Goal: Task Accomplishment & Management: Manage account settings

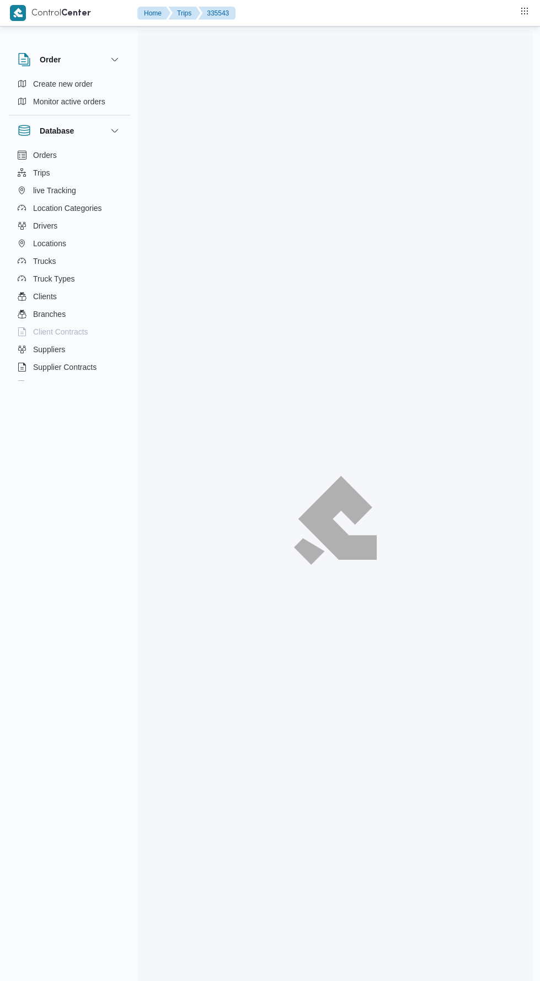
scroll to position [160, 0]
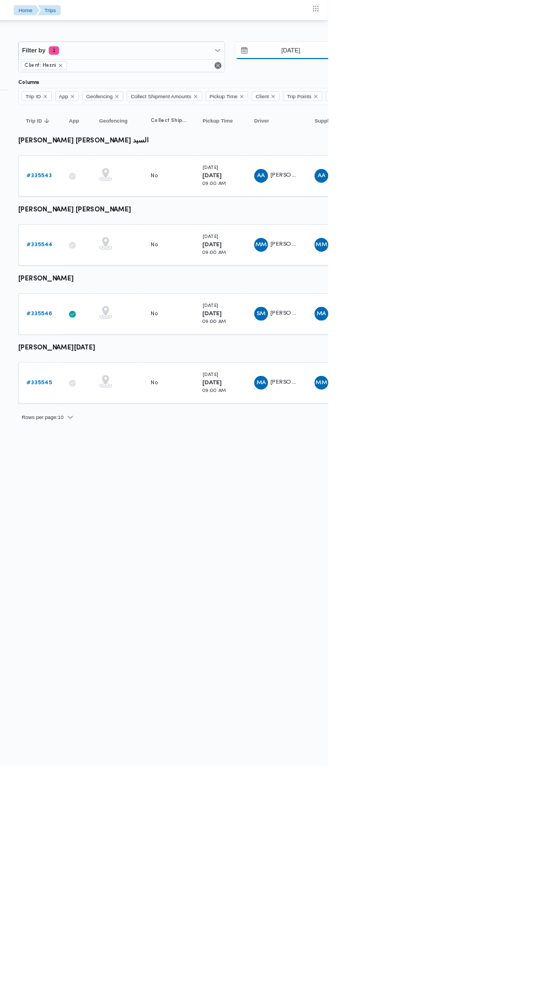
click at [501, 65] on input "[DATE]" at bounding box center [484, 65] width 125 height 22
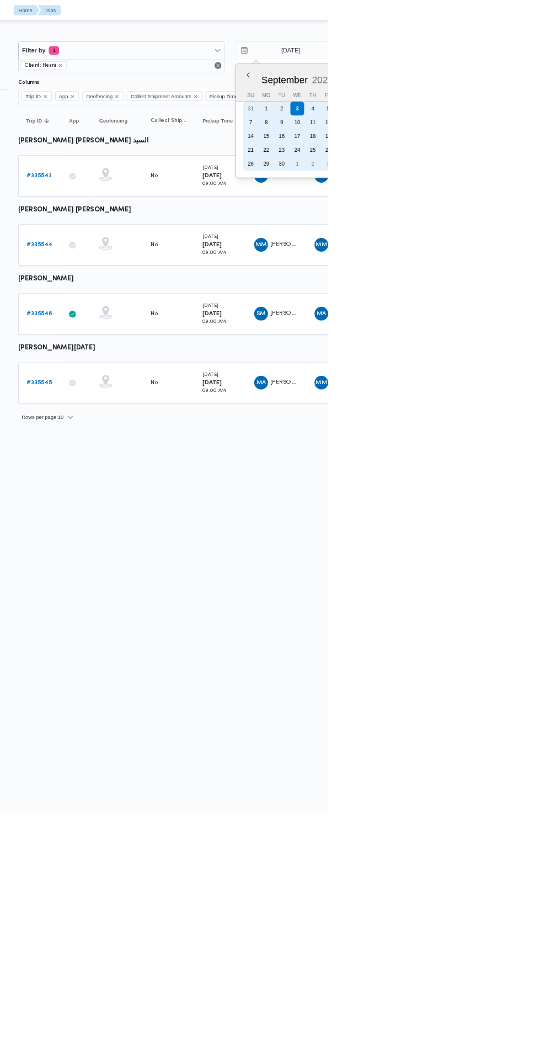
click at [480, 139] on div "2" at bounding box center [482, 139] width 18 height 18
type input "[DATE]"
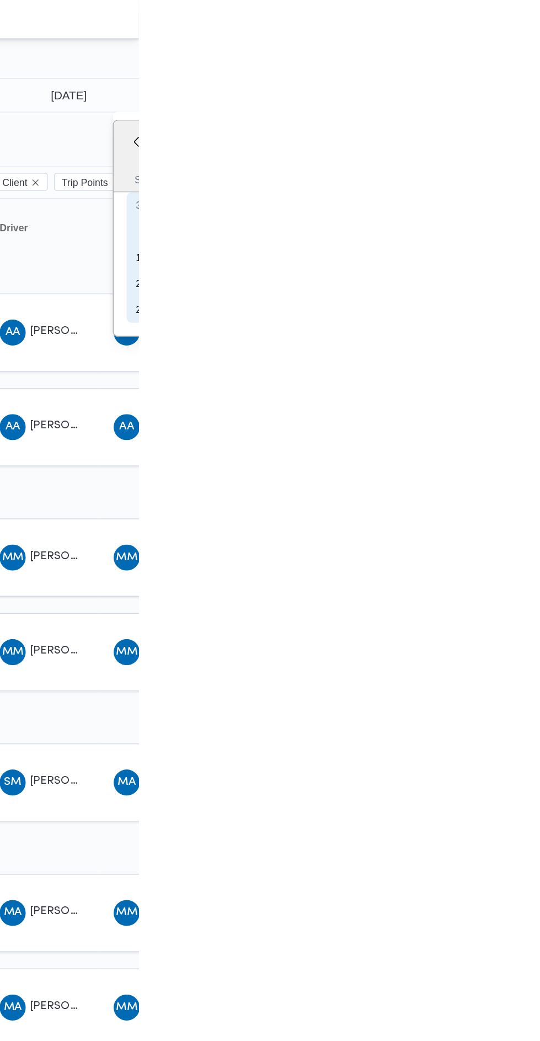
type input "[DATE]"
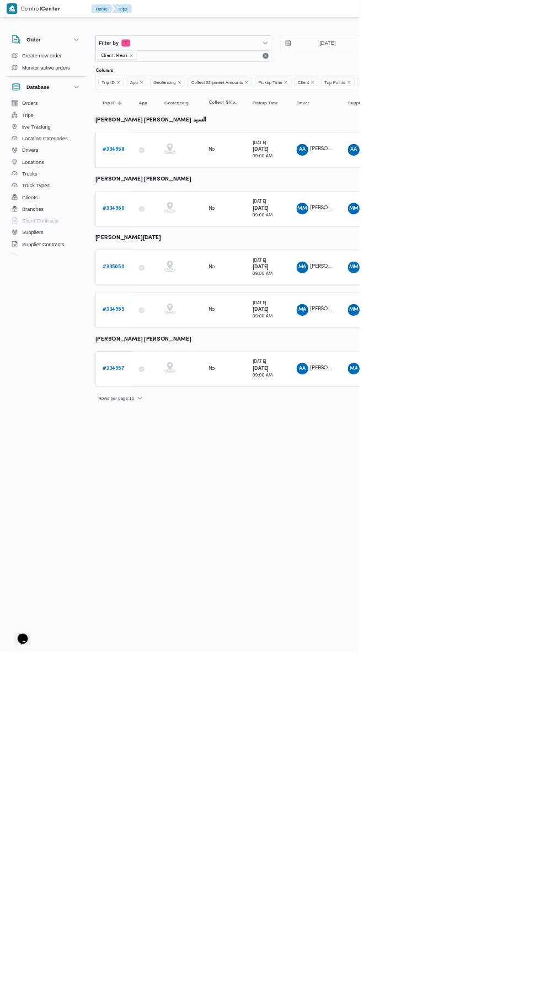
click at [177, 554] on b "# 334957" at bounding box center [170, 553] width 33 height 7
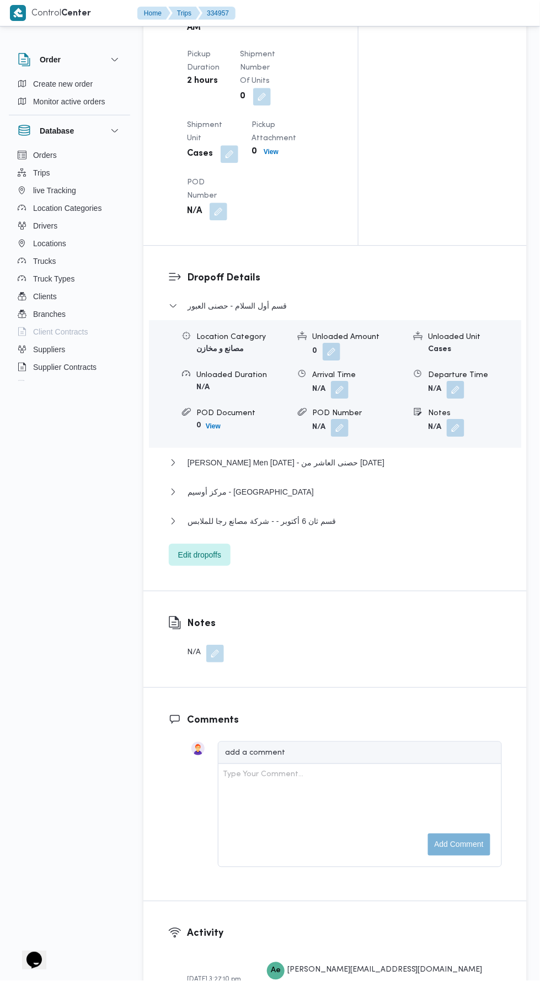
scroll to position [1284, 0]
click at [386, 528] on button "قسم ثان 6 أكتوبر - - شركة مصانع رجا للملابس" at bounding box center [335, 520] width 333 height 13
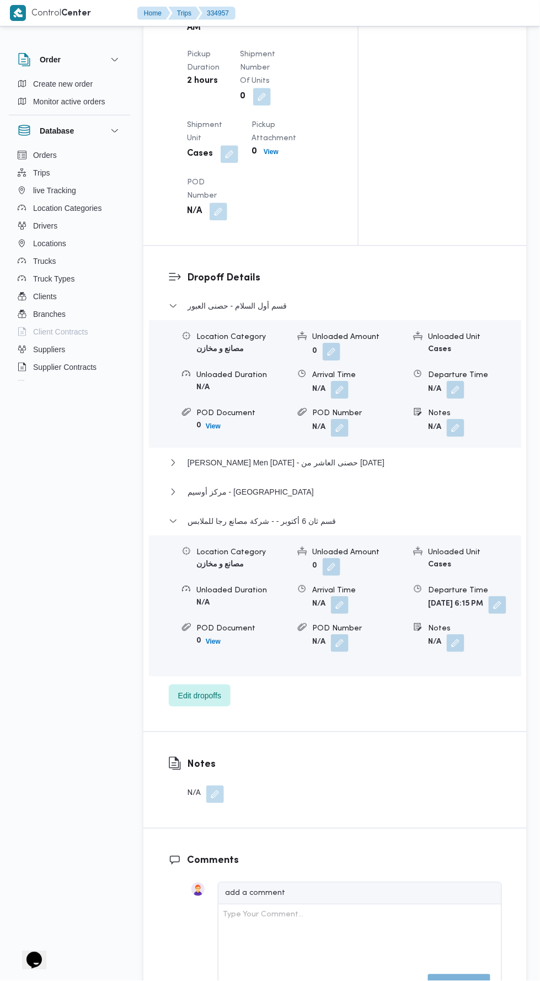
click at [489, 614] on button "button" at bounding box center [498, 605] width 18 height 18
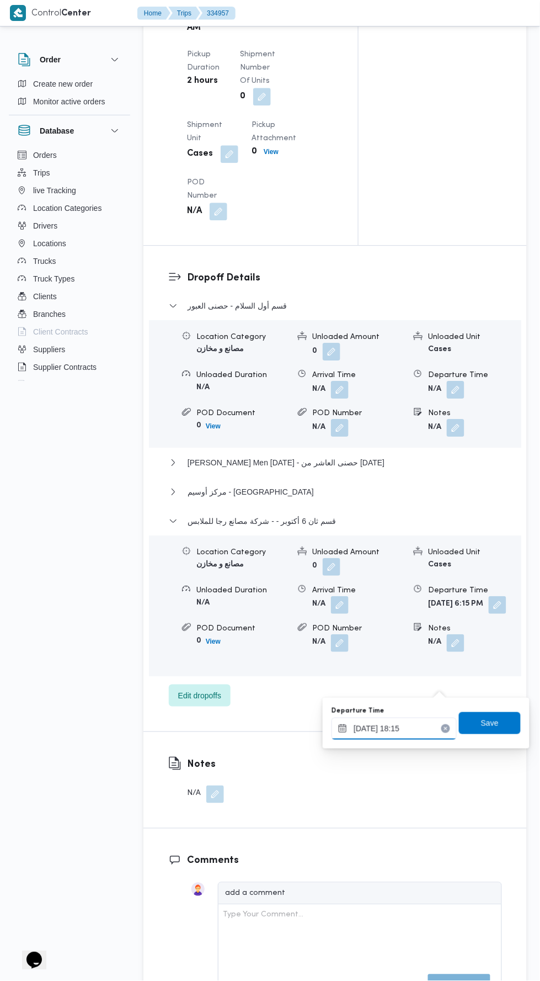
click at [413, 728] on input "02/09/2025 18:15" at bounding box center [394, 729] width 125 height 22
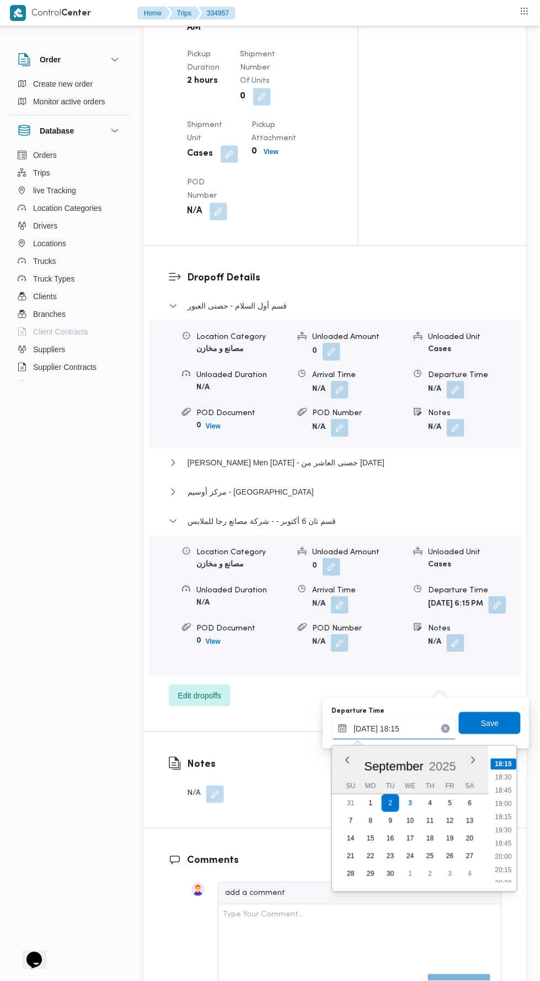
scroll to position [978, 0]
click at [499, 817] on li "19:30" at bounding box center [504, 815] width 25 height 11
type input "02/09/2025 19:30"
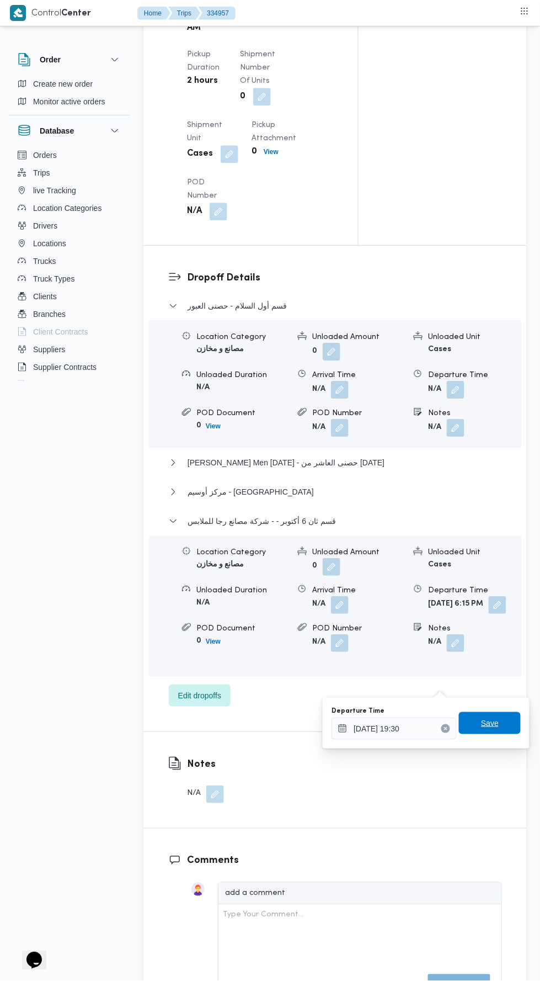
click at [493, 723] on span "Save" at bounding box center [490, 722] width 18 height 13
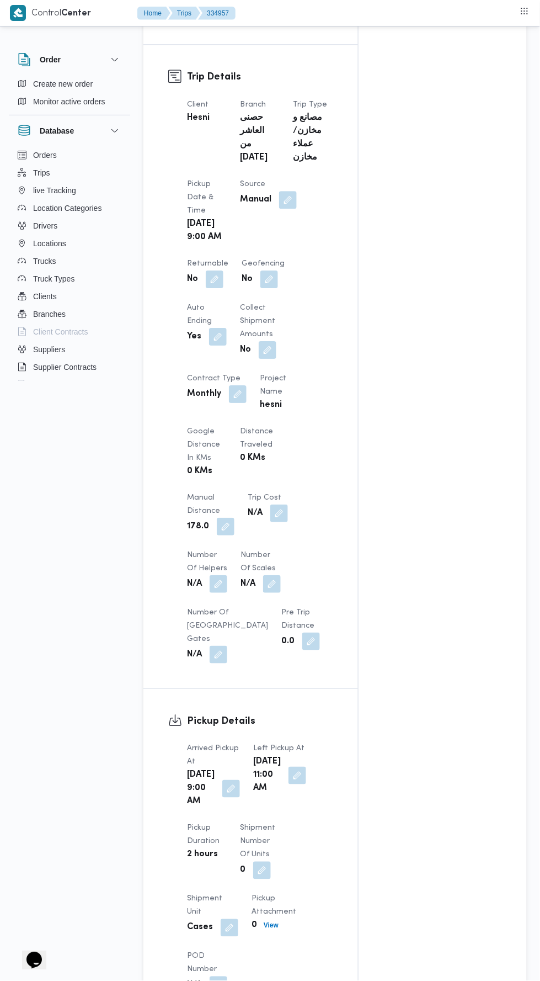
scroll to position [511, 0]
click at [227, 535] on button "button" at bounding box center [226, 526] width 18 height 18
click at [229, 614] on div "You are in a dialog. To close this dialog, hit escape. Manual Distance 178.0 Sa…" at bounding box center [225, 595] width 192 height 51
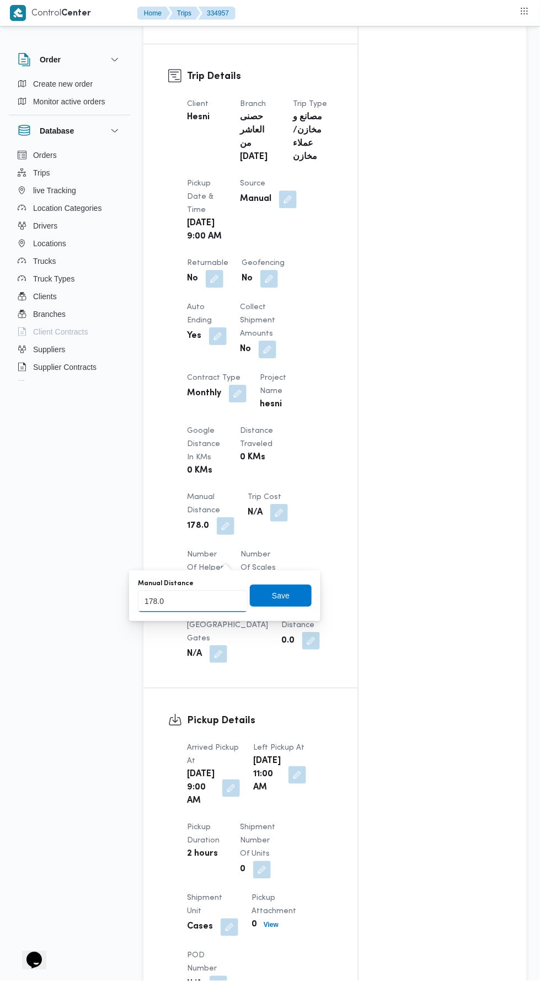
click at [219, 611] on input "178.0" at bounding box center [193, 601] width 110 height 22
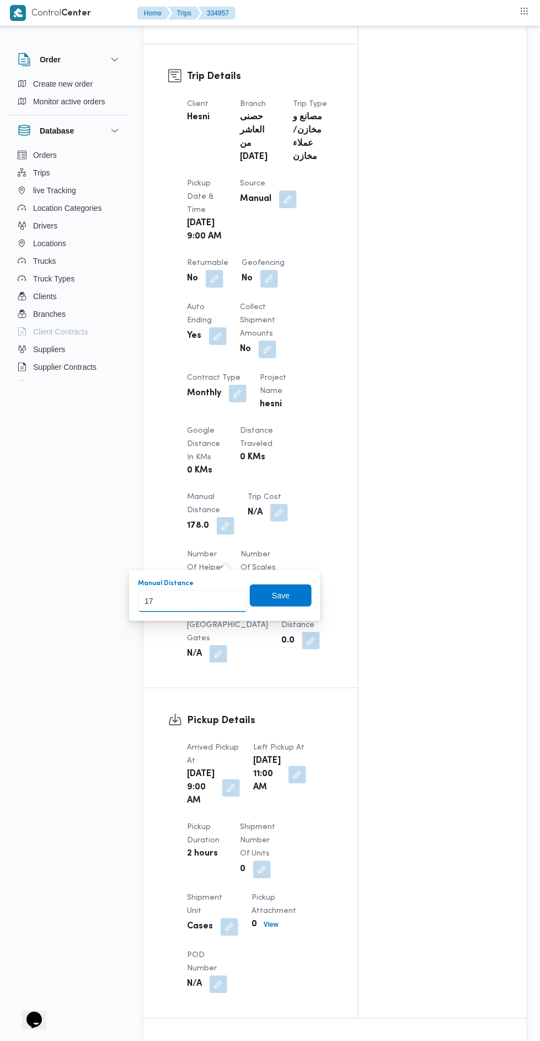
type input "170"
click at [302, 588] on span "Save" at bounding box center [281, 596] width 62 height 22
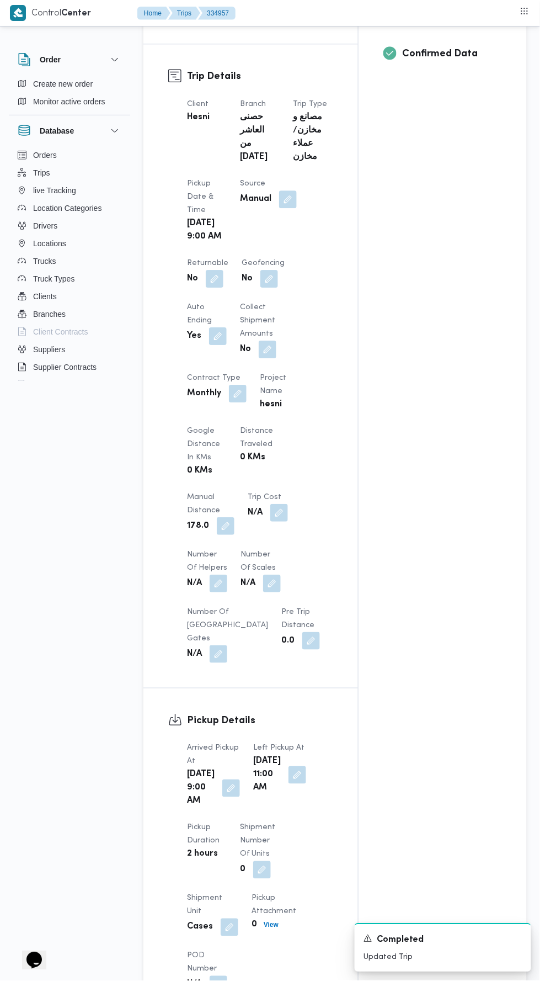
scroll to position [0, 0]
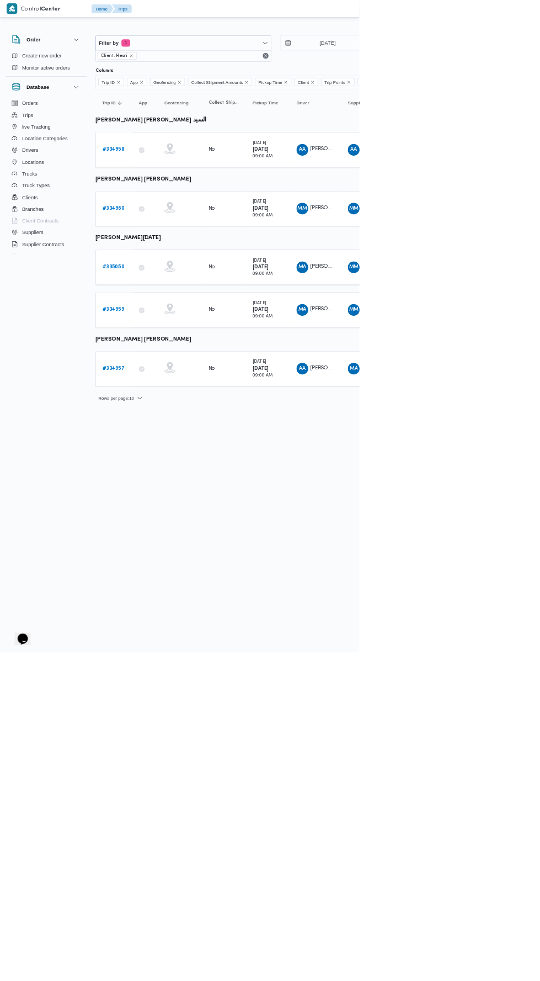
click at [178, 225] on b "# 334958" at bounding box center [170, 224] width 33 height 7
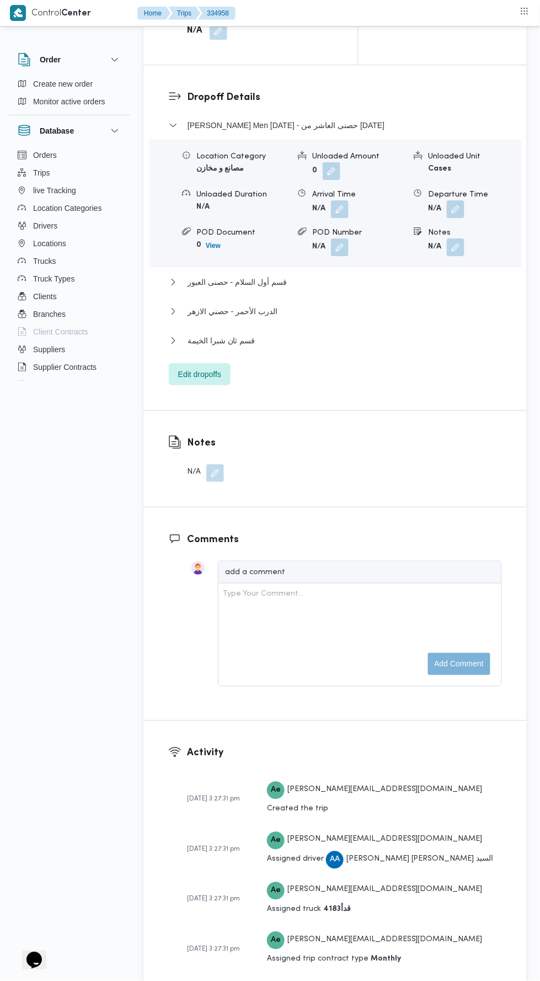
scroll to position [1457, 0]
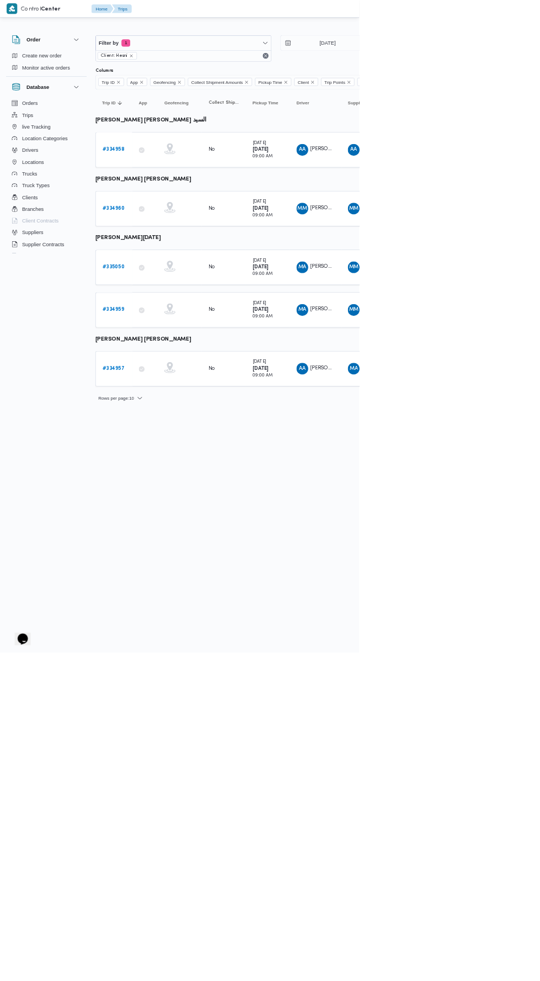
click at [171, 397] on link "# 335050" at bounding box center [170, 401] width 33 height 13
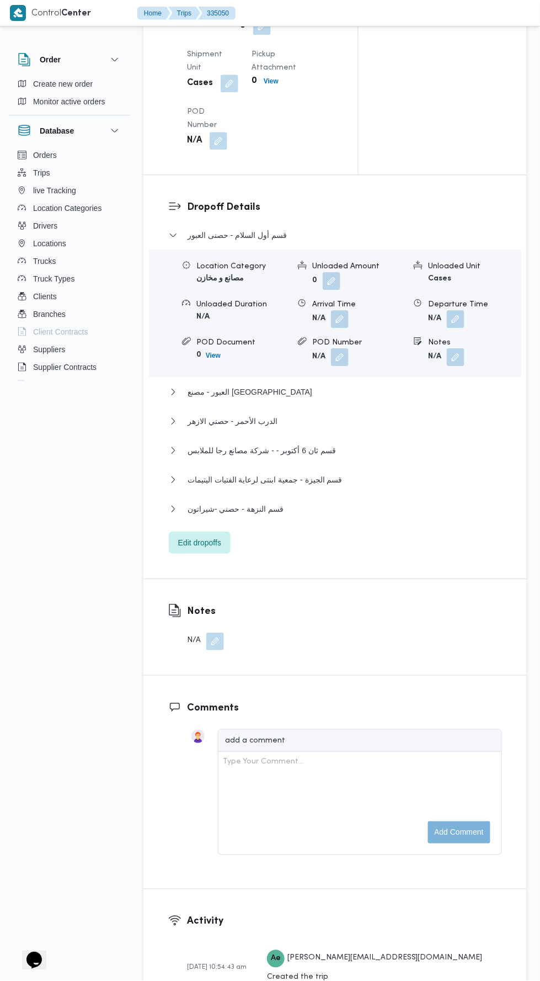
scroll to position [1304, 0]
click at [381, 518] on button "قسم النزهة - حصني -شيراتون" at bounding box center [335, 511] width 333 height 13
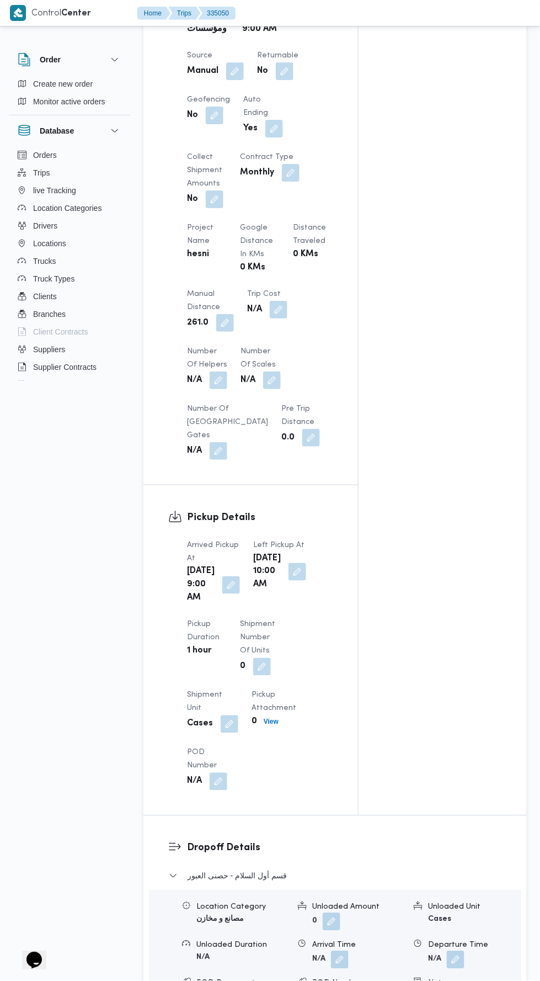
scroll to position [665, 0]
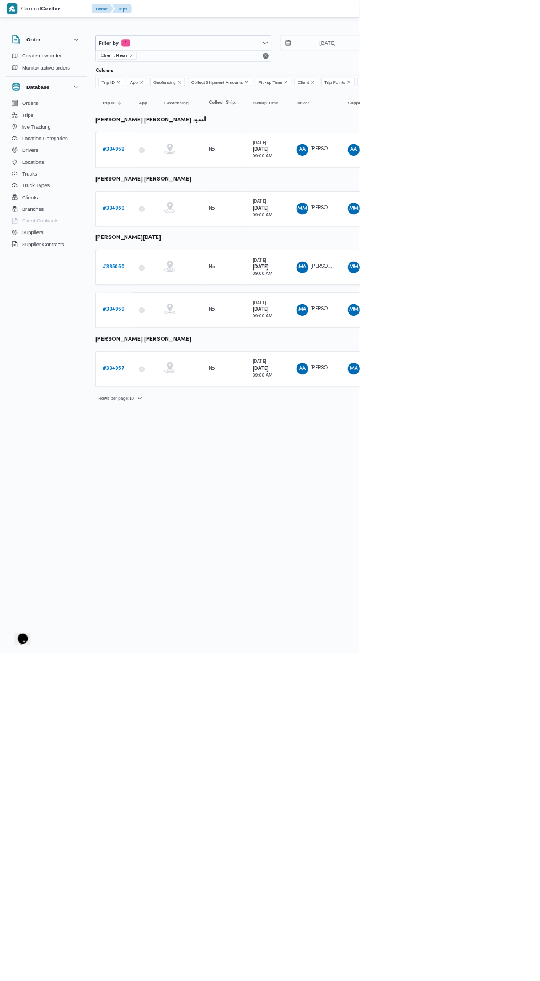
click at [172, 313] on b "# 334960" at bounding box center [171, 313] width 34 height 7
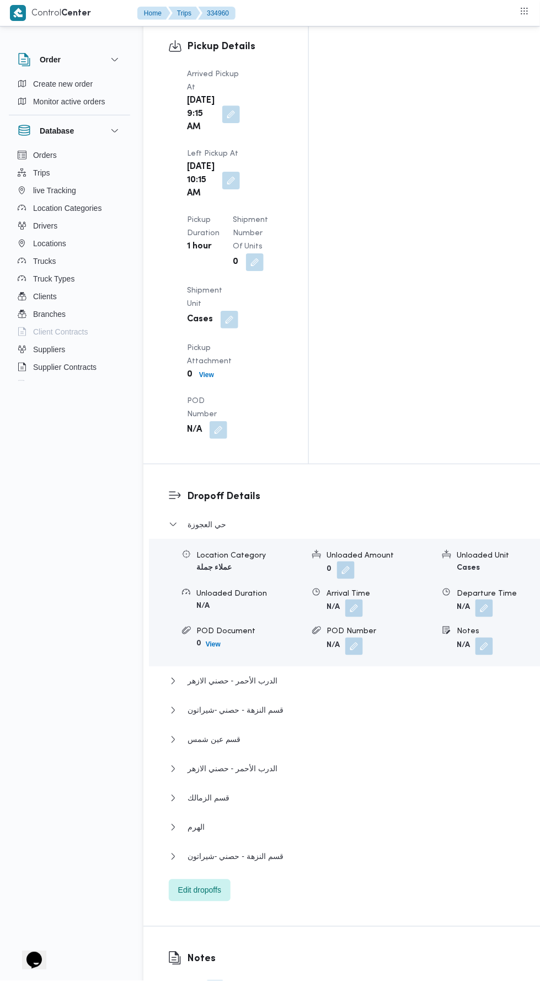
scroll to position [1429, 0]
click at [365, 849] on button "قسم النزهة - حصني -شيراتون" at bounding box center [357, 855] width 376 height 13
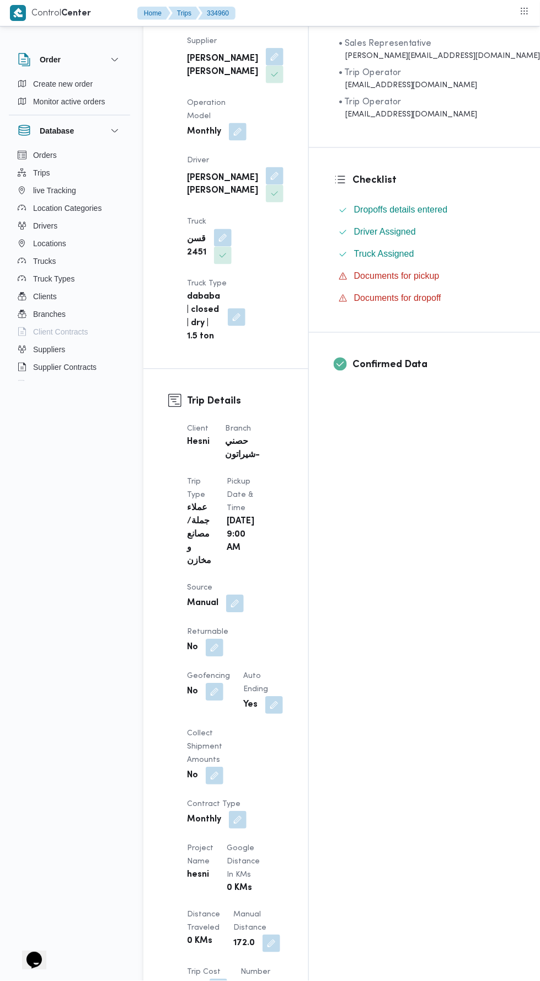
scroll to position [0, 0]
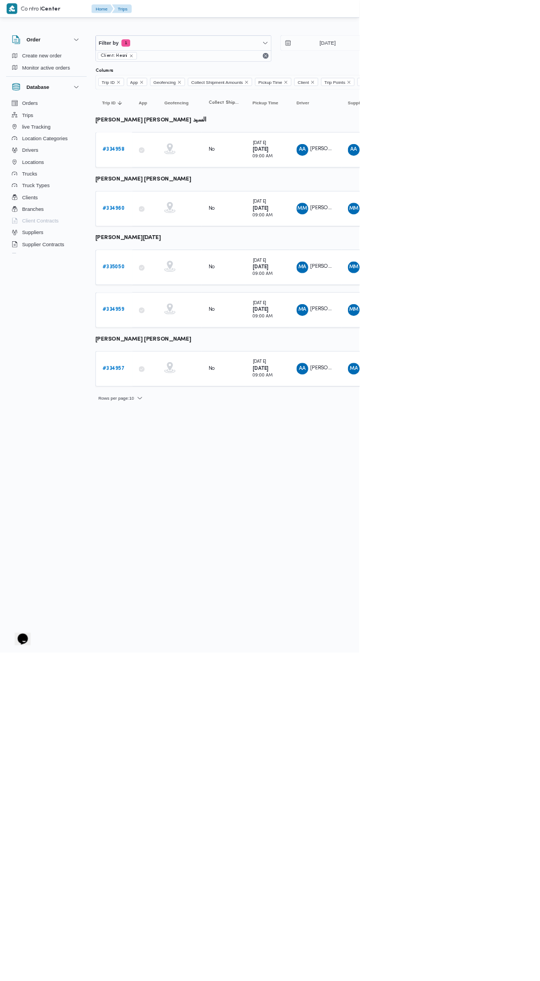
click at [170, 221] on link "# 334958" at bounding box center [170, 225] width 33 height 13
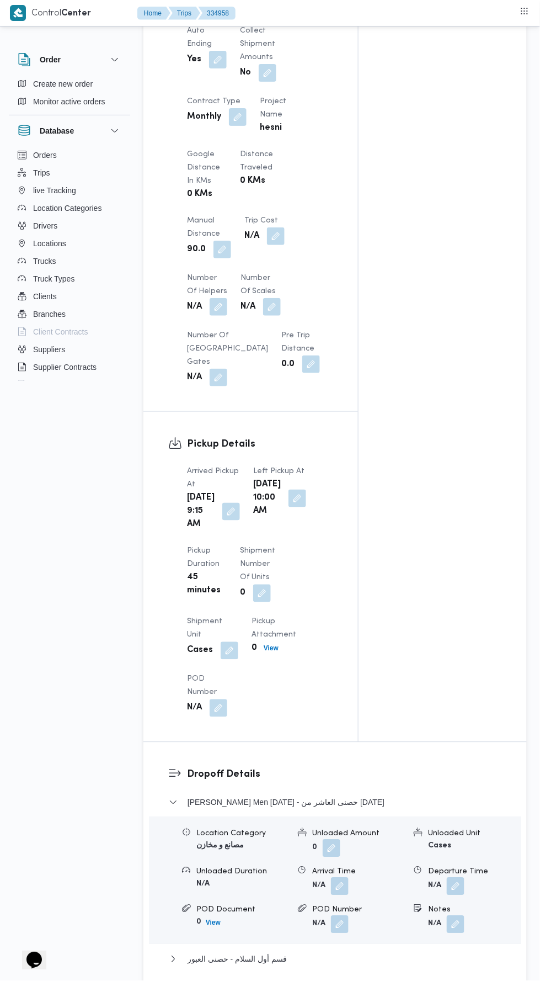
scroll to position [779, 0]
click at [230, 257] on button "button" at bounding box center [223, 249] width 18 height 18
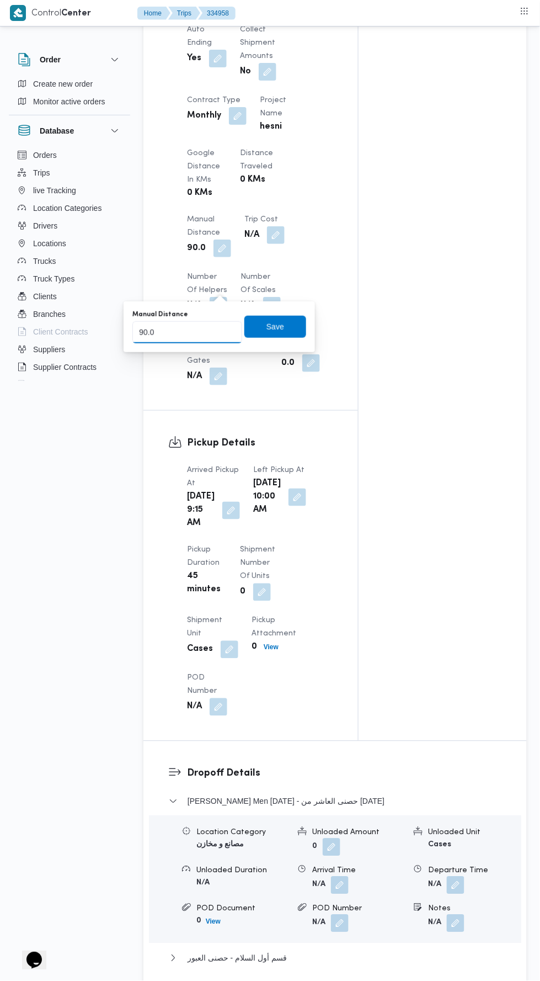
click at [209, 327] on input "90.0" at bounding box center [187, 332] width 110 height 22
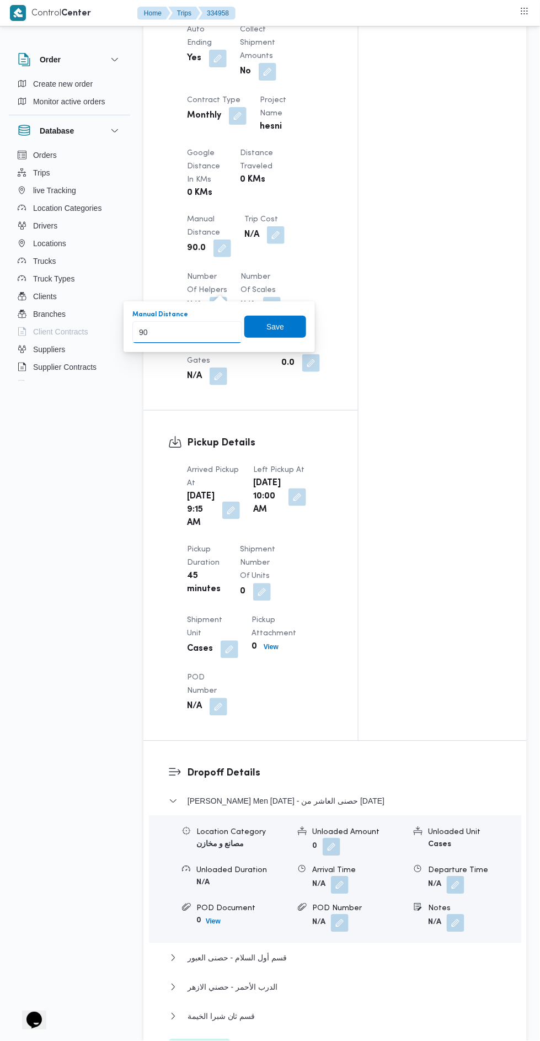
type input "9"
type input "155"
click at [292, 331] on span "Save" at bounding box center [276, 327] width 62 height 22
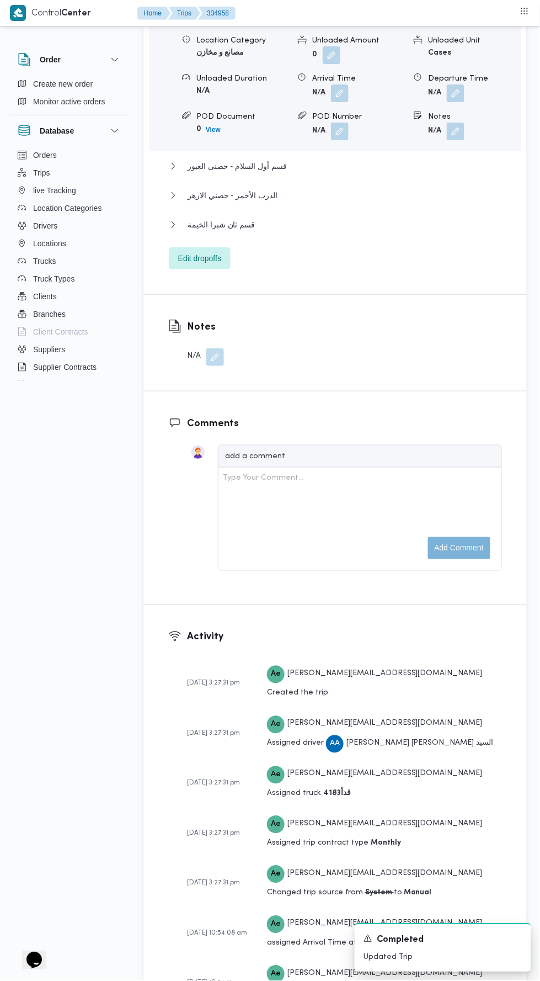
scroll to position [1375, 0]
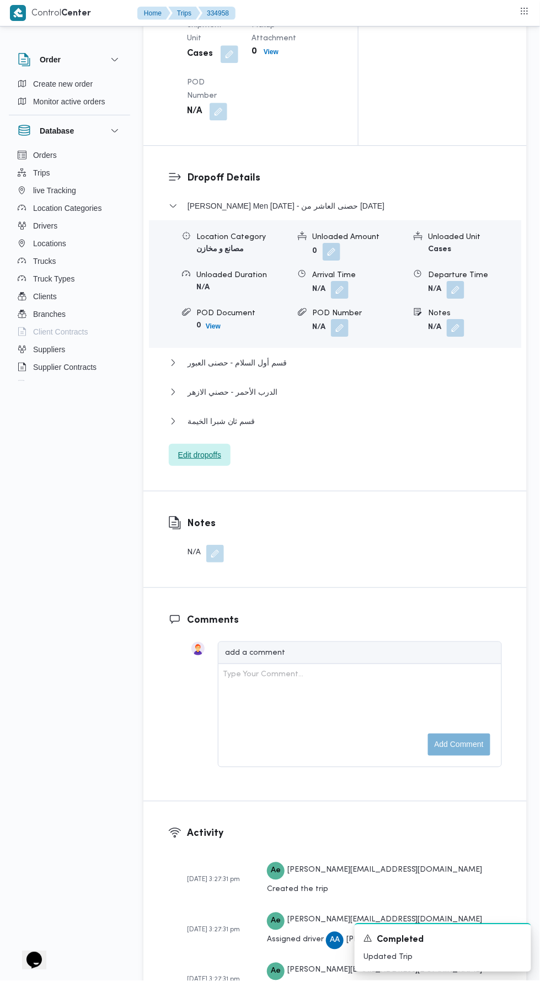
click at [230, 466] on span "Edit dropoffs" at bounding box center [200, 455] width 62 height 22
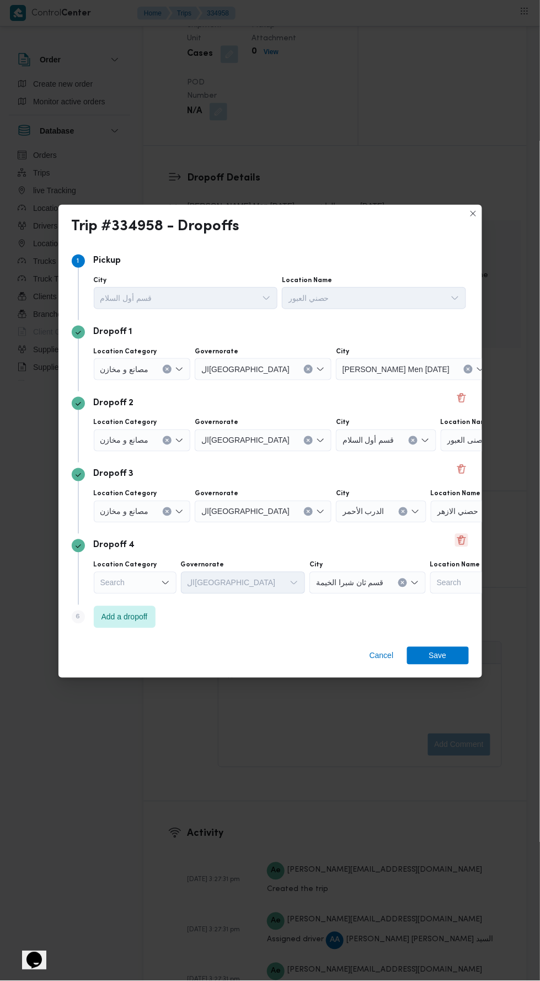
click at [461, 534] on button "Delete" at bounding box center [461, 540] width 13 height 13
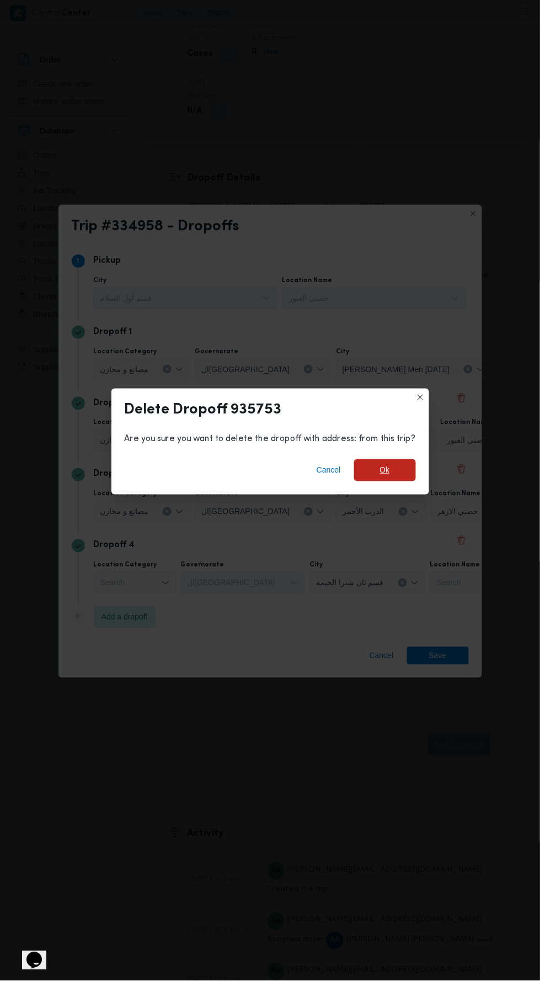
click at [404, 462] on span "Ok" at bounding box center [385, 470] width 62 height 22
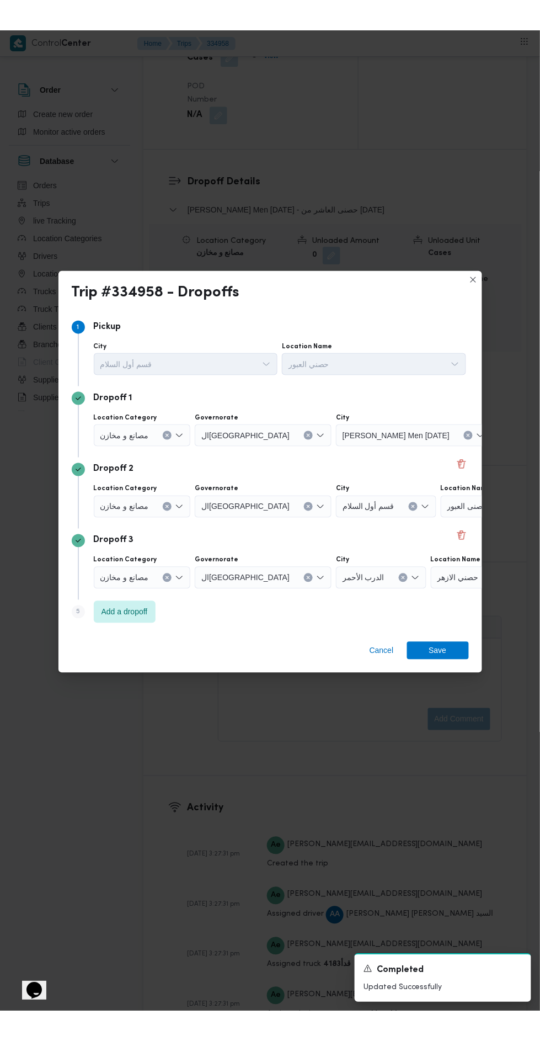
scroll to position [1349, 0]
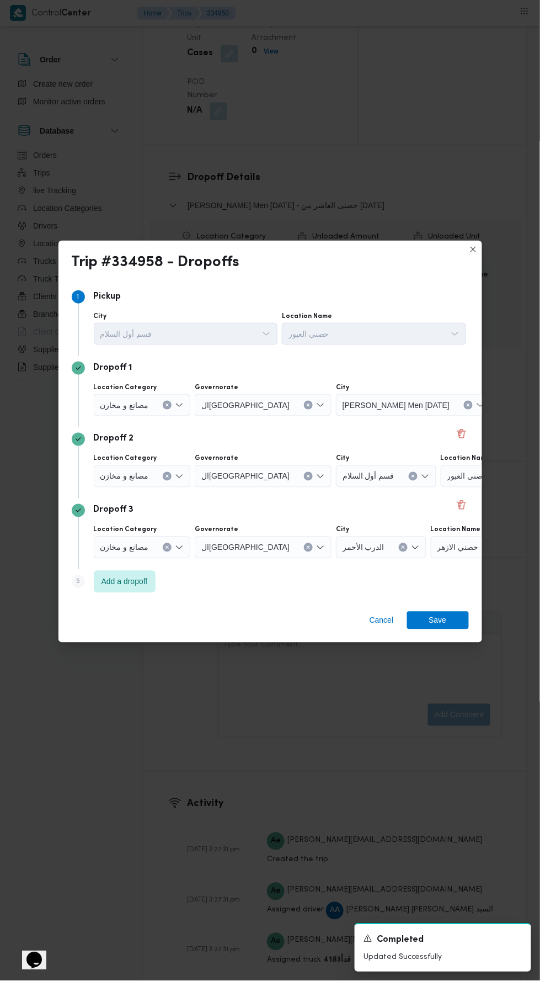
click at [153, 541] on input "Location Category" at bounding box center [153, 547] width 1 height 13
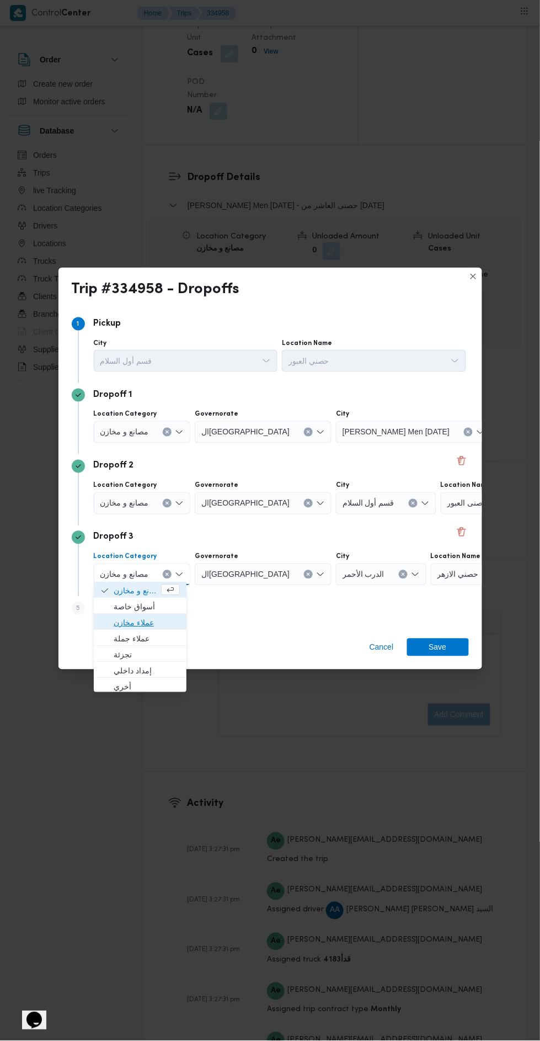
click at [166, 620] on span "عملاء مخازن" at bounding box center [147, 622] width 66 height 13
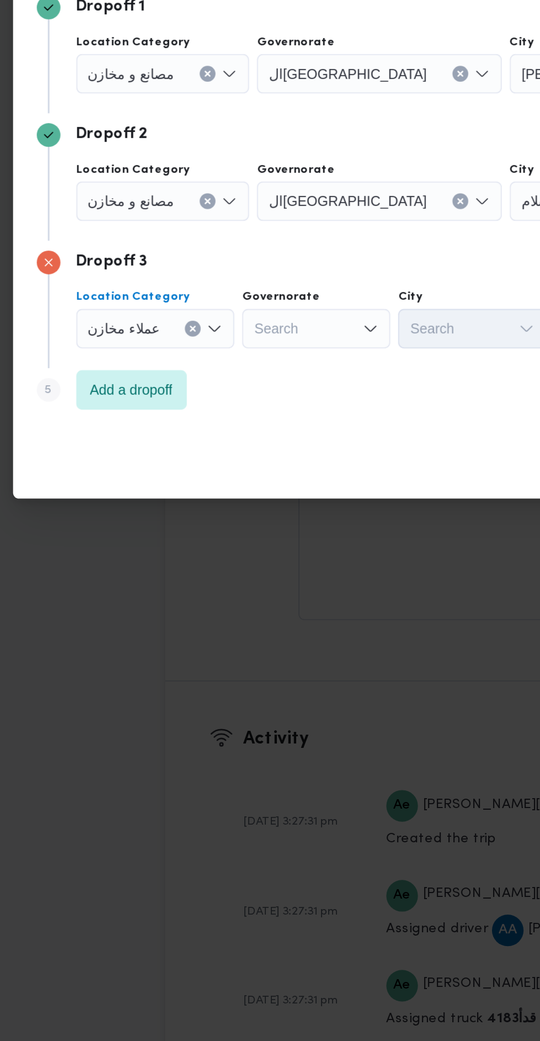
click at [158, 572] on icon "Clear input" at bounding box center [159, 574] width 4 height 4
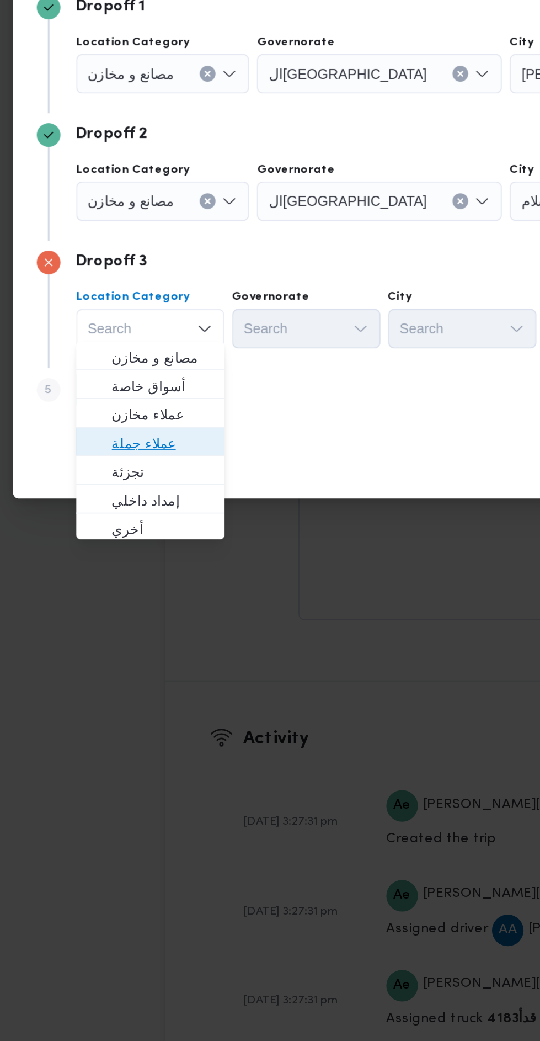
click at [160, 637] on span "عملاء جملة" at bounding box center [142, 638] width 56 height 13
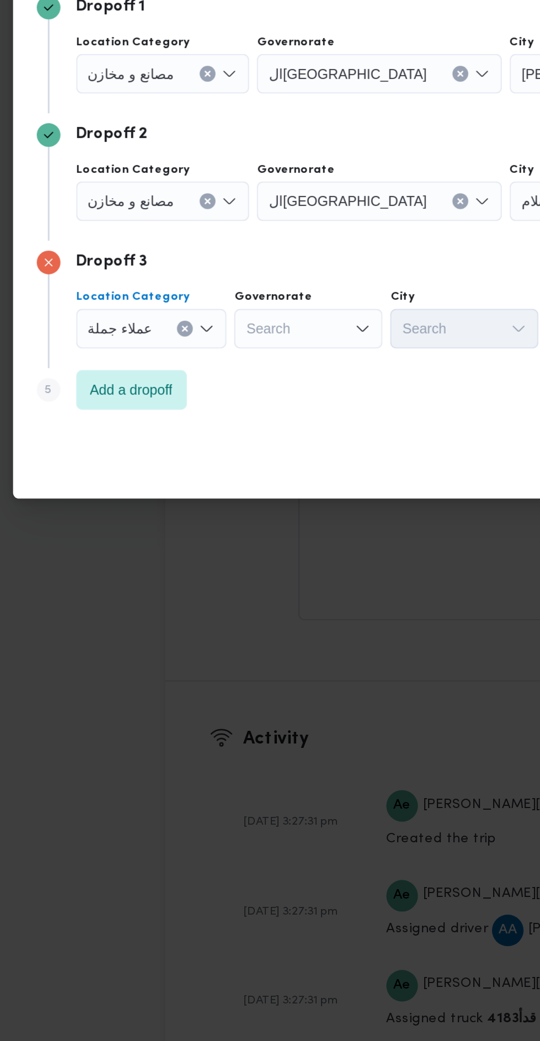
click at [251, 570] on icon "Open list of options" at bounding box center [254, 574] width 9 height 9
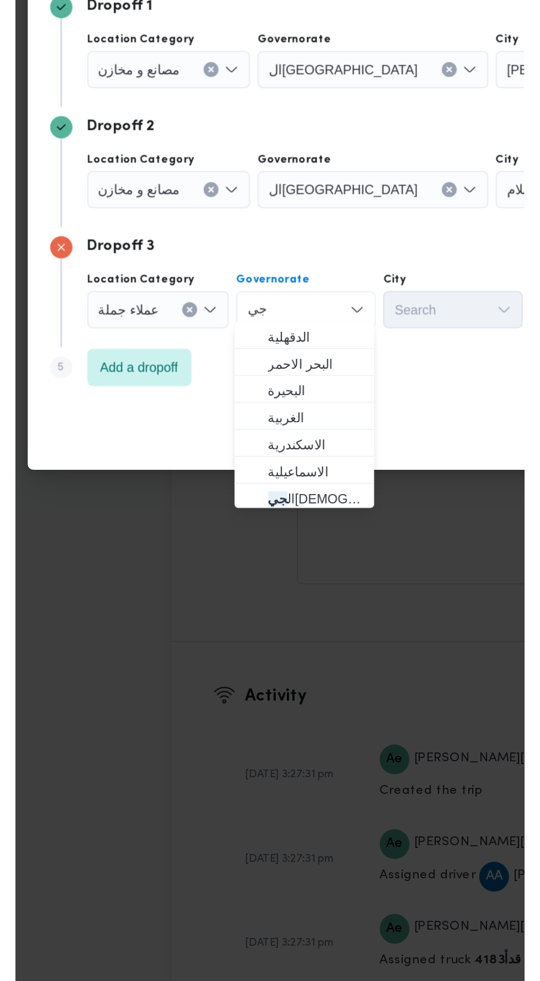
scroll to position [0, 0]
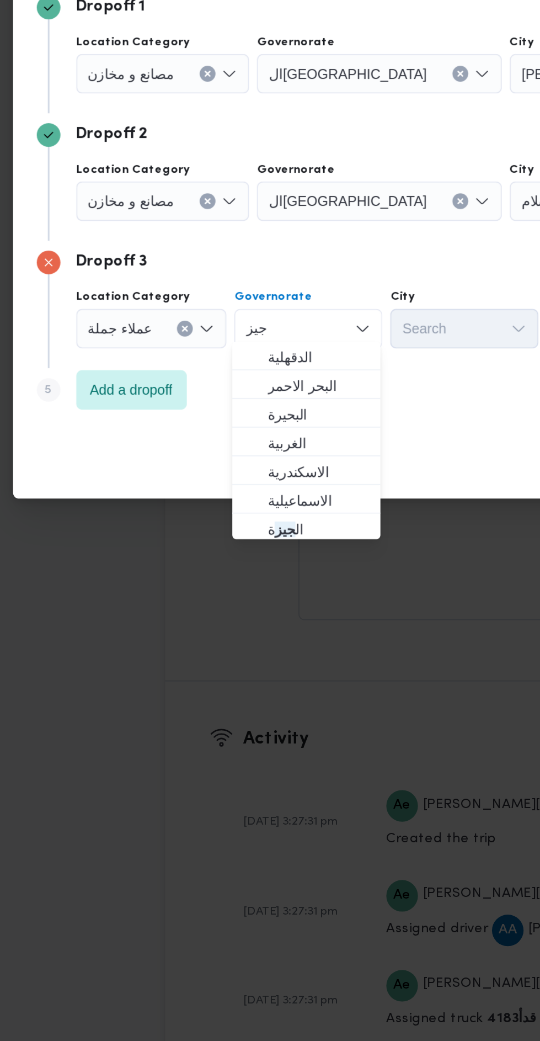
type input "جيز"
click at [238, 687] on span "ال جيز ة" at bounding box center [229, 686] width 56 height 13
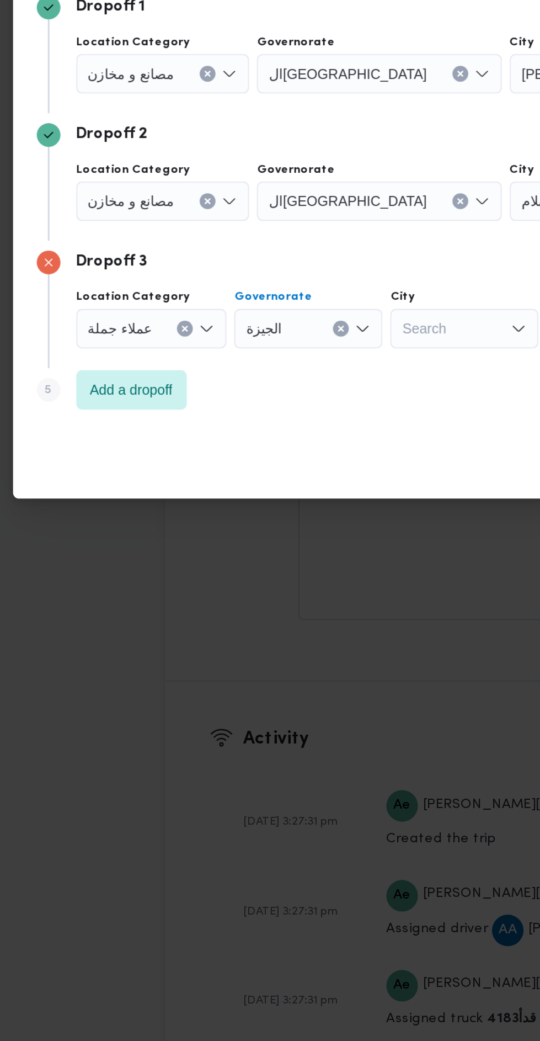
click at [319, 568] on div "Search" at bounding box center [310, 575] width 83 height 22
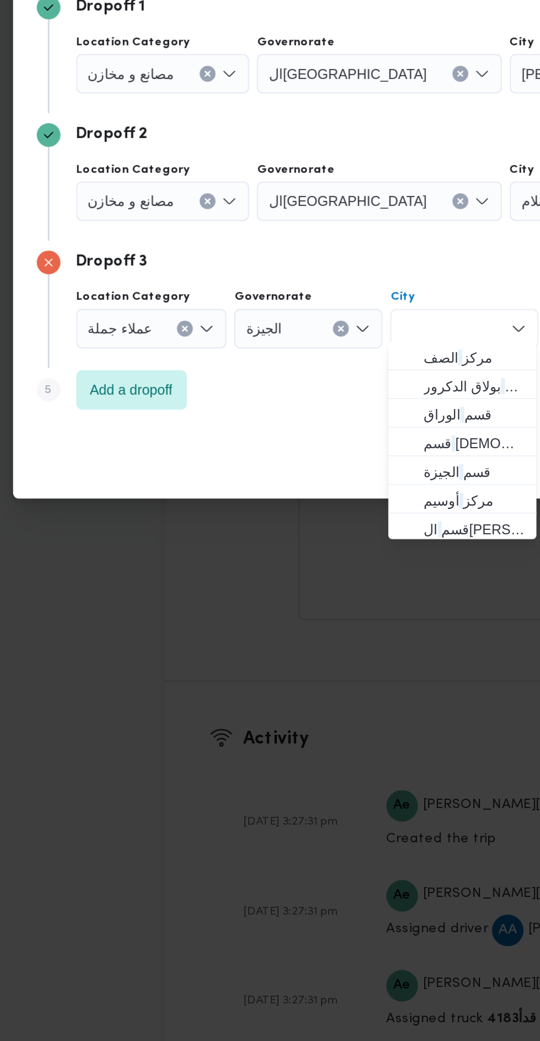
type input "ر"
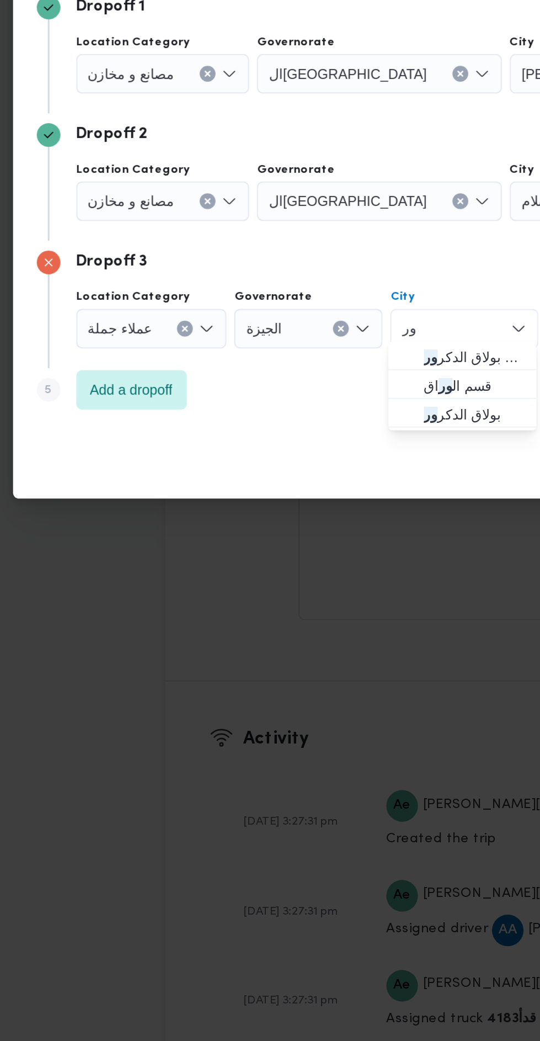
type input "ور"
click at [318, 590] on span "قسم بولاق الدكر ور" at bounding box center [316, 590] width 56 height 13
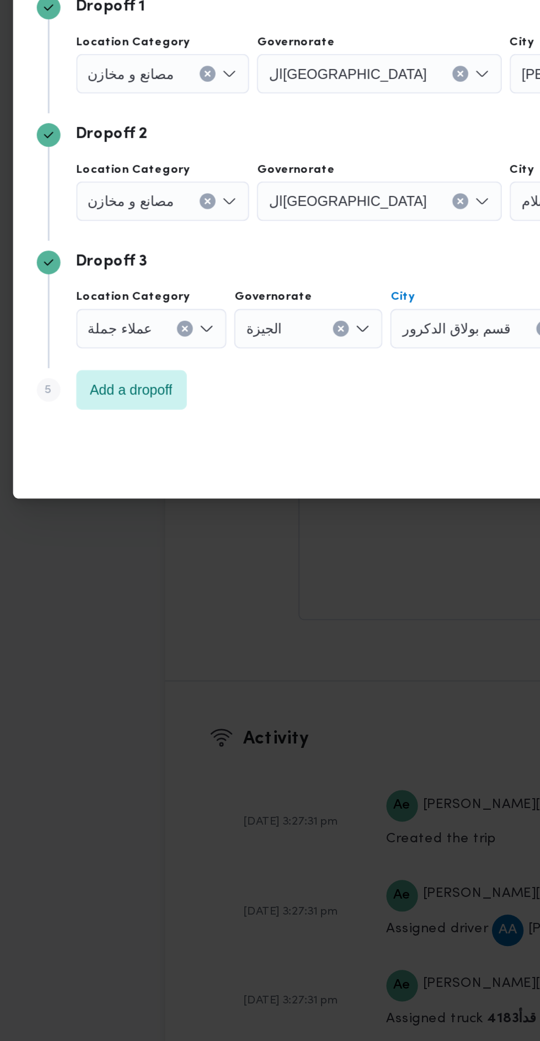
click at [341, 571] on input "City" at bounding box center [341, 574] width 1 height 13
type input "راق"
click at [323, 591] on span "قسم الو راق" at bounding box center [316, 590] width 56 height 13
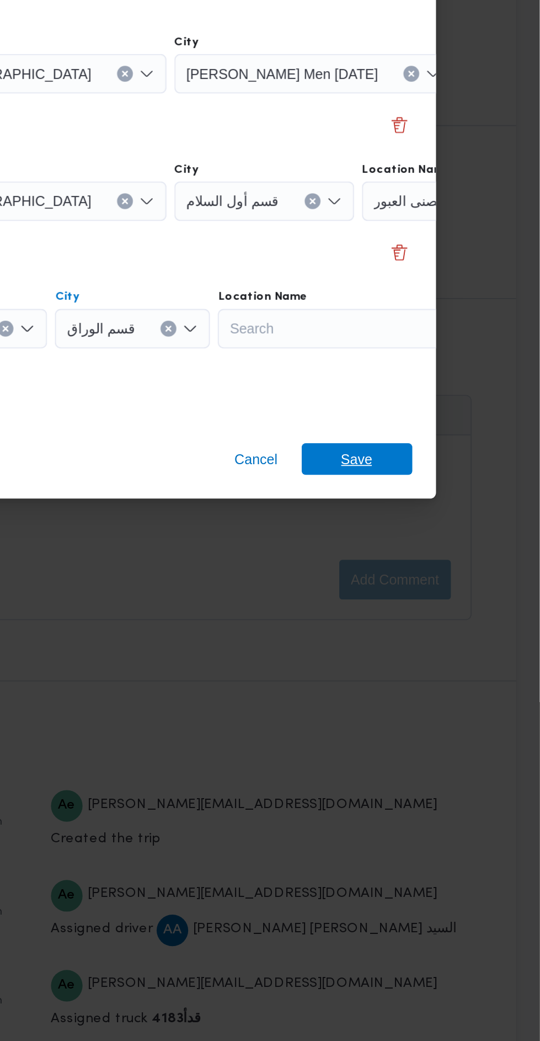
click at [451, 645] on span "Save" at bounding box center [438, 648] width 62 height 18
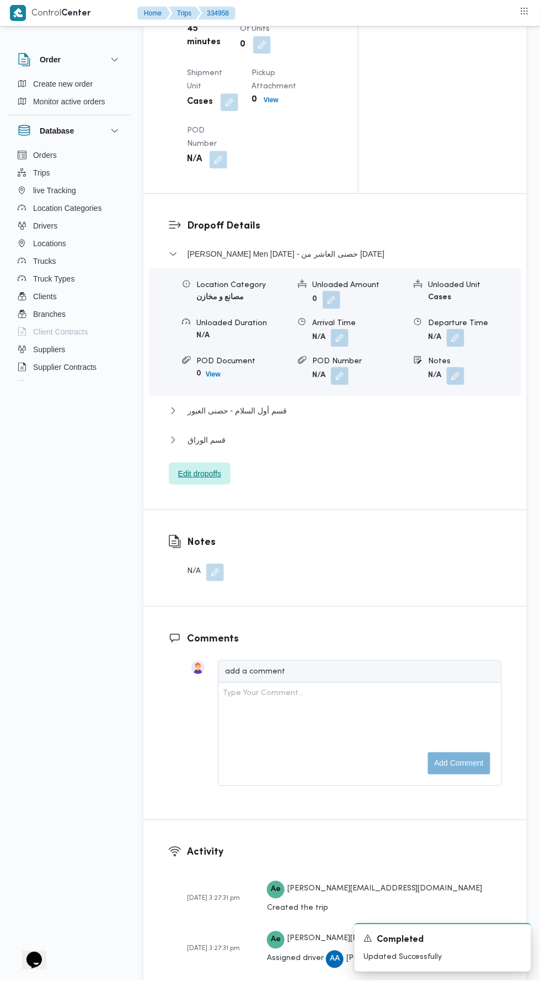
scroll to position [1374, 0]
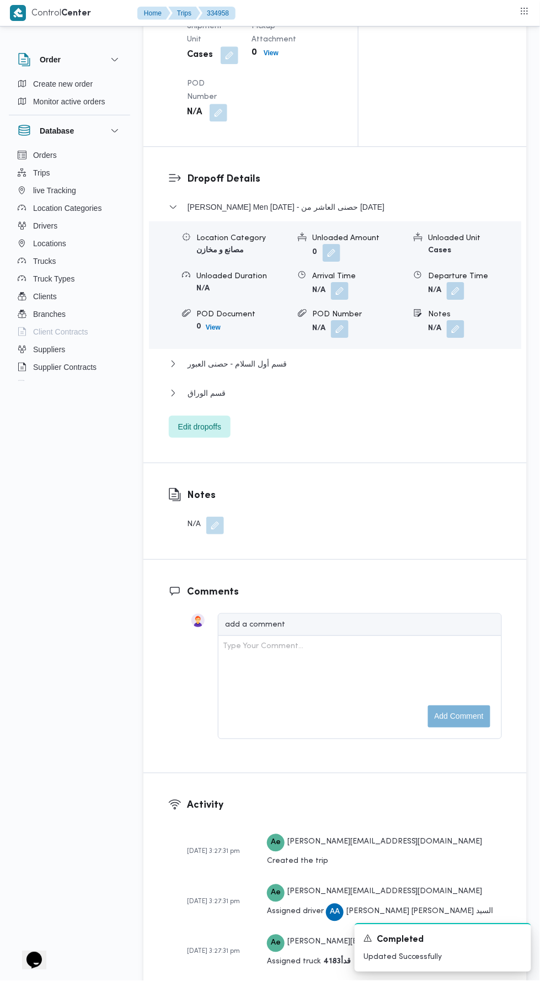
click at [353, 438] on div "Thany Ashr Men Ramadan - حصنى العاشر من رمضان Location Category مصانع و مخازن U…" at bounding box center [335, 318] width 333 height 237
click at [395, 400] on button "قسم الوراق" at bounding box center [335, 392] width 333 height 13
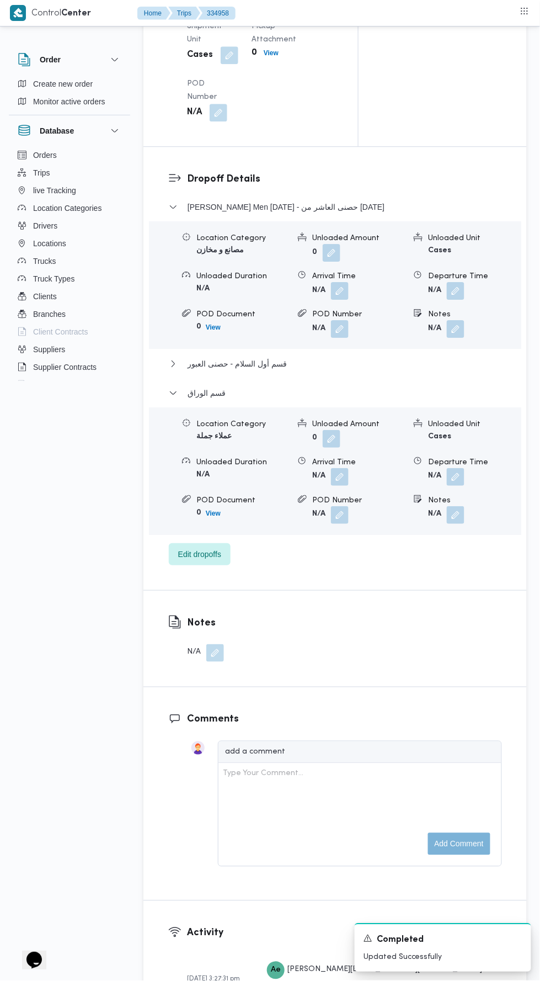
click at [470, 530] on div "Location Category عملاء جملة Unloaded Amount 0 Unloaded Unit Cases Unloaded Dur…" at bounding box center [335, 470] width 381 height 125
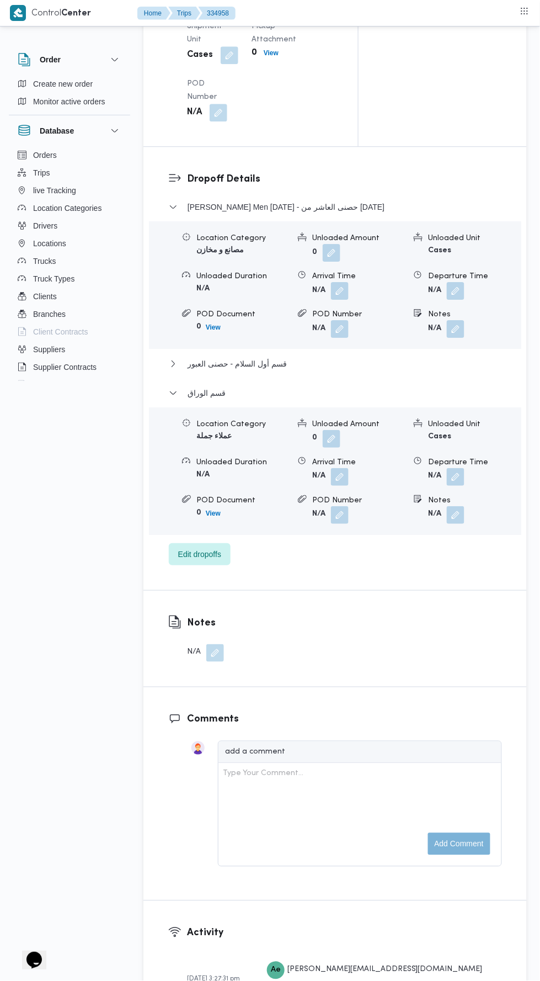
click at [459, 486] on button "button" at bounding box center [456, 477] width 18 height 18
click at [418, 595] on input "Departure Time" at bounding box center [394, 596] width 125 height 22
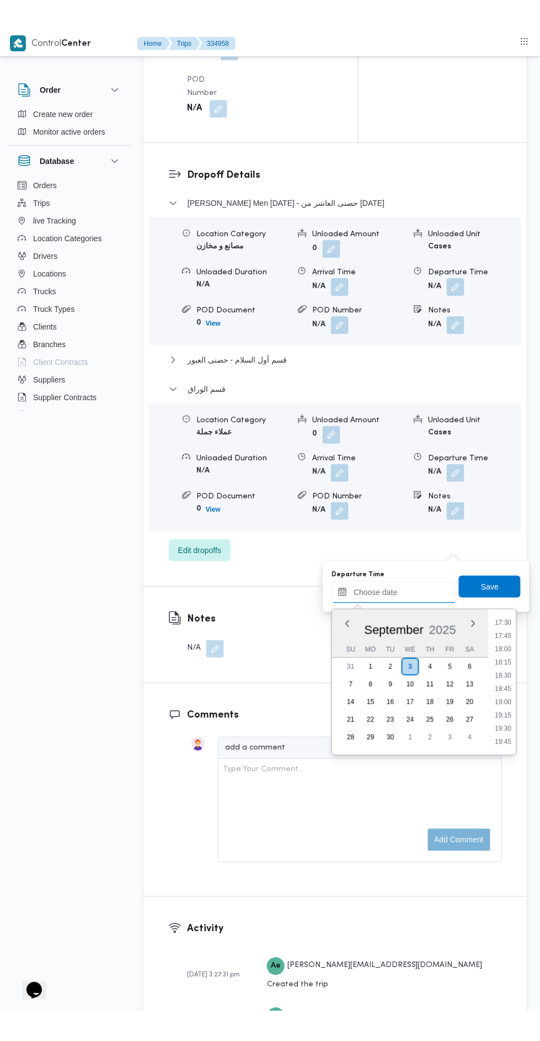
scroll to position [874, 0]
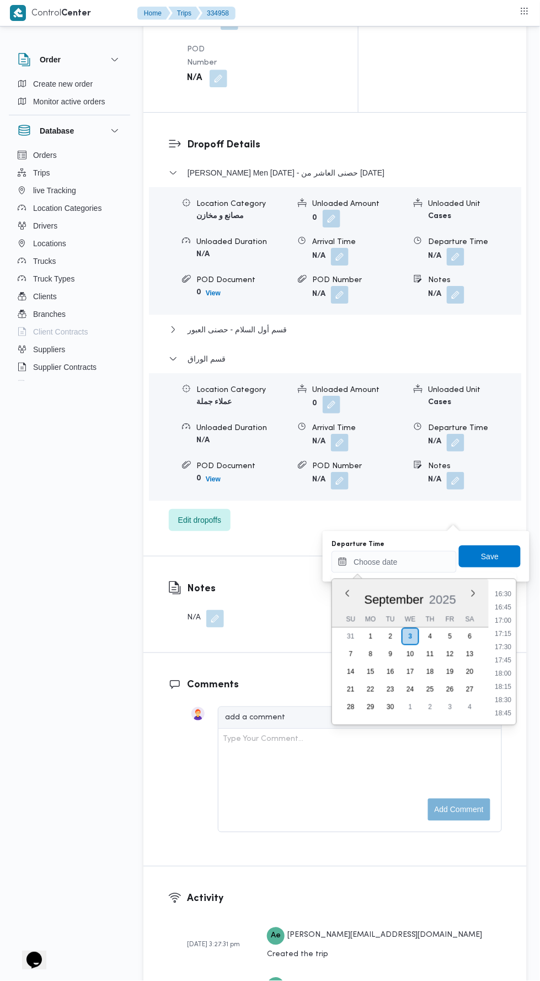
click at [503, 622] on li "17:00" at bounding box center [503, 620] width 25 height 11
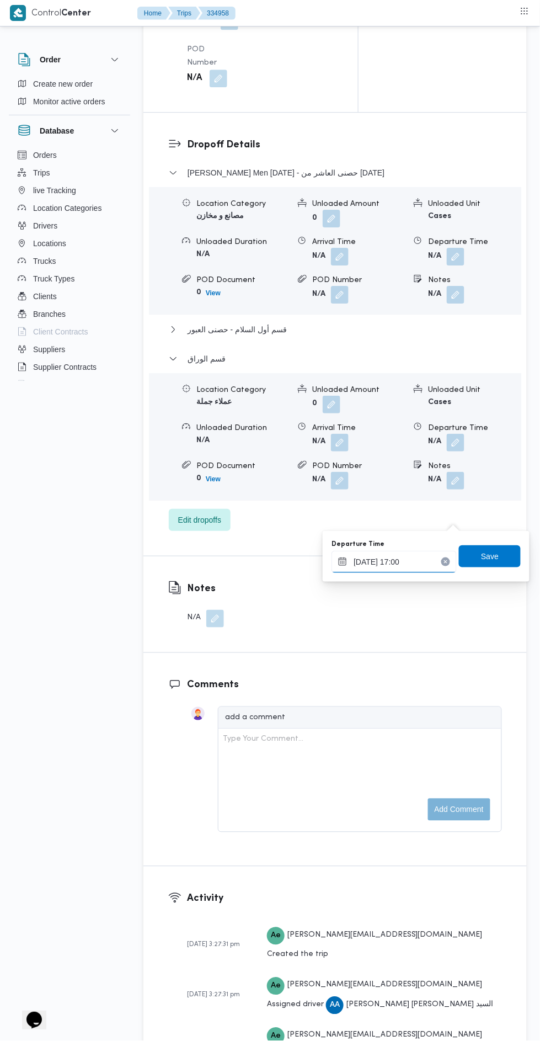
click at [406, 561] on input "03/09/2025 17:00" at bounding box center [394, 562] width 125 height 22
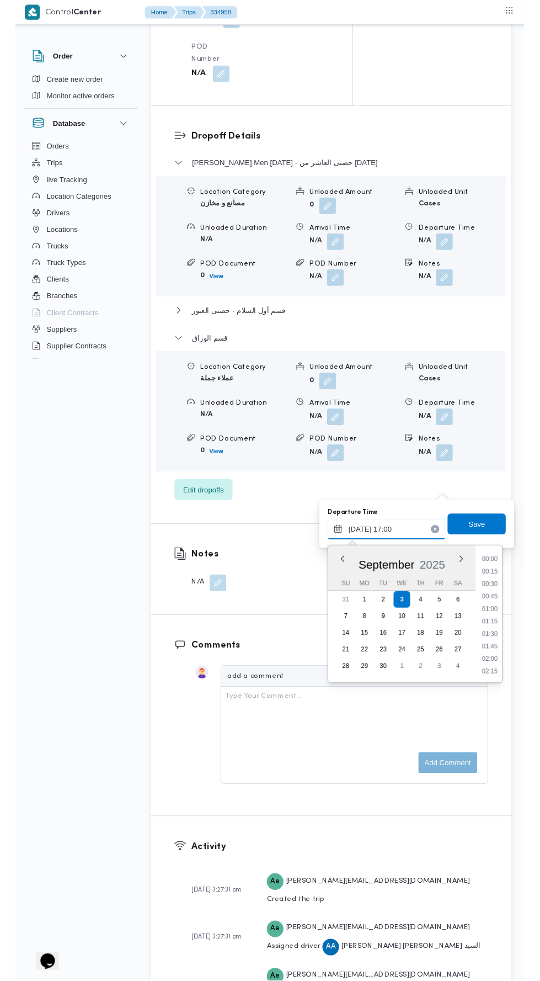
scroll to position [834, 0]
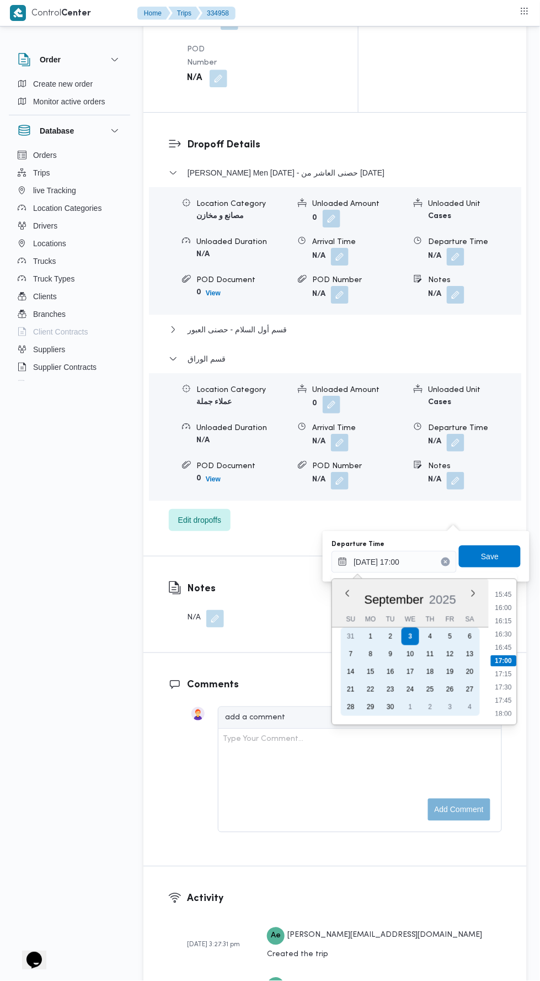
click at [391, 635] on div "2" at bounding box center [391, 637] width 18 height 18
type input "02/09/2025 17:00"
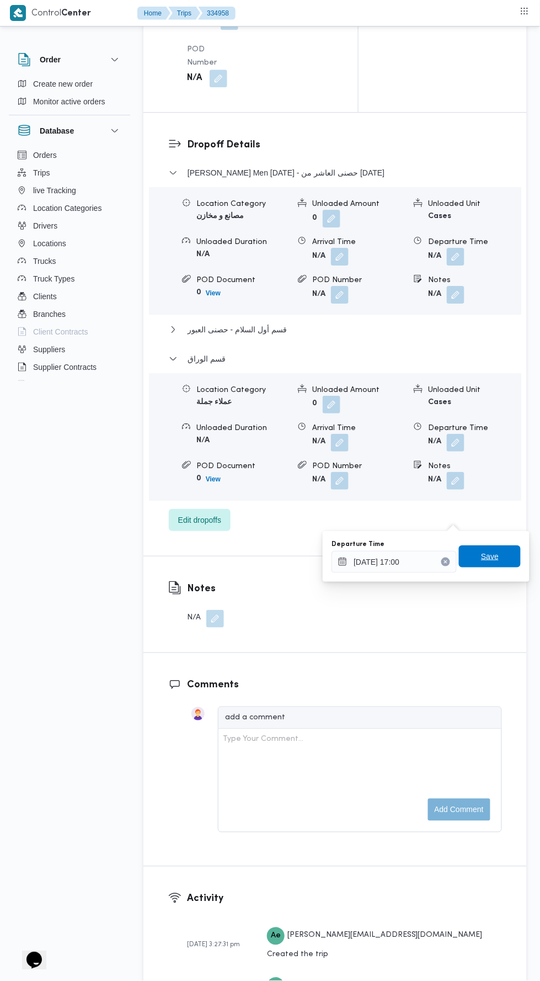
click at [493, 553] on span "Save" at bounding box center [490, 556] width 18 height 13
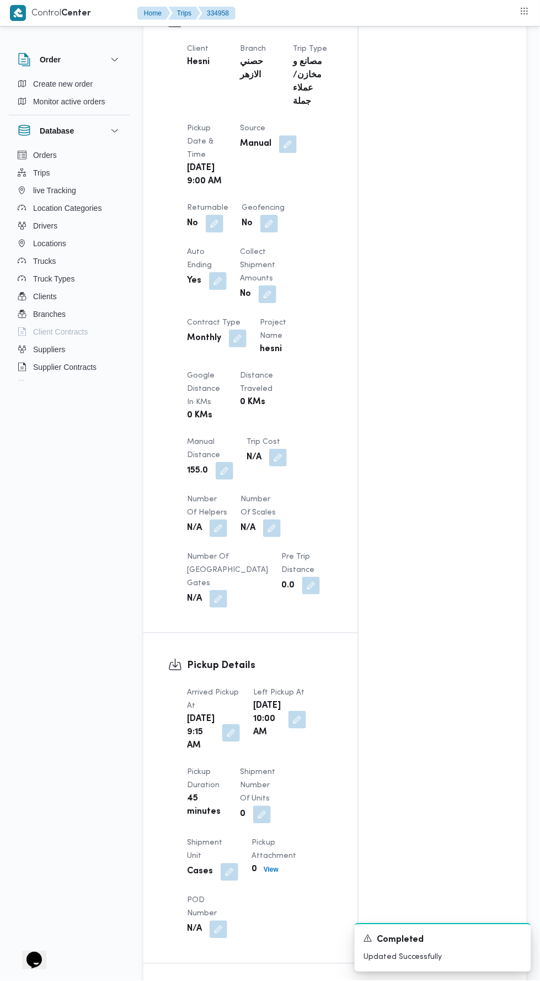
scroll to position [0, 0]
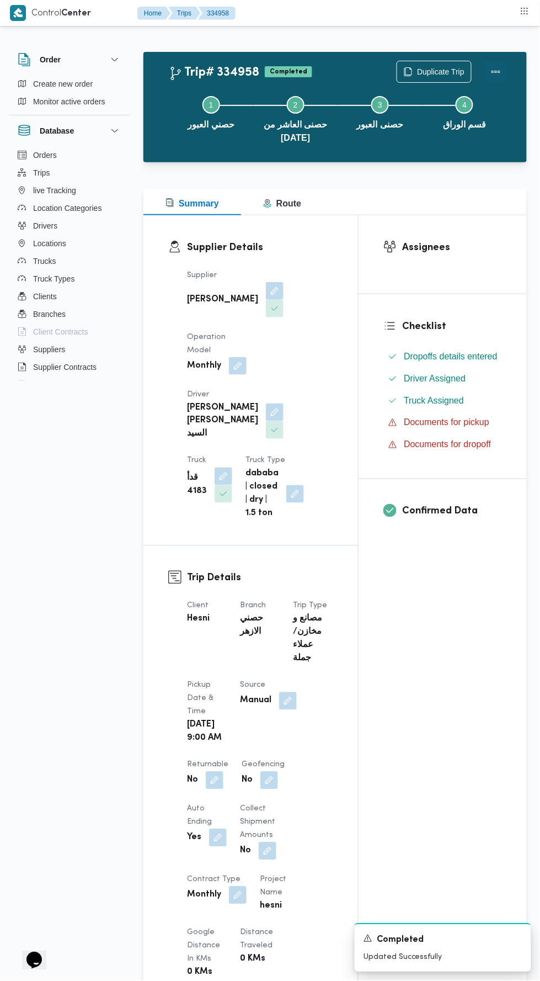
click at [502, 63] on button "Actions" at bounding box center [496, 72] width 22 height 22
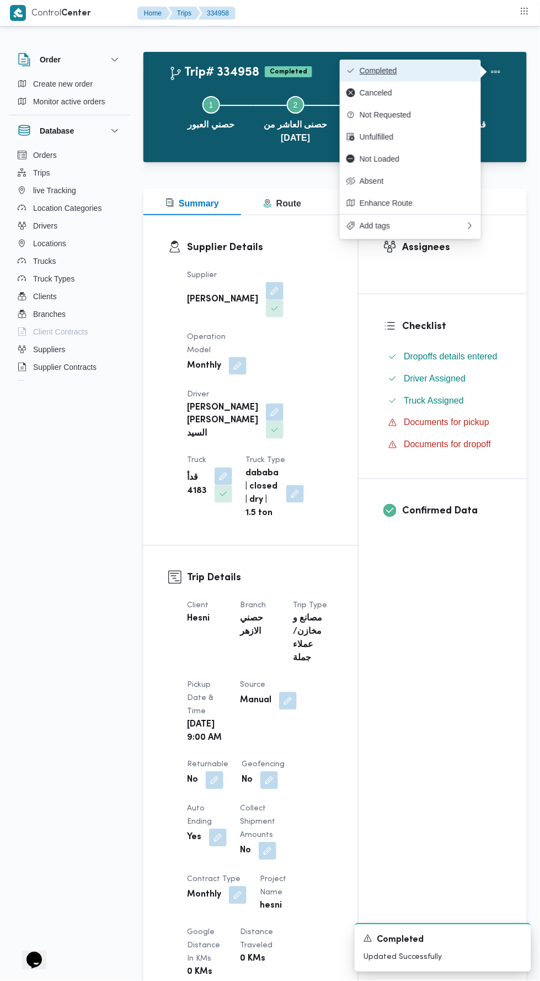
click at [454, 67] on span "Completed" at bounding box center [417, 70] width 115 height 9
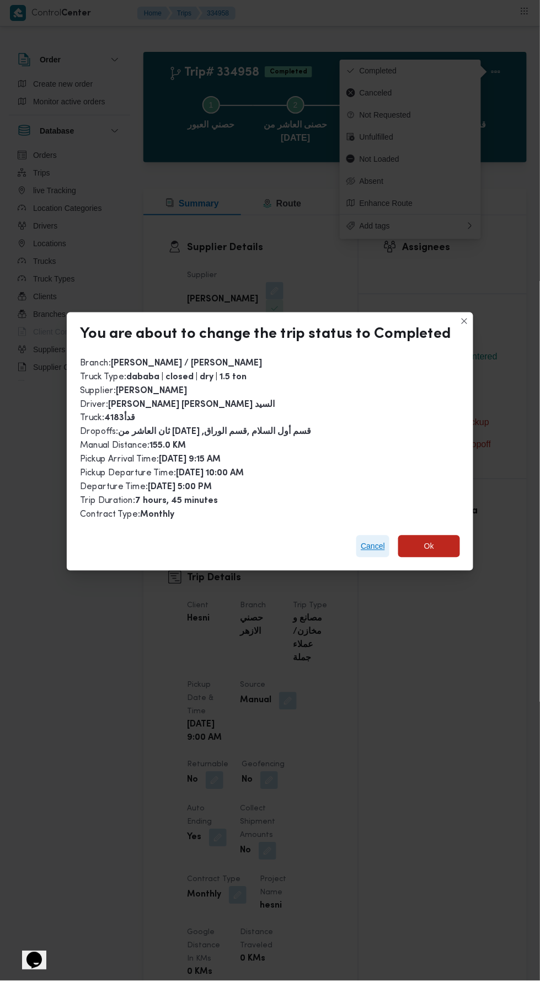
click at [372, 540] on span "Cancel" at bounding box center [373, 546] width 24 height 13
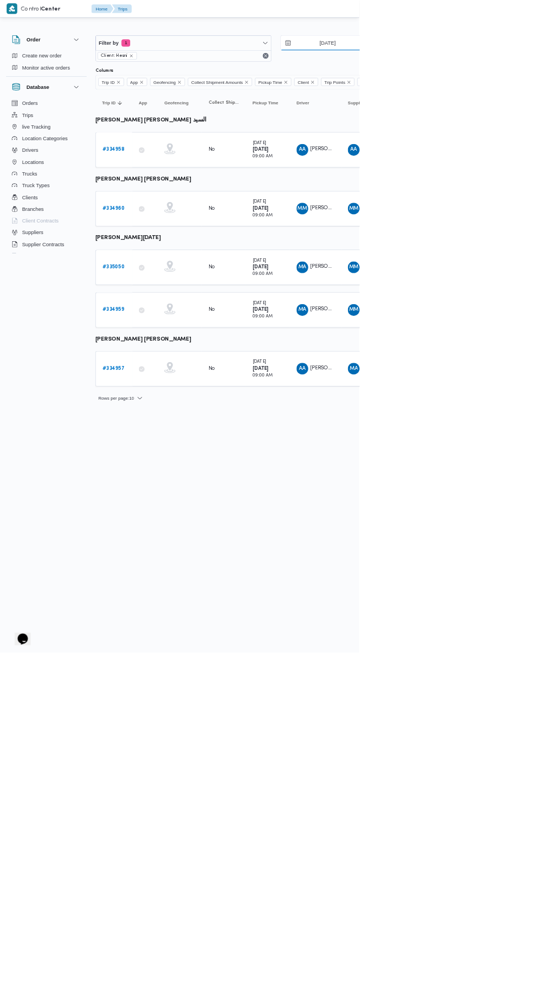
click at [490, 61] on input "[DATE]" at bounding box center [484, 65] width 125 height 22
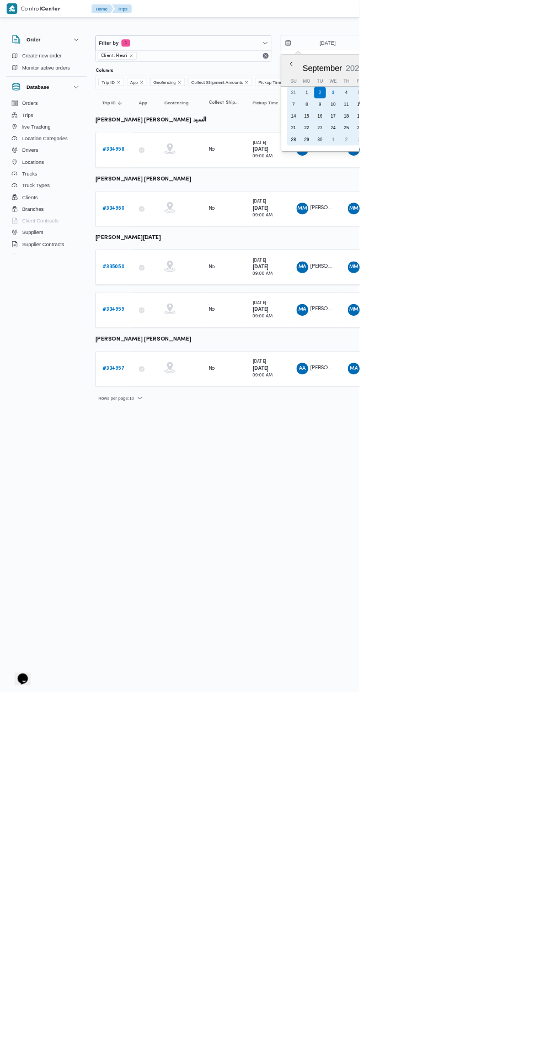
click at [520, 139] on div "4" at bounding box center [521, 139] width 18 height 18
type input "4/9/2025"
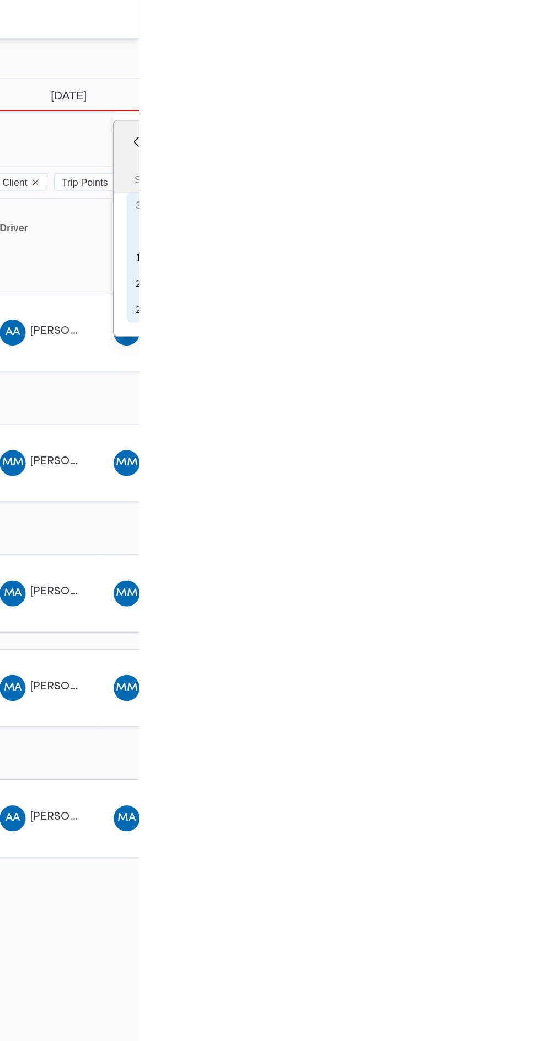
type input "[DATE]"
click at [507, 62] on input "4/9/2025" at bounding box center [484, 65] width 125 height 22
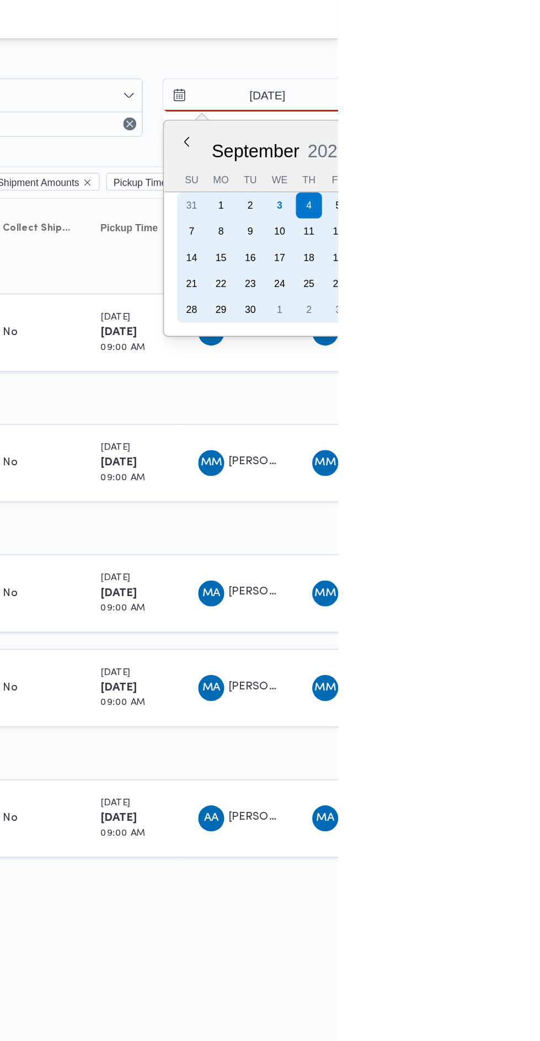
click at [500, 139] on div "3" at bounding box center [501, 139] width 18 height 18
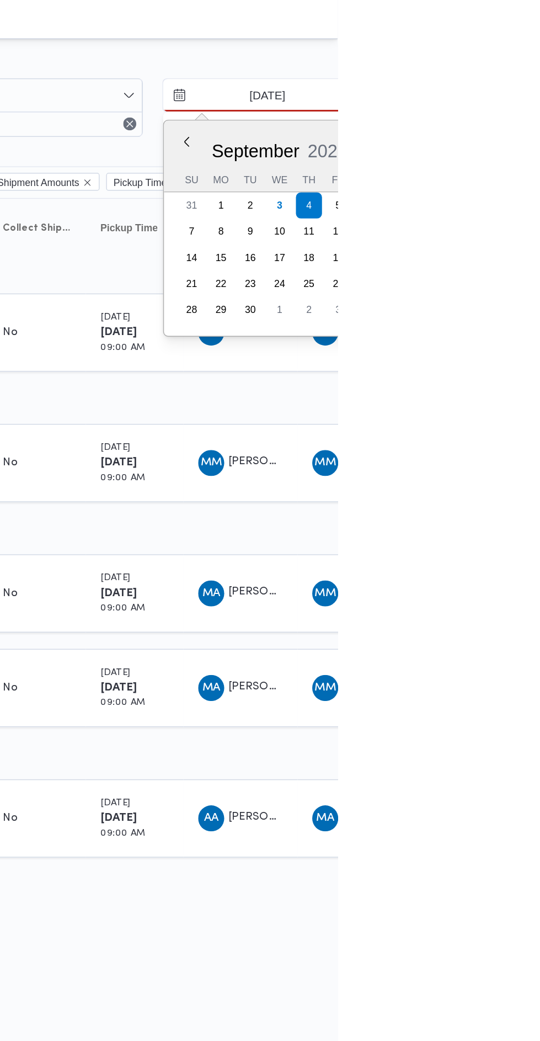
type input "[DATE]"
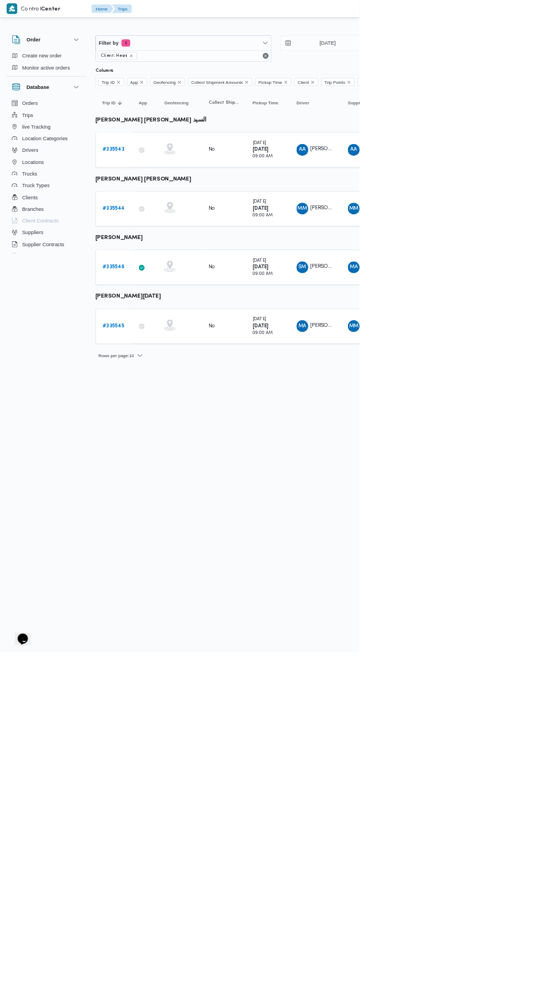
click at [171, 229] on link "# 335543" at bounding box center [170, 225] width 33 height 13
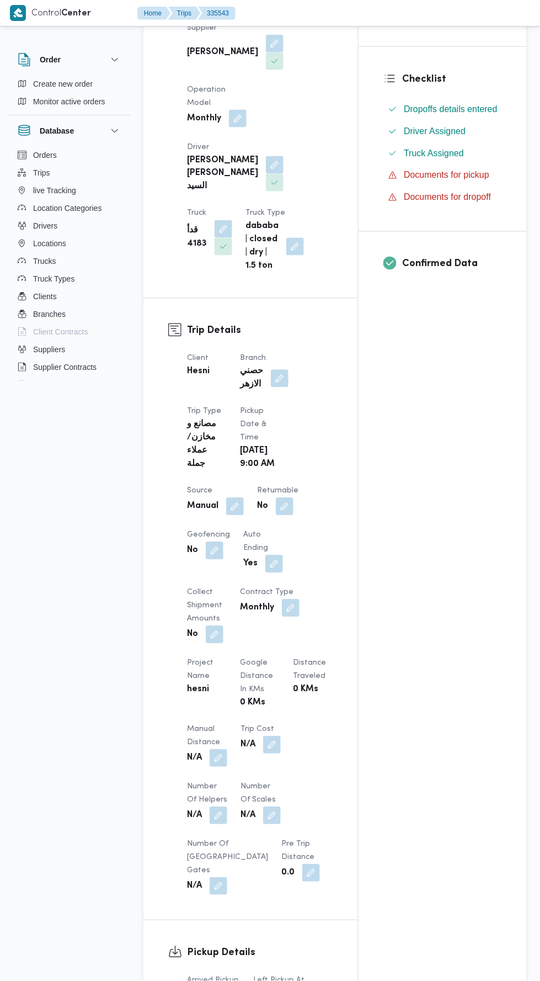
scroll to position [246, 0]
click at [277, 385] on button "button" at bounding box center [280, 380] width 18 height 18
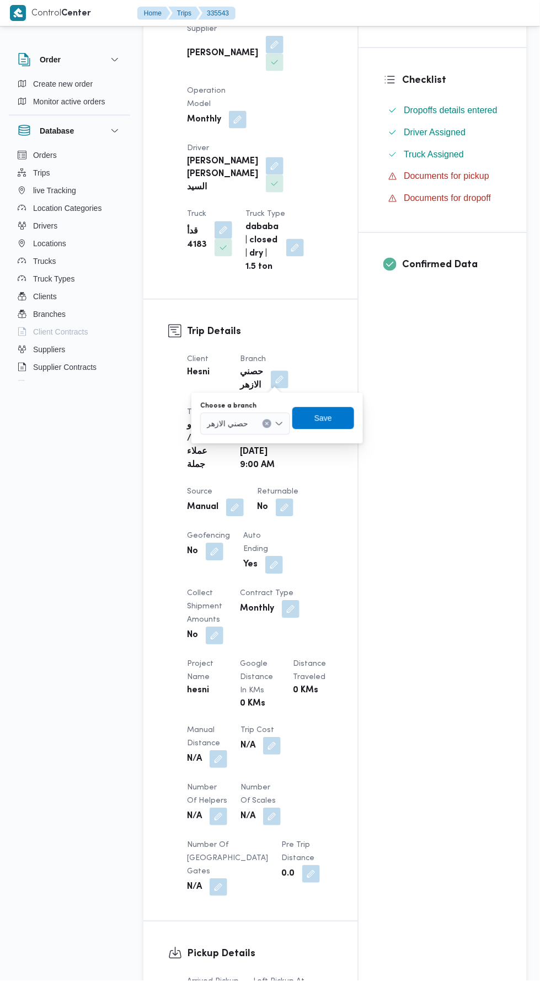
click at [250, 405] on label "Choose a branch" at bounding box center [228, 406] width 56 height 9
click at [253, 417] on input "Choose a branch" at bounding box center [253, 423] width 1 height 13
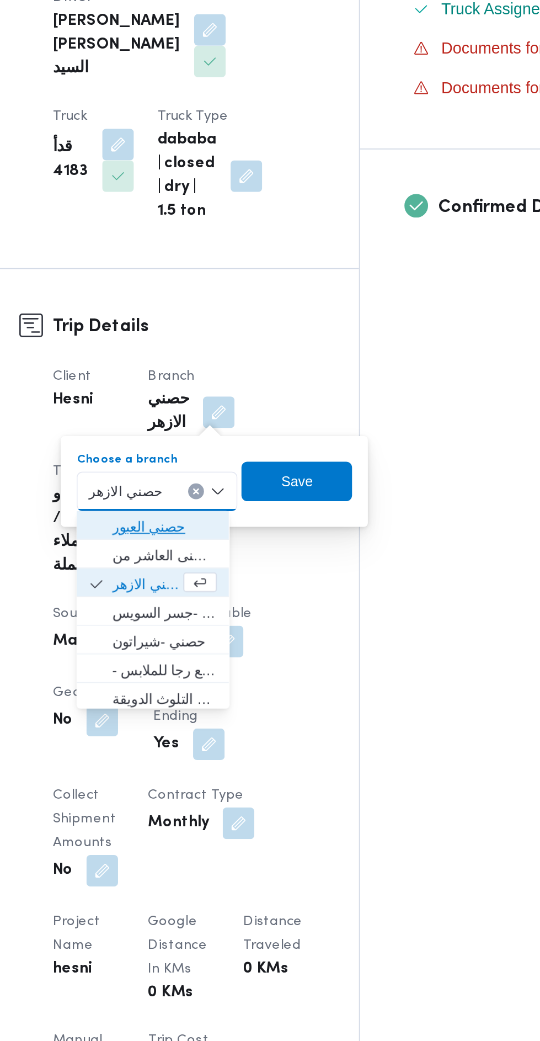
click at [278, 445] on span "حصني العبور" at bounding box center [249, 443] width 59 height 13
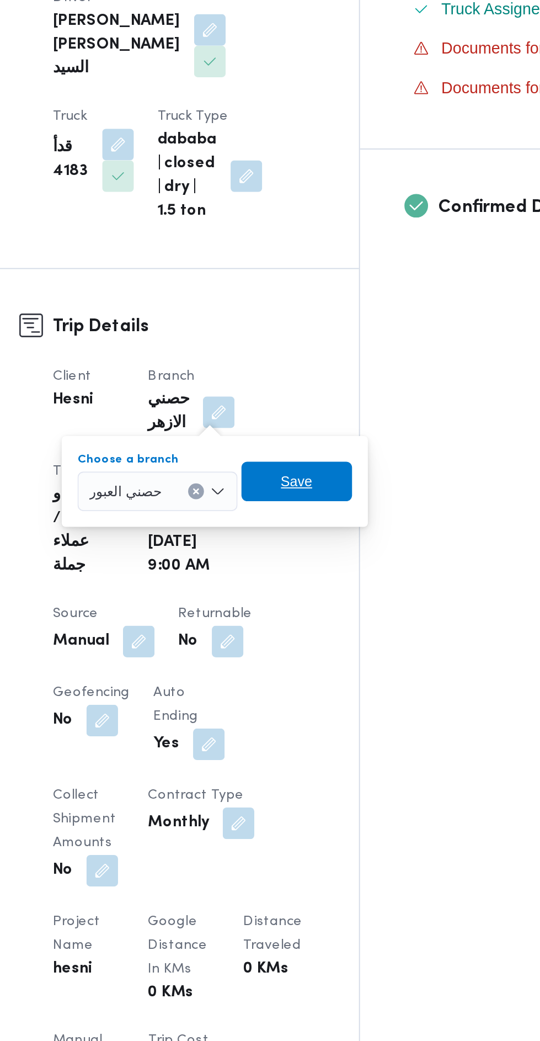
click at [327, 416] on span "Save" at bounding box center [324, 418] width 18 height 13
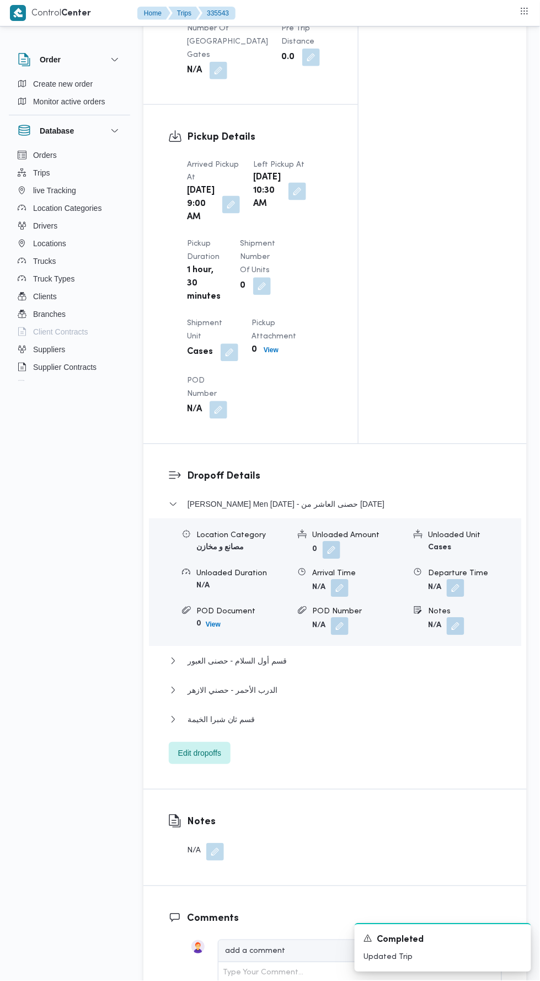
scroll to position [1152, 0]
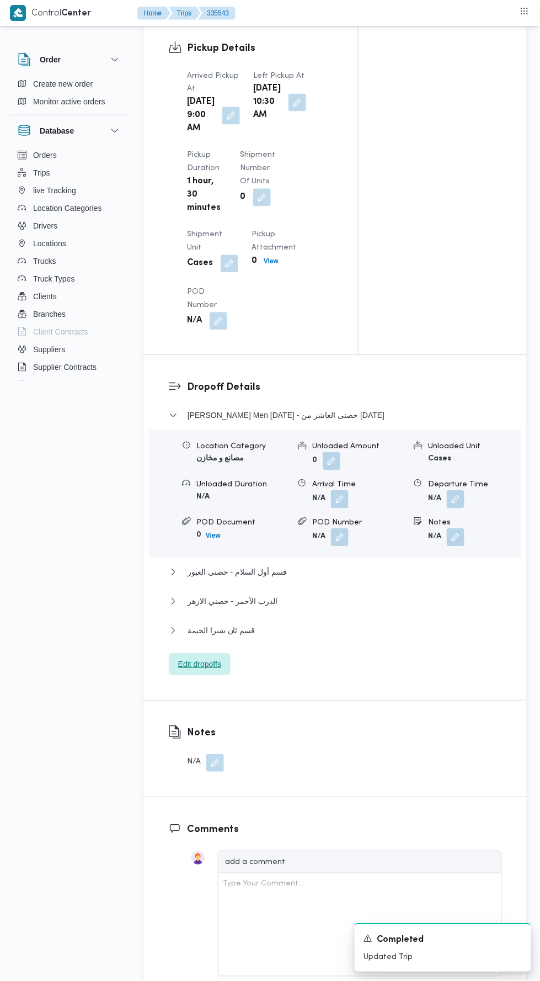
click at [218, 676] on span "Edit dropoffs" at bounding box center [200, 665] width 62 height 22
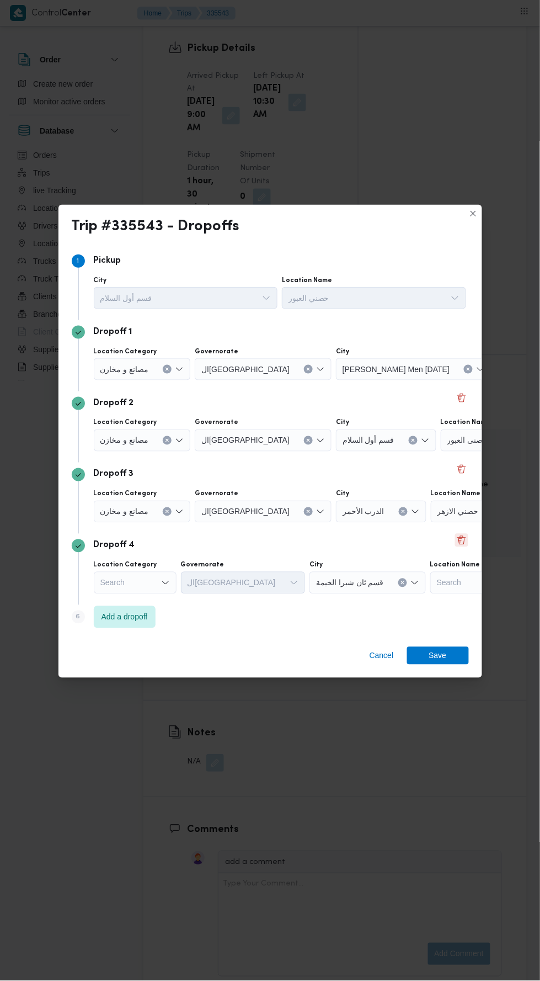
click at [461, 547] on button "Delete" at bounding box center [461, 540] width 13 height 13
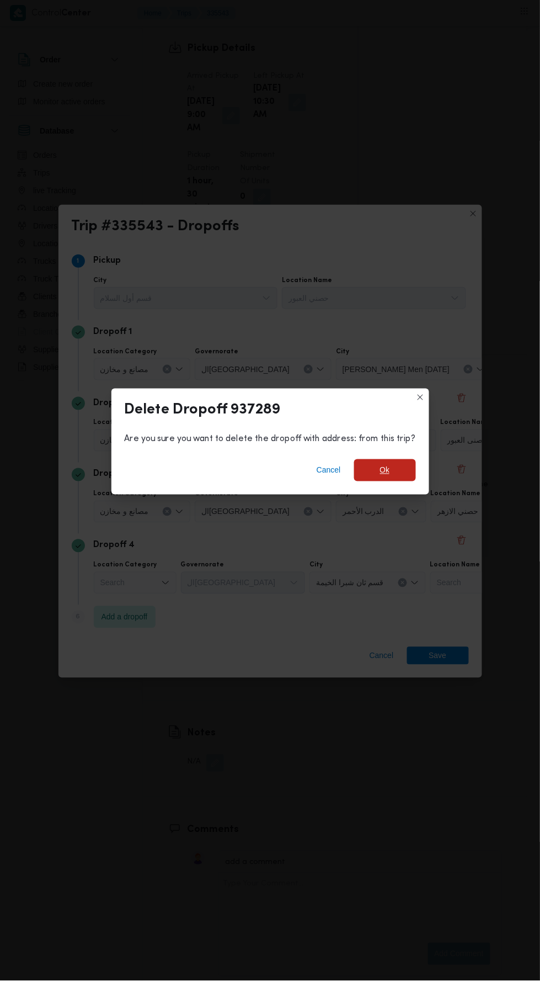
click at [412, 481] on span "Ok" at bounding box center [385, 470] width 62 height 22
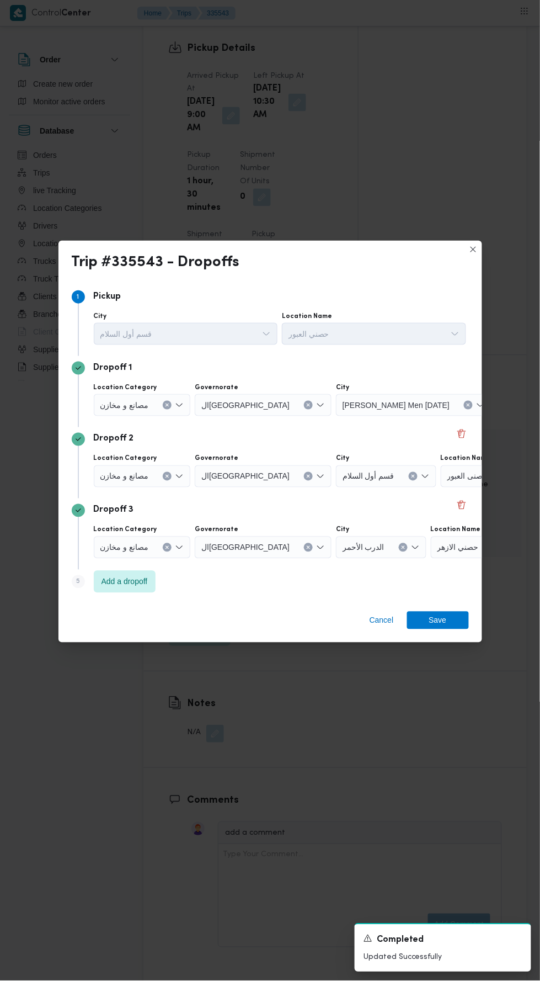
click at [166, 549] on icon "Clear input" at bounding box center [167, 547] width 3 height 3
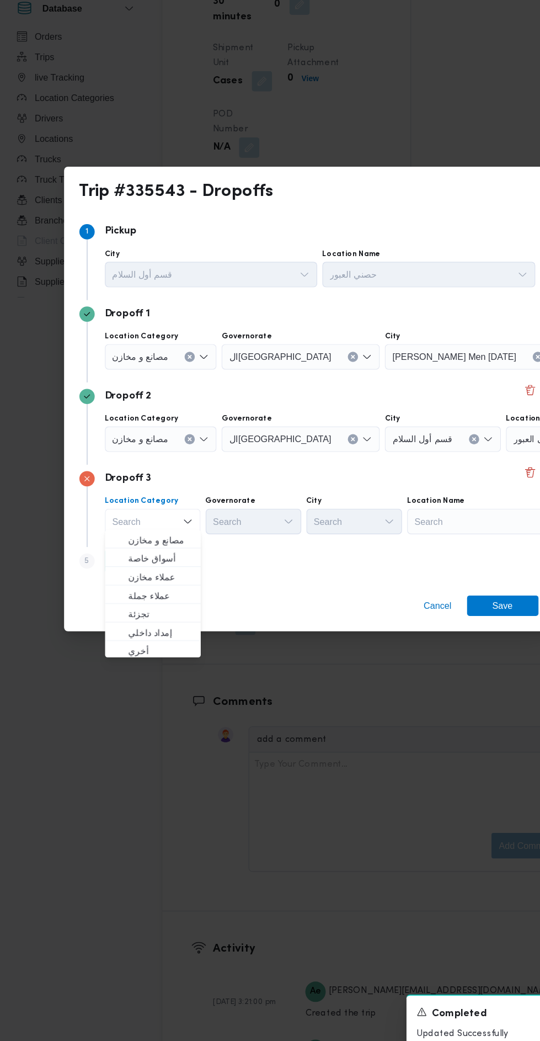
scroll to position [1222, 0]
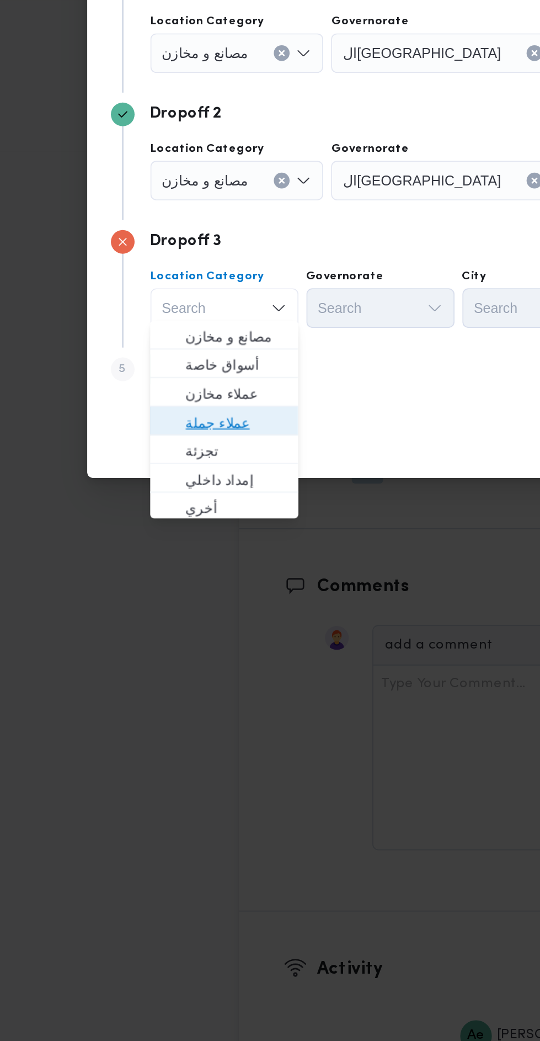
click at [153, 637] on span "عملاء جملة" at bounding box center [142, 638] width 56 height 13
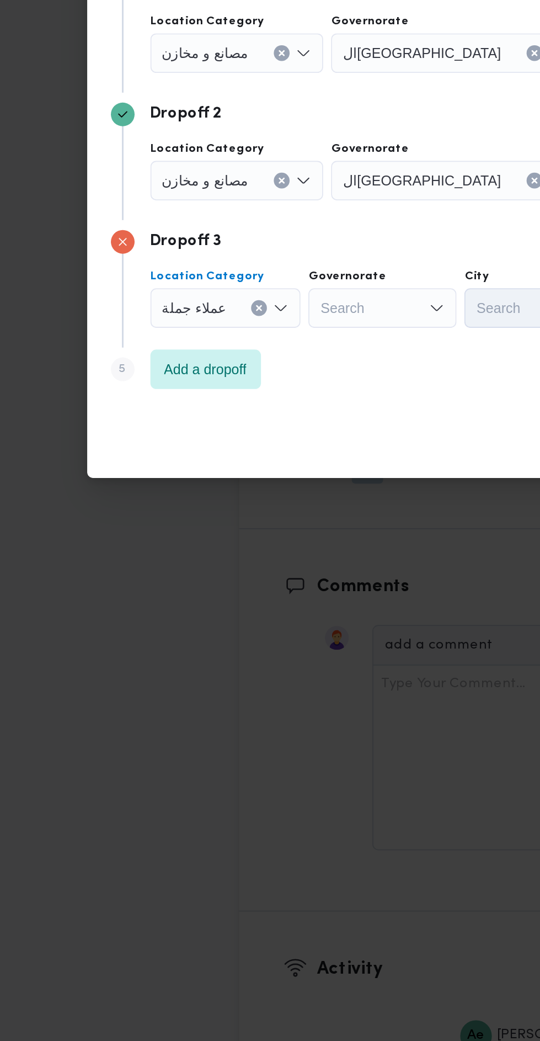
click at [236, 576] on div "Search" at bounding box center [223, 575] width 83 height 22
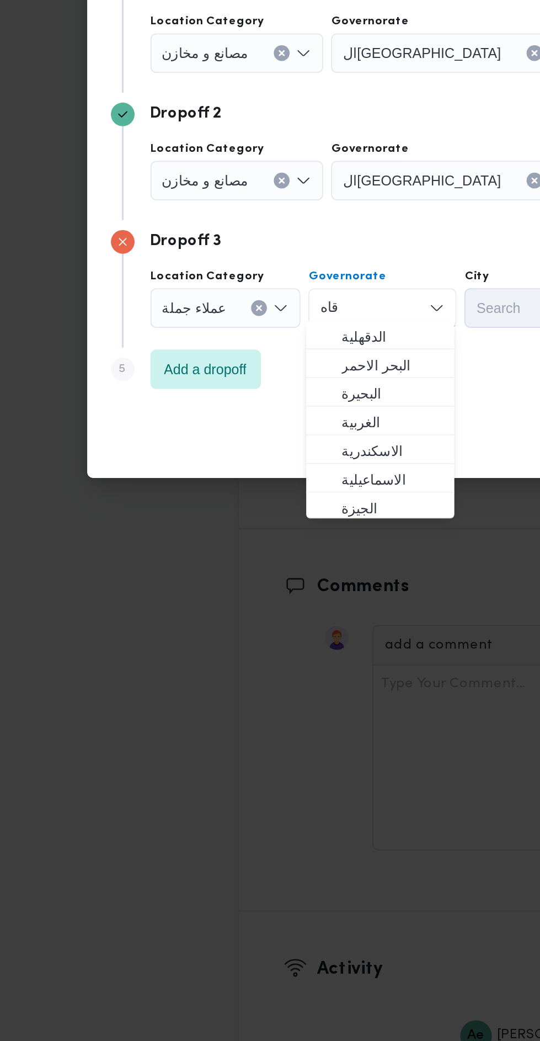
scroll to position [0, 0]
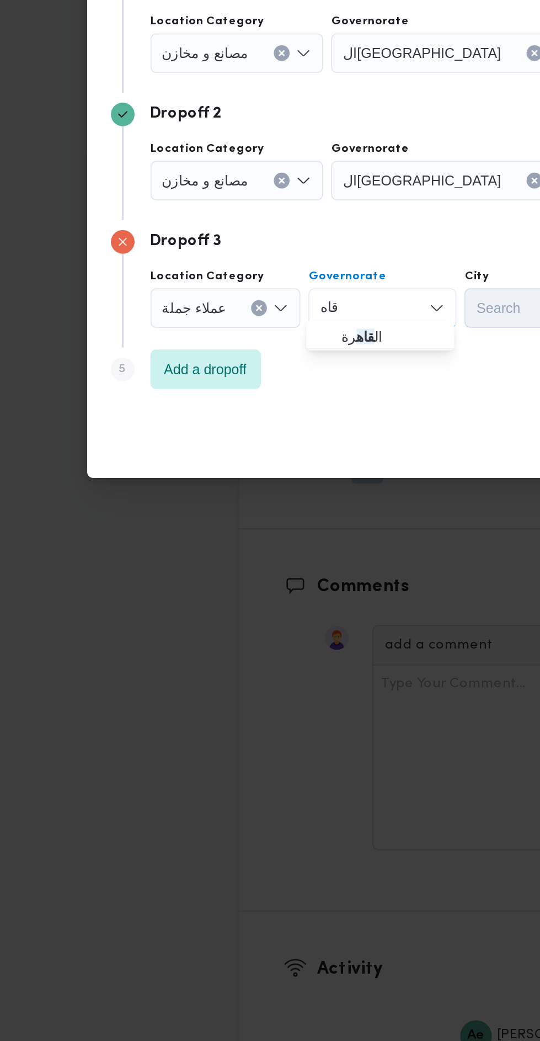
type input "قاه"
click at [243, 588] on span "ال قاه رة" at bounding box center [229, 590] width 56 height 13
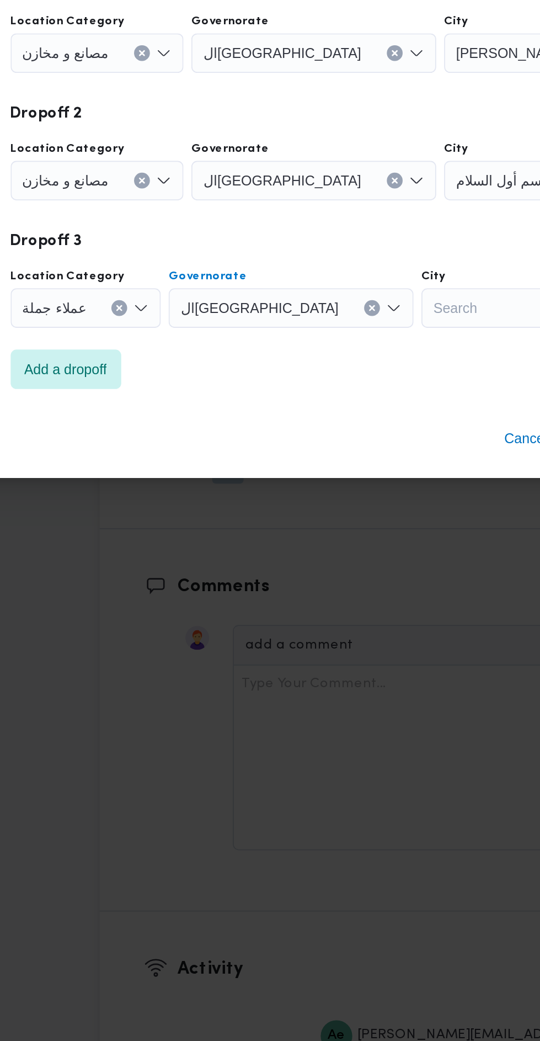
click at [335, 574] on div "Search" at bounding box center [364, 575] width 83 height 22
type input "عين"
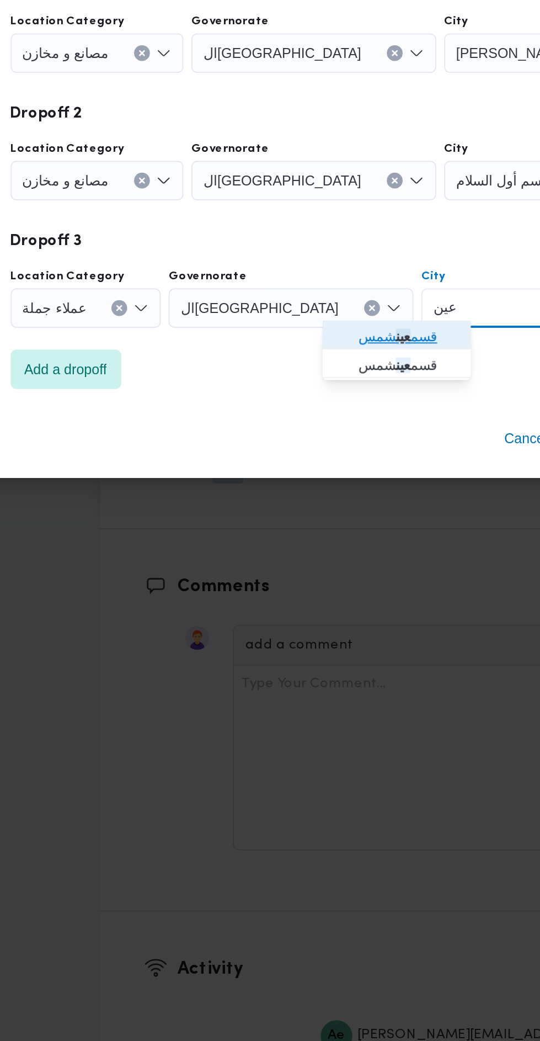
click at [332, 590] on span "قسم عين شمس" at bounding box center [316, 590] width 56 height 13
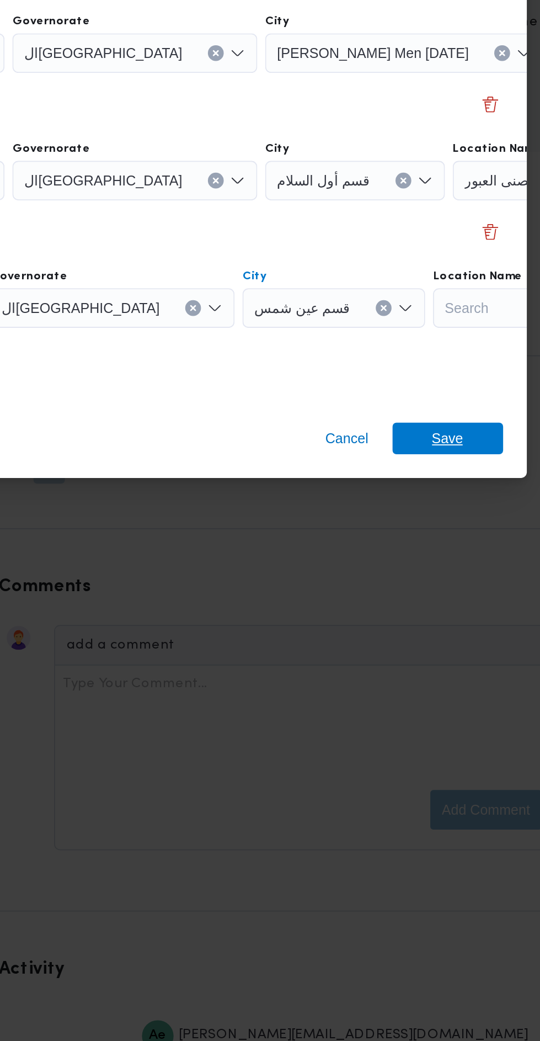
click at [442, 643] on span "Save" at bounding box center [438, 648] width 18 height 18
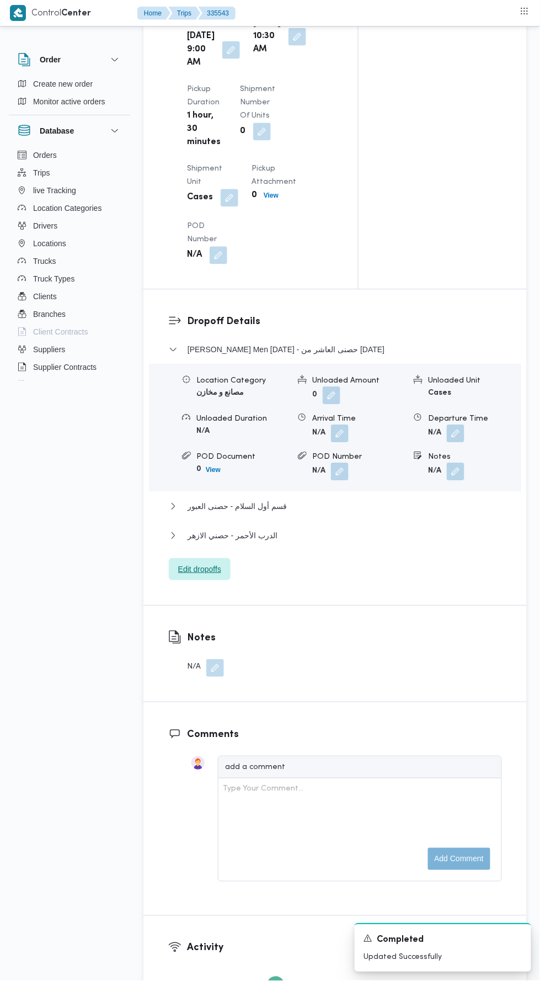
scroll to position [1217, 0]
click at [379, 544] on button "قسم عين شمس" at bounding box center [335, 536] width 333 height 13
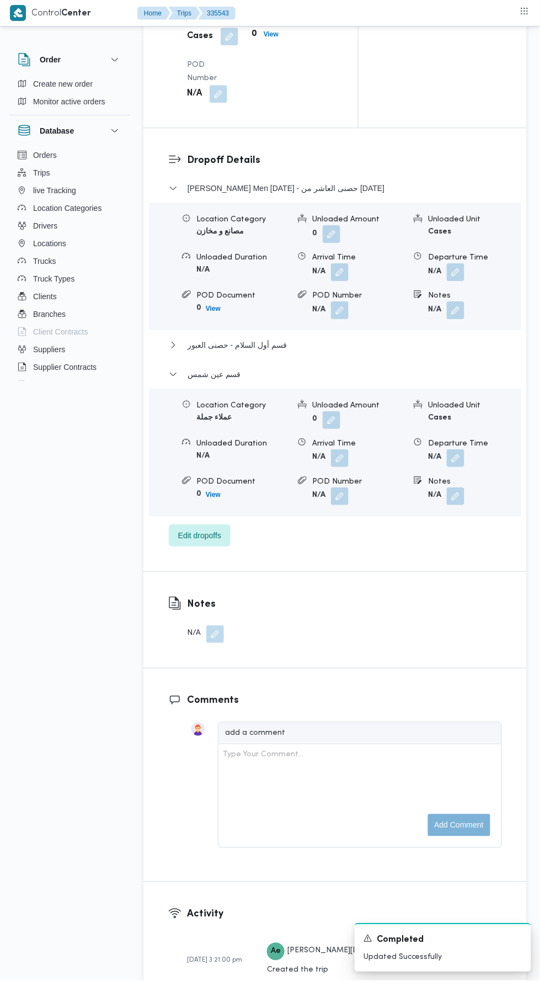
scroll to position [1387, 0]
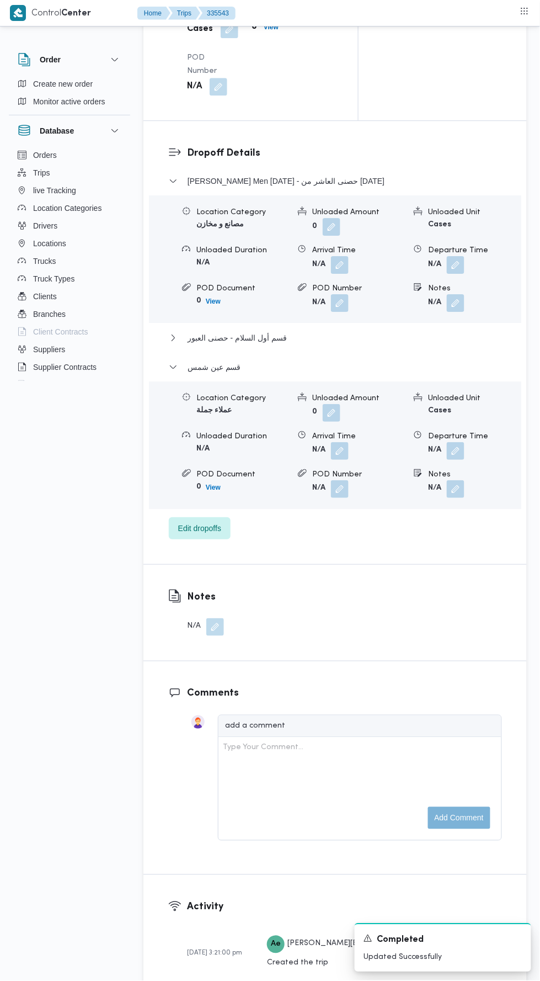
click at [457, 460] on button "button" at bounding box center [456, 451] width 18 height 18
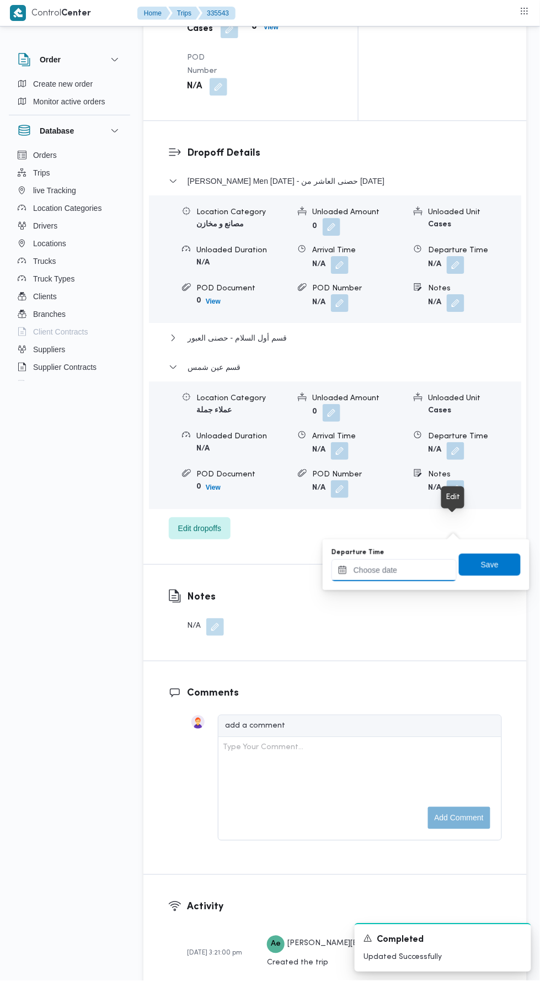
click at [436, 572] on input "Departure Time" at bounding box center [394, 570] width 125 height 22
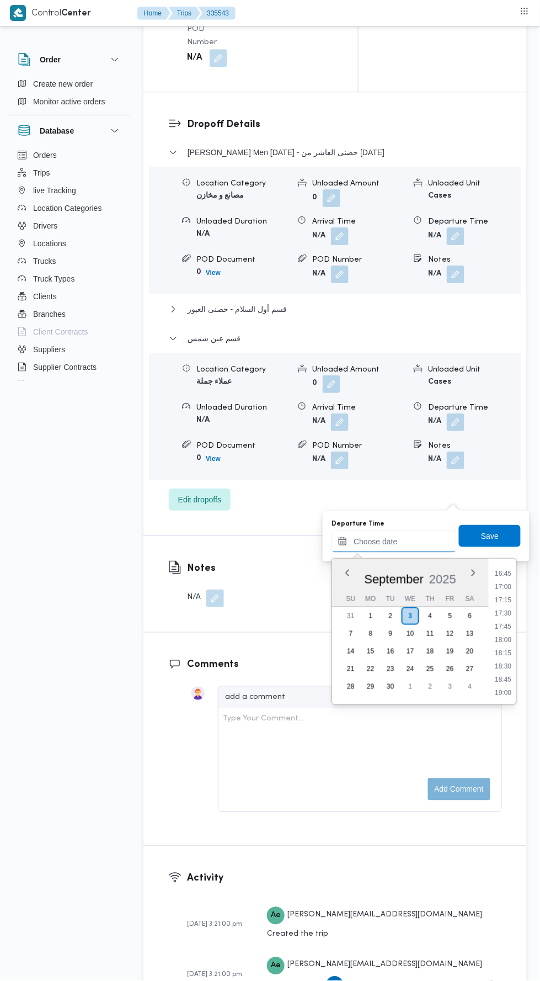
scroll to position [887, 0]
click at [505, 585] on li "17:00" at bounding box center [503, 586] width 25 height 11
type input "03/09/2025 17:00"
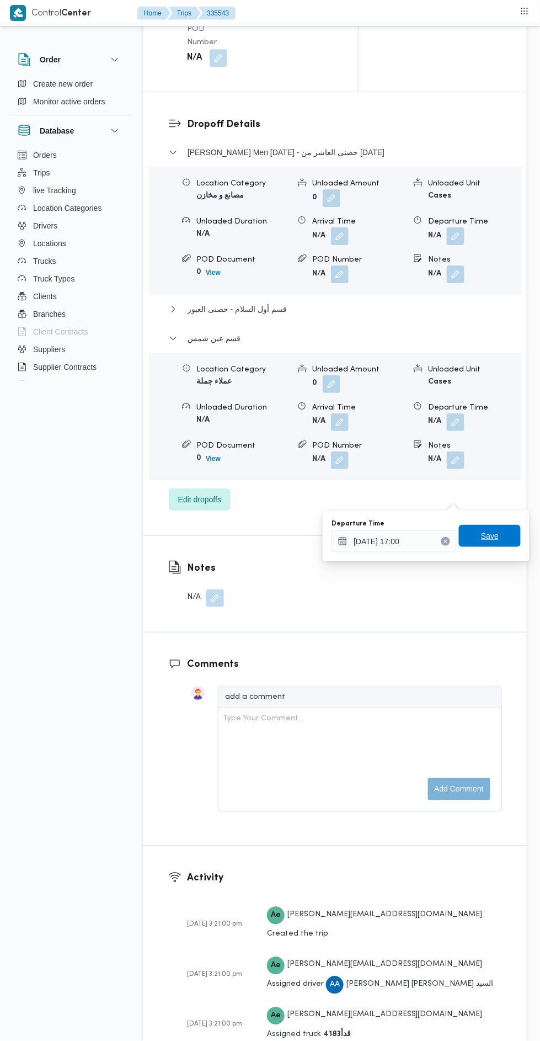
click at [513, 538] on span "Save" at bounding box center [490, 536] width 62 height 22
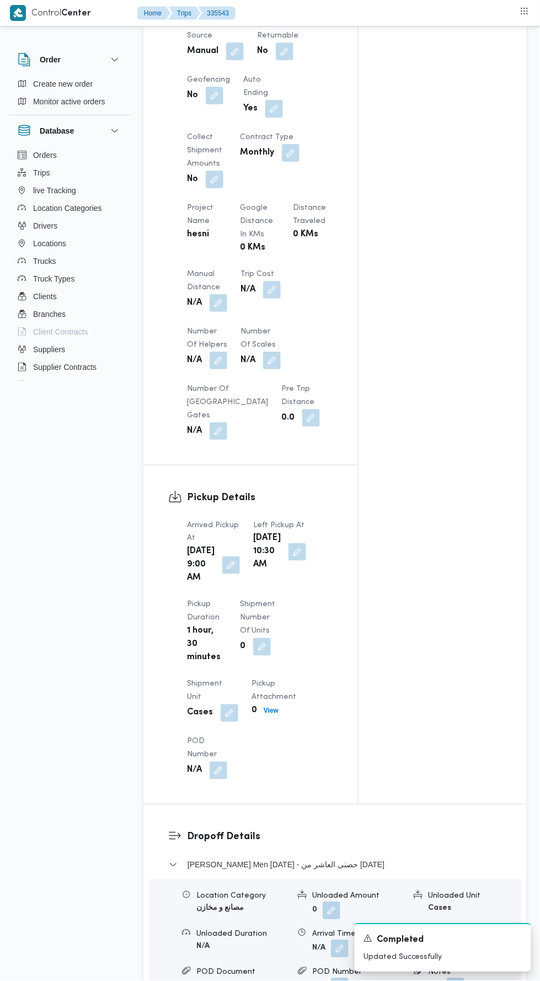
scroll to position [0, 0]
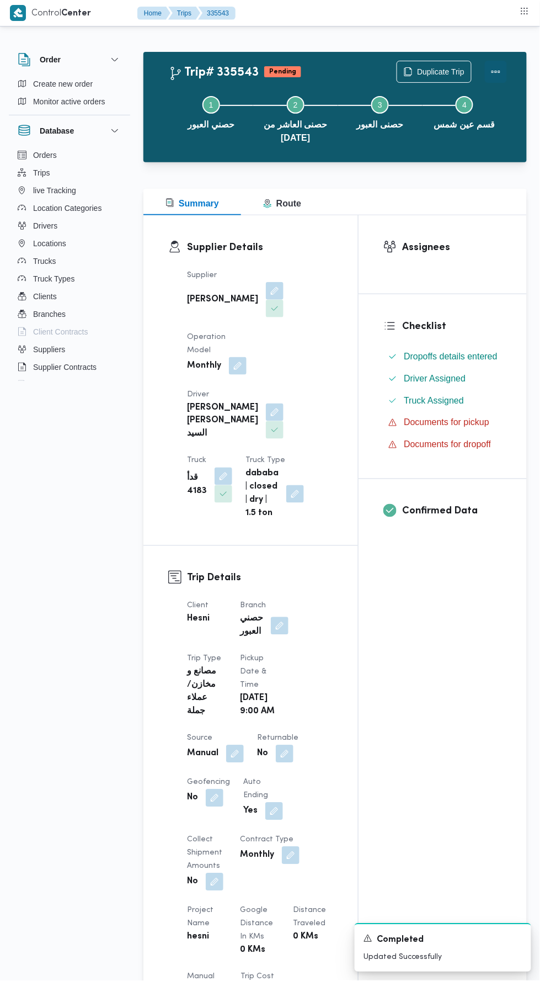
click at [505, 75] on button "Actions" at bounding box center [496, 72] width 22 height 22
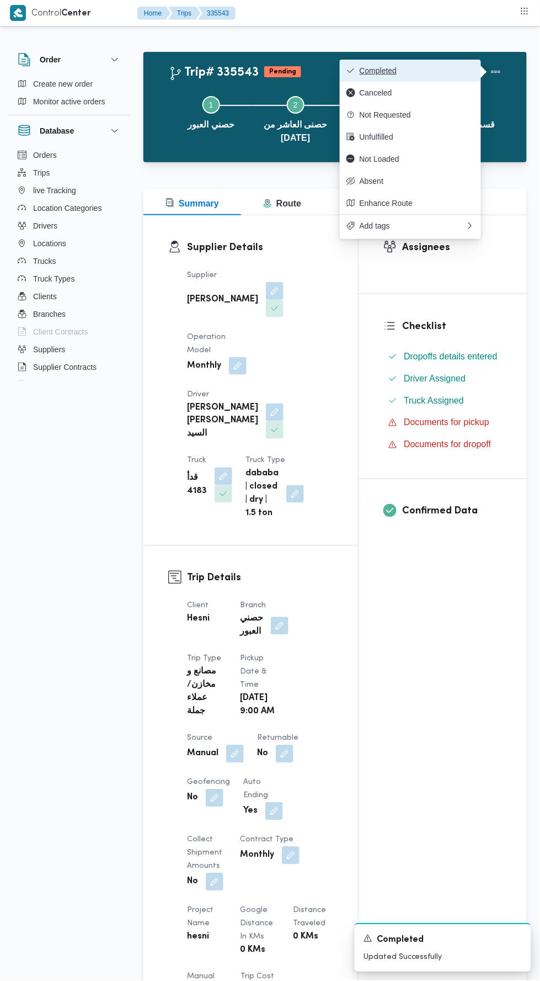
click at [474, 65] on button "Completed" at bounding box center [410, 71] width 141 height 22
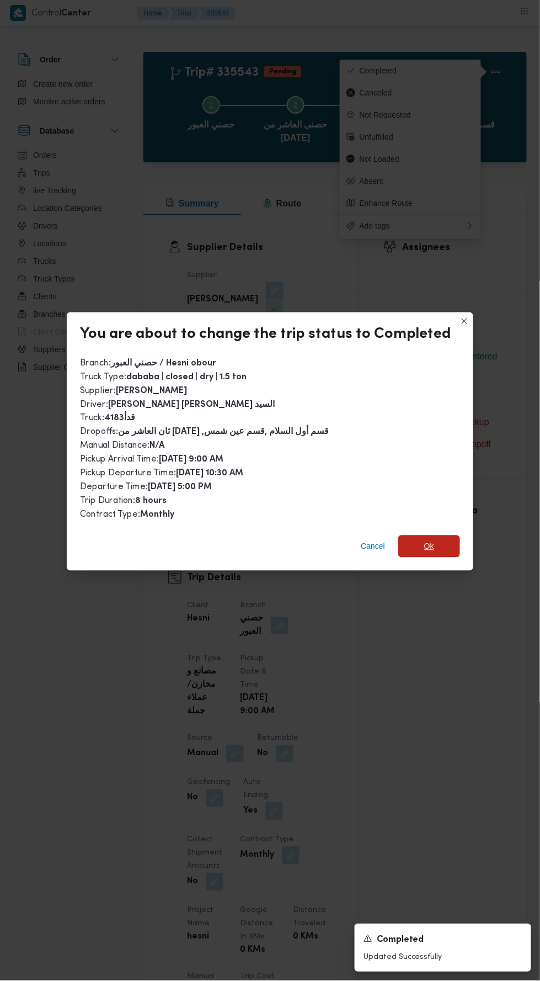
click at [434, 535] on span "Ok" at bounding box center [430, 546] width 62 height 22
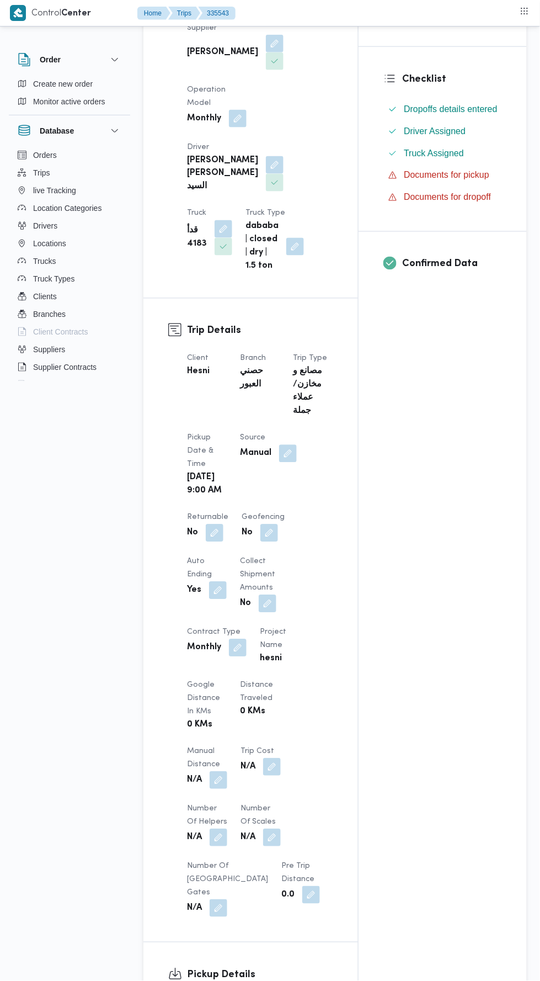
scroll to position [514, 0]
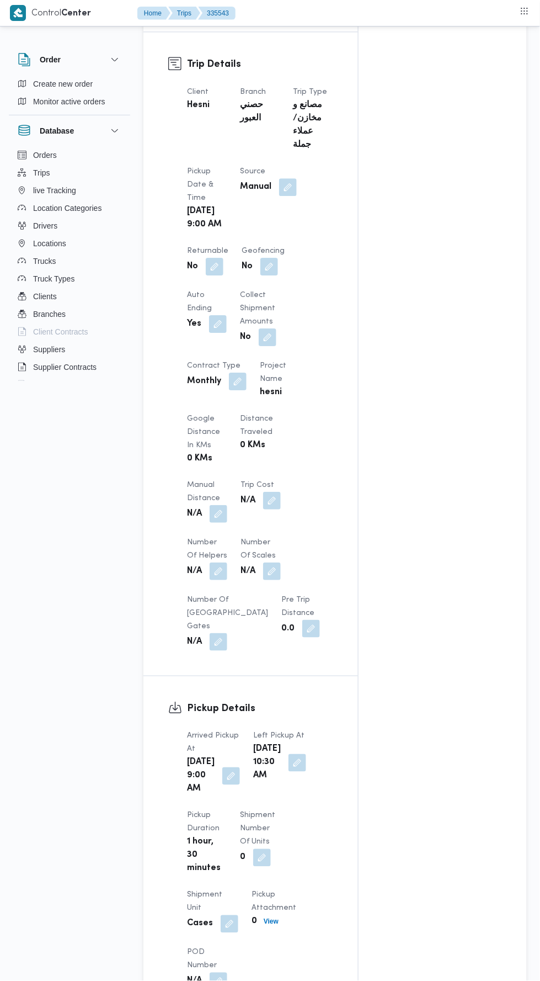
click at [224, 523] on button "button" at bounding box center [219, 514] width 18 height 18
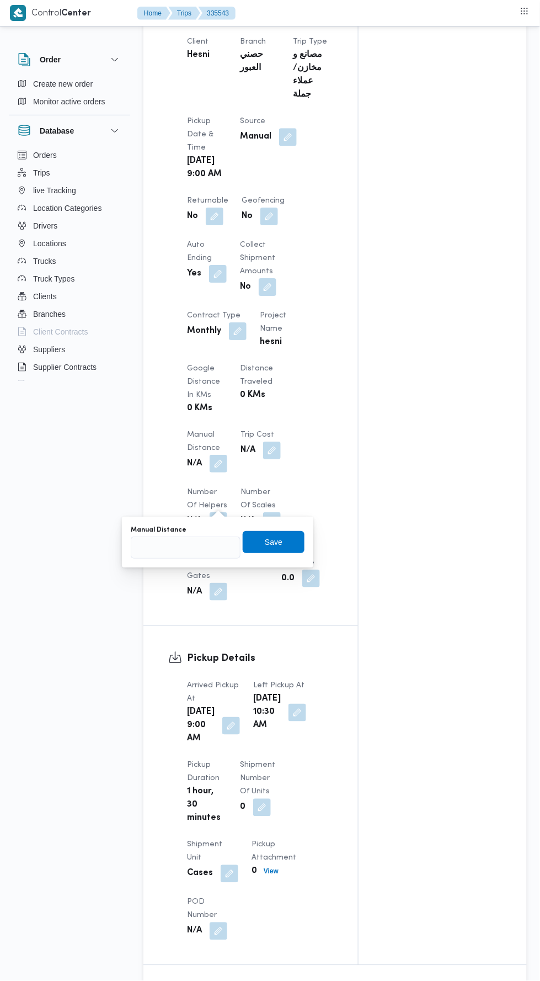
scroll to position [584, 0]
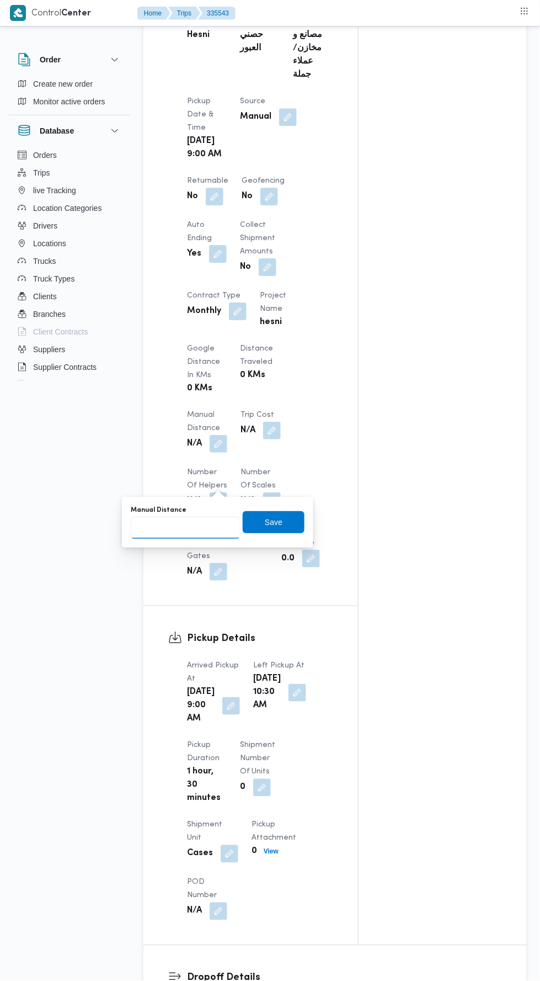
click at [192, 526] on input "Manual Distance" at bounding box center [186, 528] width 110 height 22
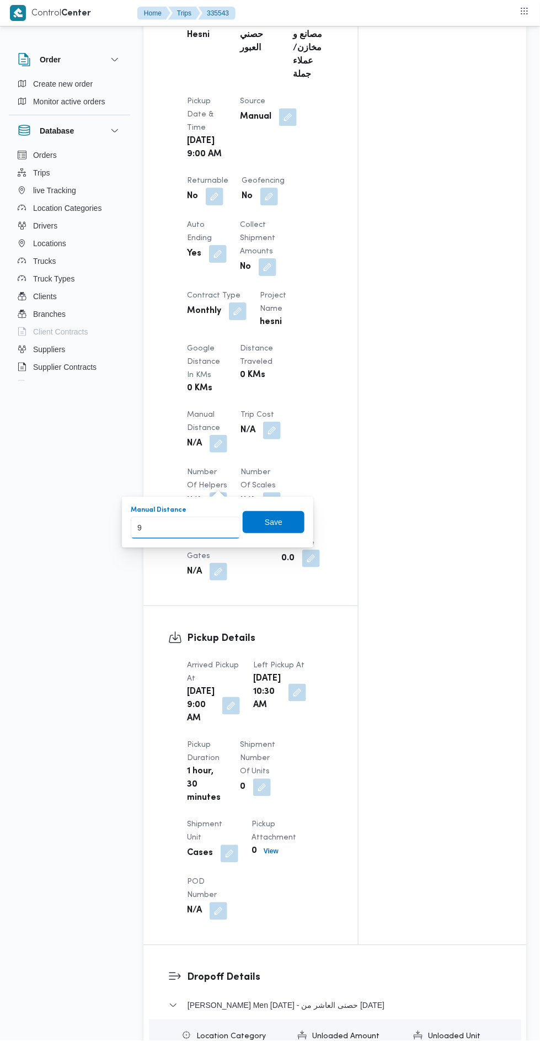
type input "95"
click at [297, 514] on span "Save" at bounding box center [274, 522] width 62 height 22
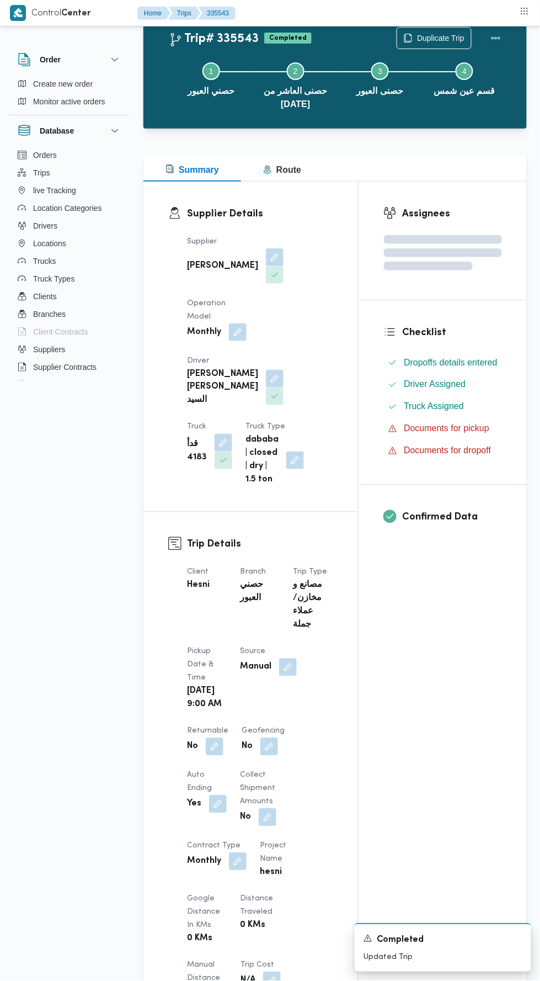
scroll to position [0, 0]
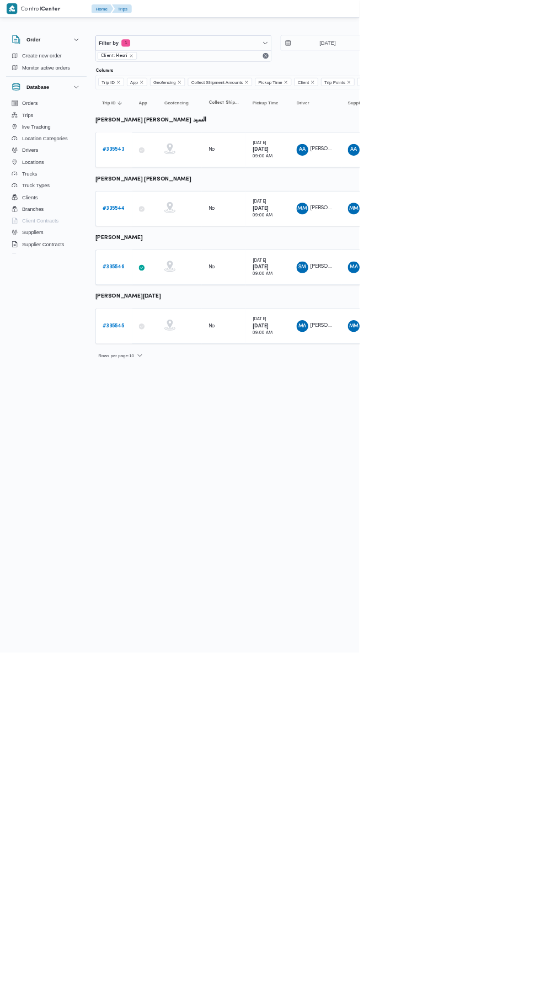
click at [156, 402] on b "# 335546" at bounding box center [170, 401] width 33 height 7
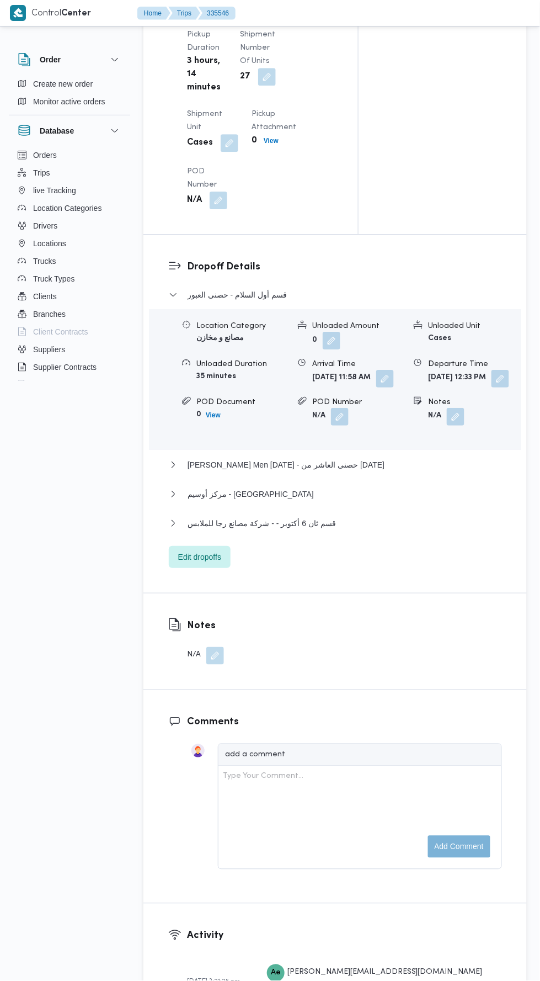
scroll to position [1387, 0]
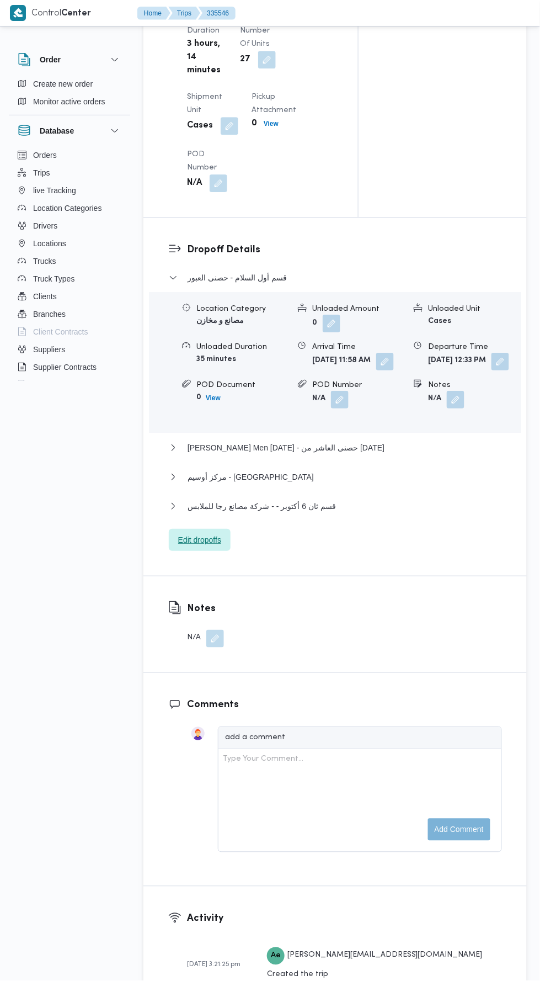
click at [219, 551] on span "Edit dropoffs" at bounding box center [200, 540] width 62 height 22
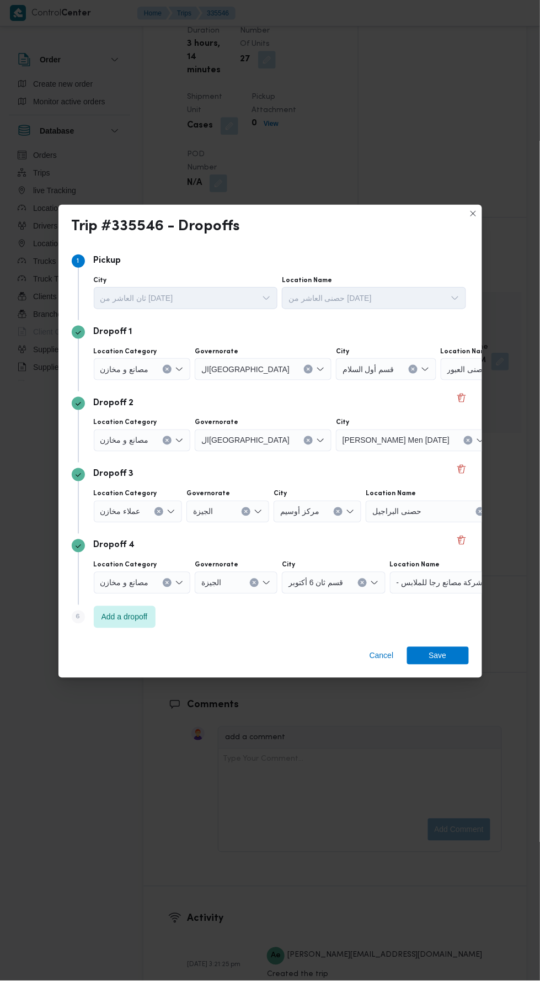
click at [443, 365] on div "حصنى العبور" at bounding box center [510, 369] width 138 height 22
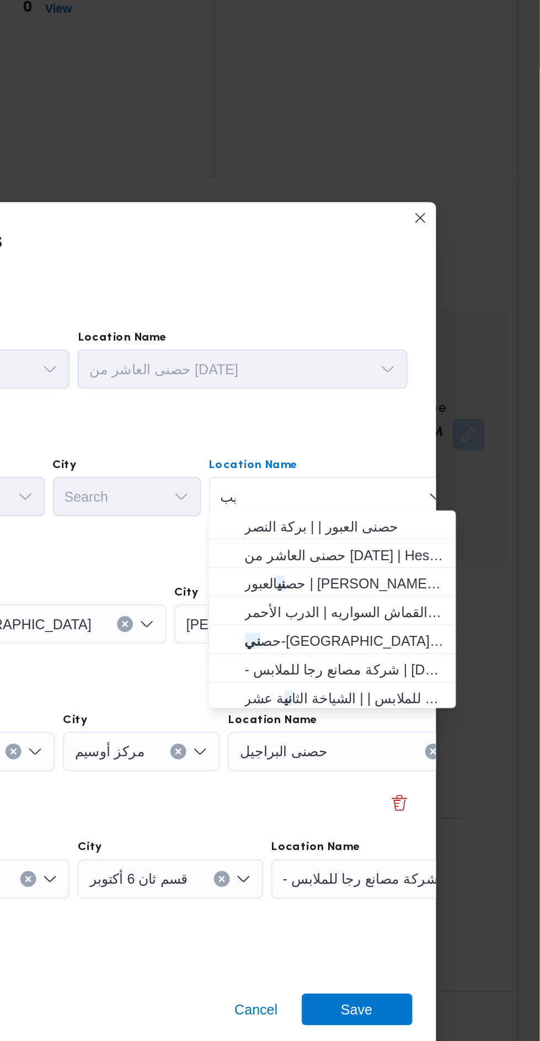
scroll to position [0, 0]
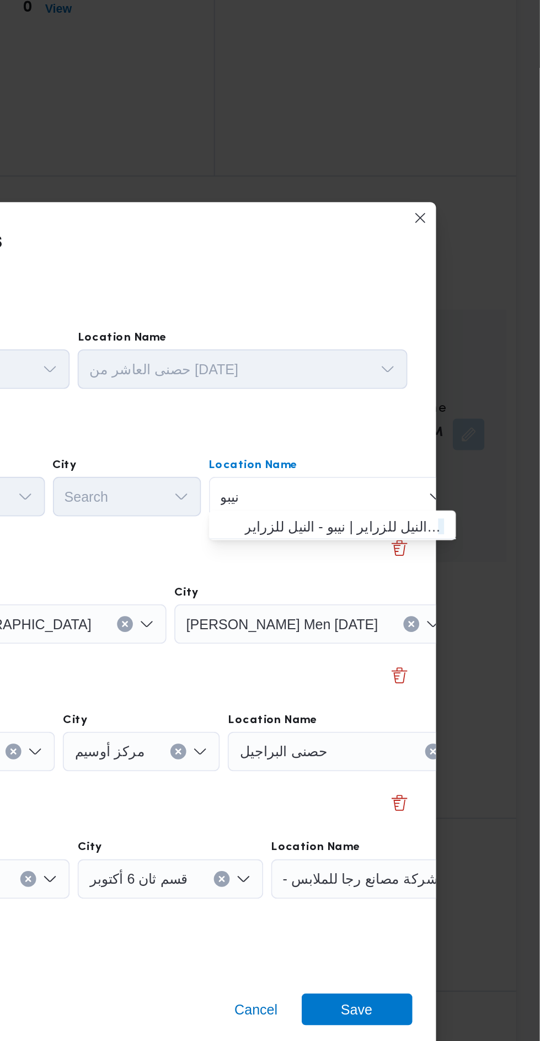
type input "نيبو"
click at [452, 411] on span "نيبو _ النيل للزراير | نيبو - النيل للزراير | null" at bounding box center [431, 412] width 112 height 13
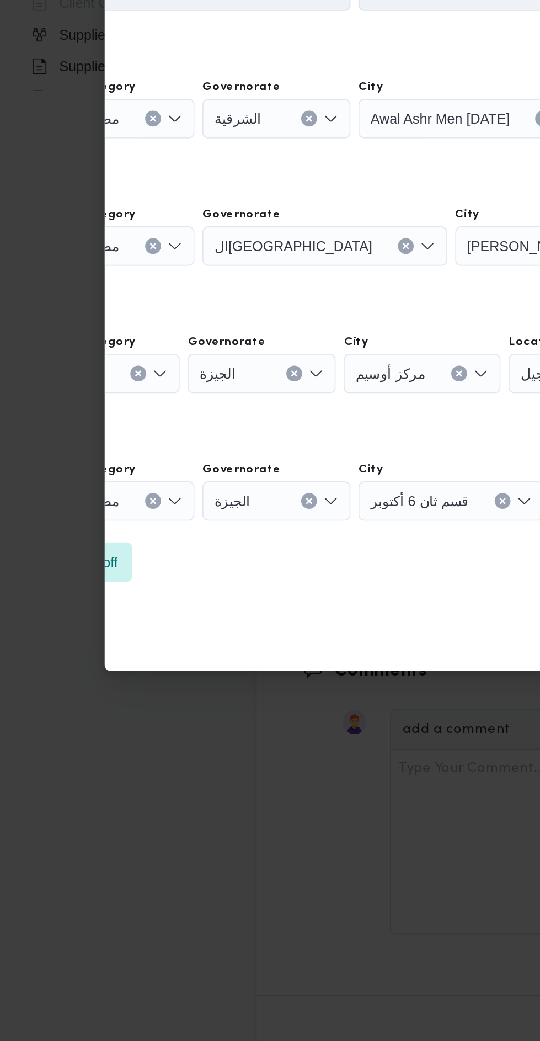
scroll to position [1387, 0]
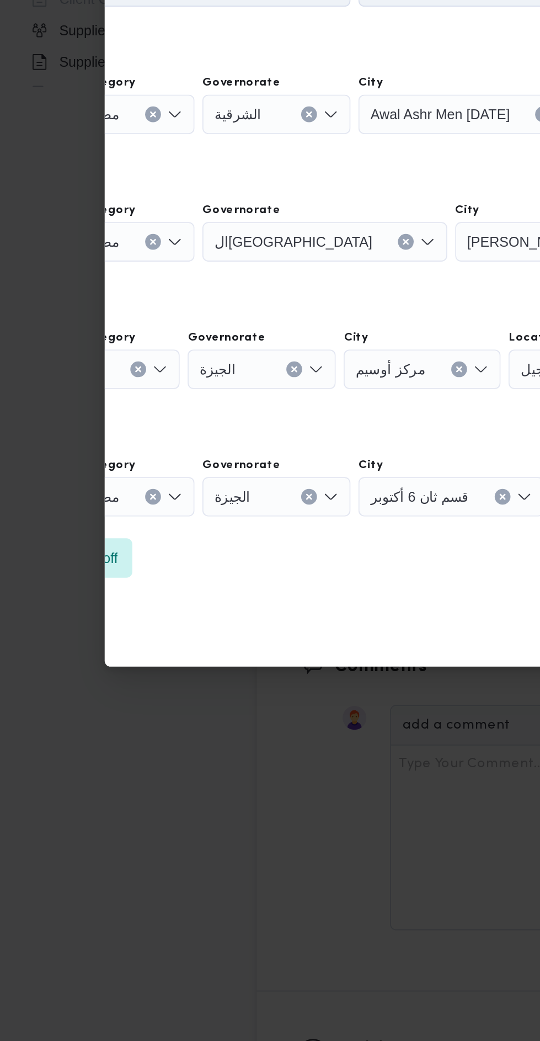
click at [81, 539] on div "عملاء مخازن" at bounding box center [56, 539] width 89 height 22
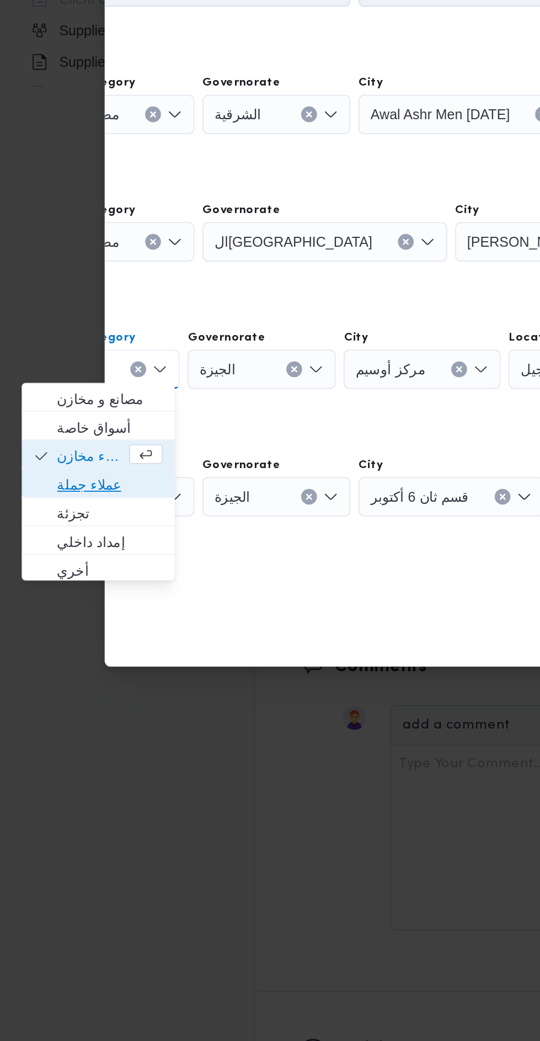
click at [72, 607] on span "عملاء جملة" at bounding box center [61, 603] width 59 height 13
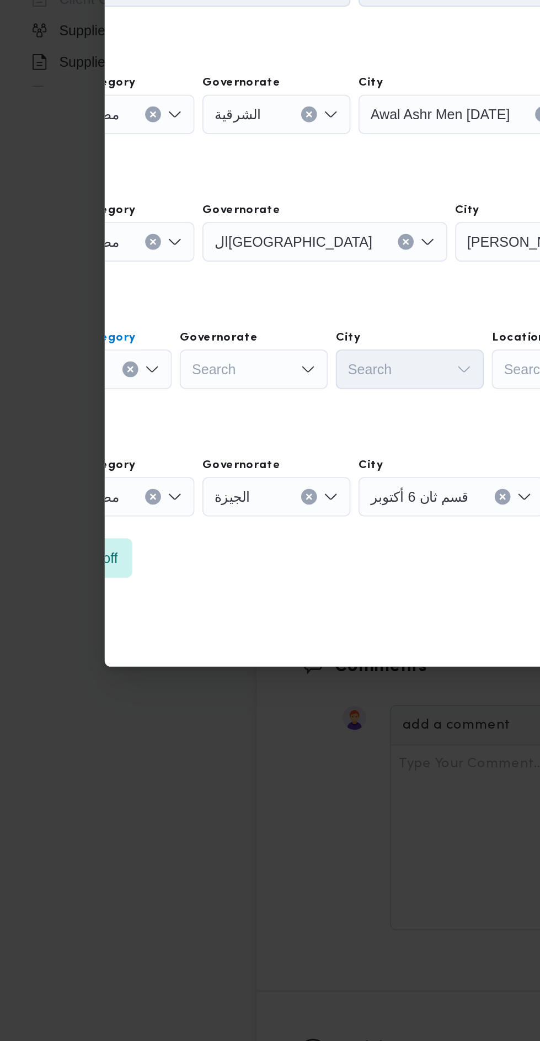
scroll to position [0, 0]
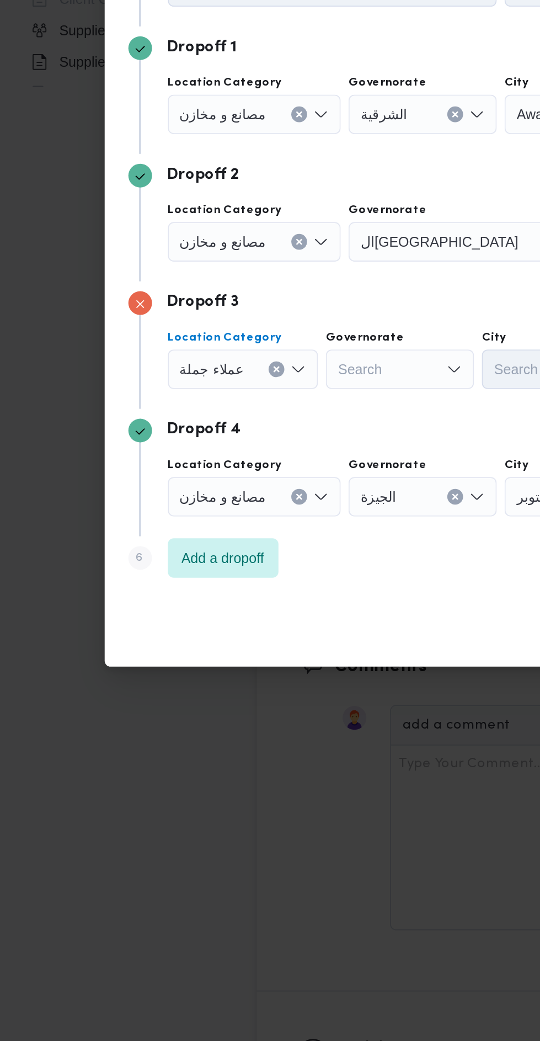
click at [162, 536] on icon "Open list of options" at bounding box center [166, 538] width 9 height 9
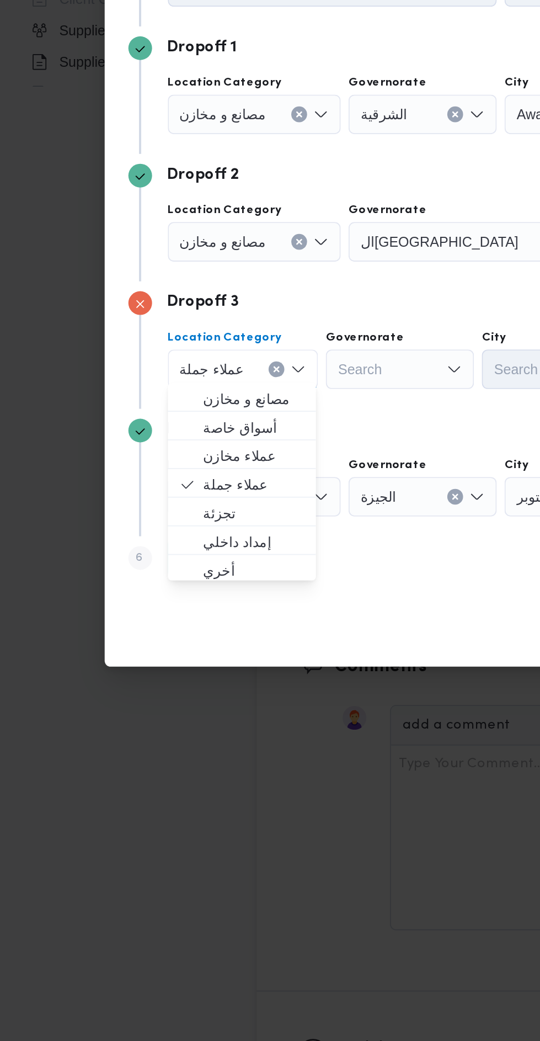
click at [227, 534] on div "Search" at bounding box center [223, 539] width 83 height 22
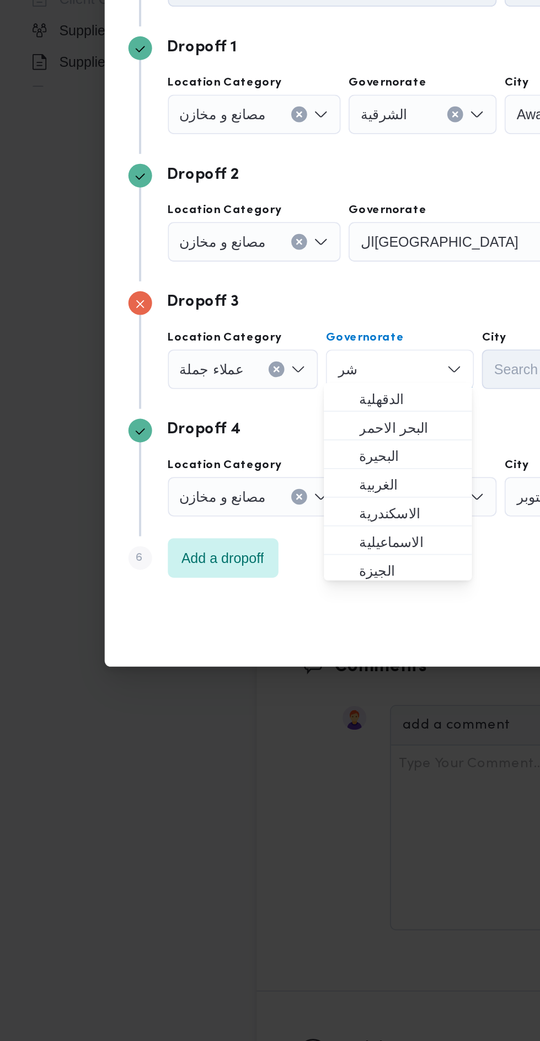
type input "شر"
click at [251, 550] on span "الدقهلية" at bounding box center [229, 555] width 56 height 13
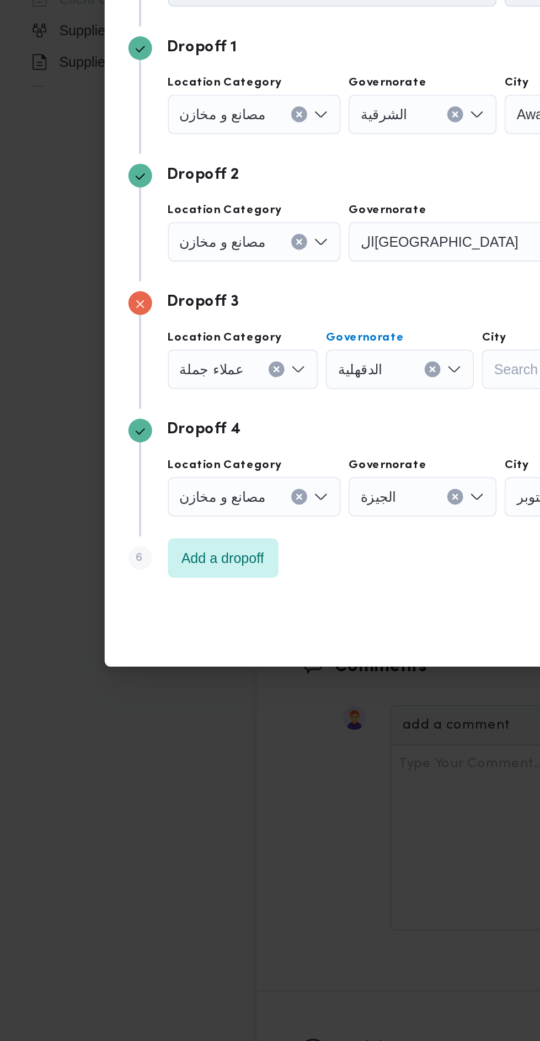
click at [241, 534] on button "Clear input" at bounding box center [241, 538] width 9 height 9
type input "شر"
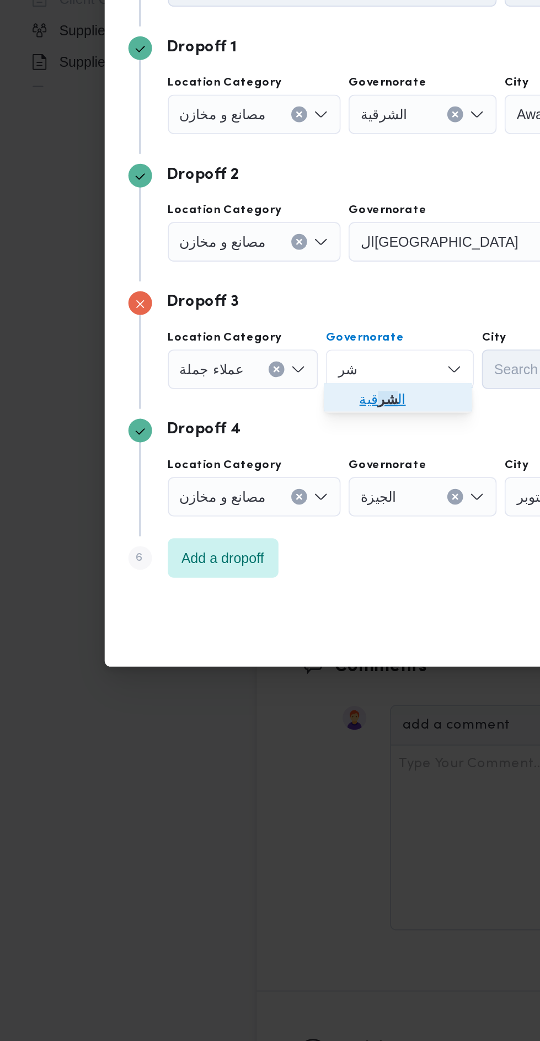
click at [236, 554] on span "ال شر قية" at bounding box center [229, 555] width 56 height 13
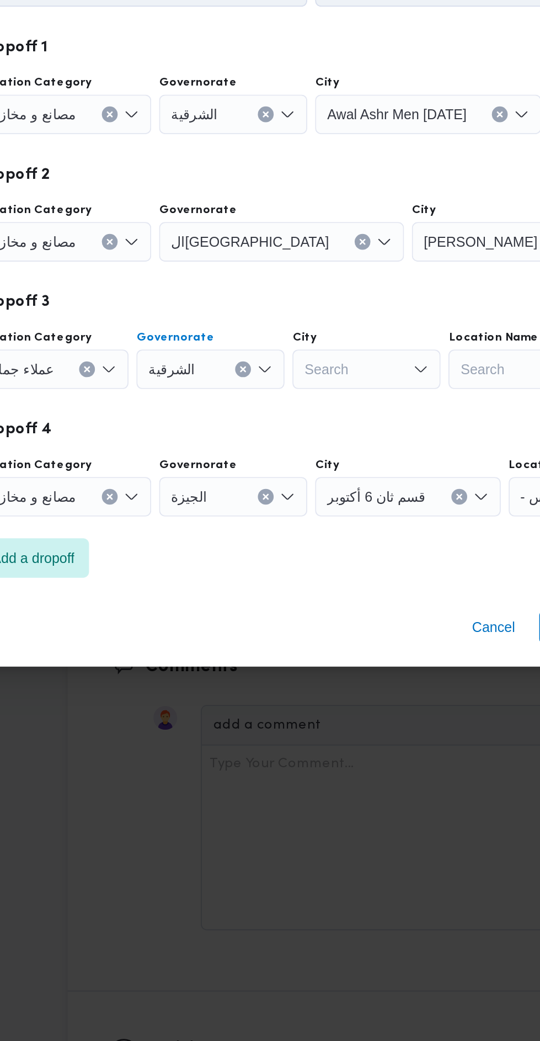
click at [320, 534] on div "Search" at bounding box center [310, 539] width 83 height 22
type input "بلب"
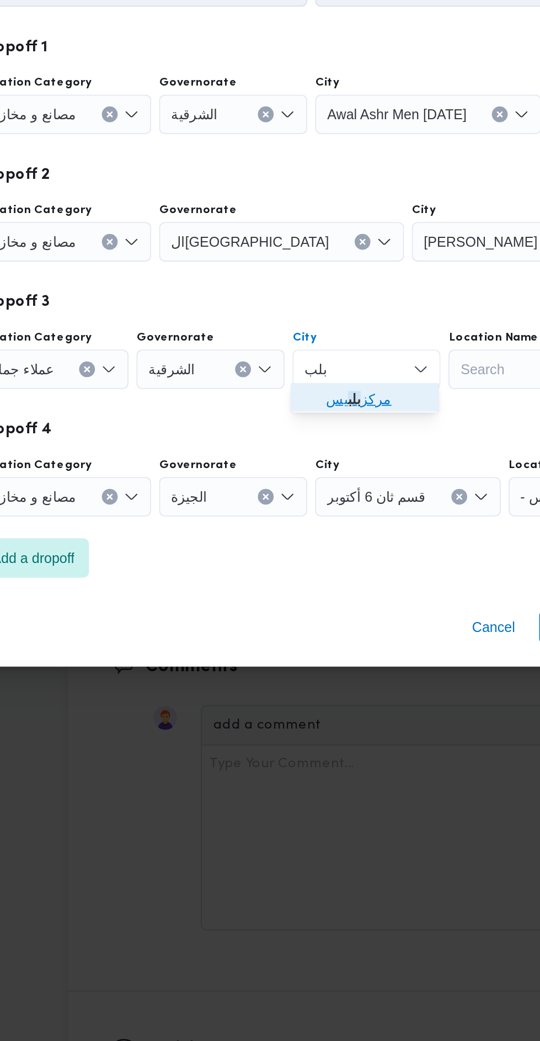
click at [334, 550] on span "مركز بلب يس" at bounding box center [316, 555] width 56 height 13
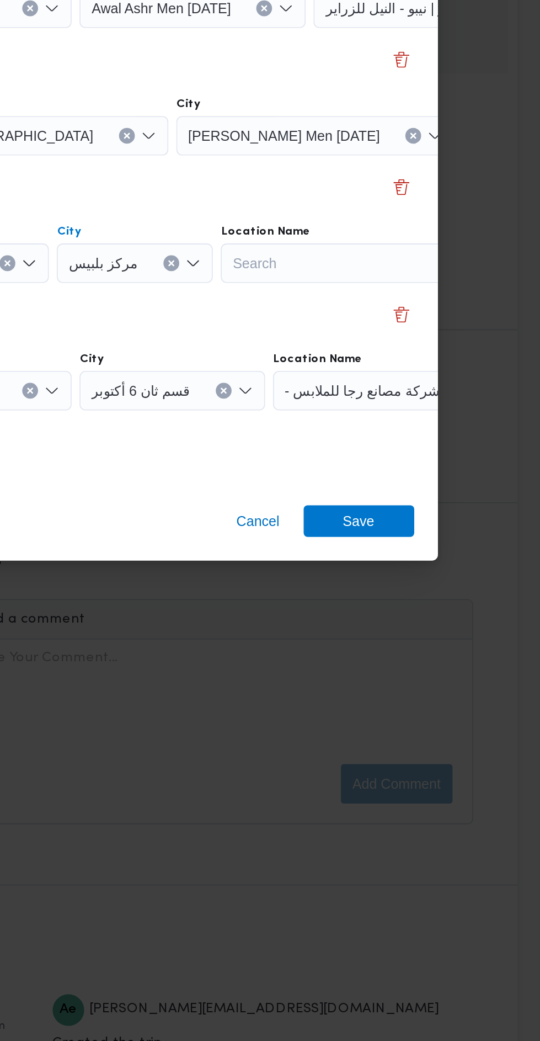
scroll to position [1387, 0]
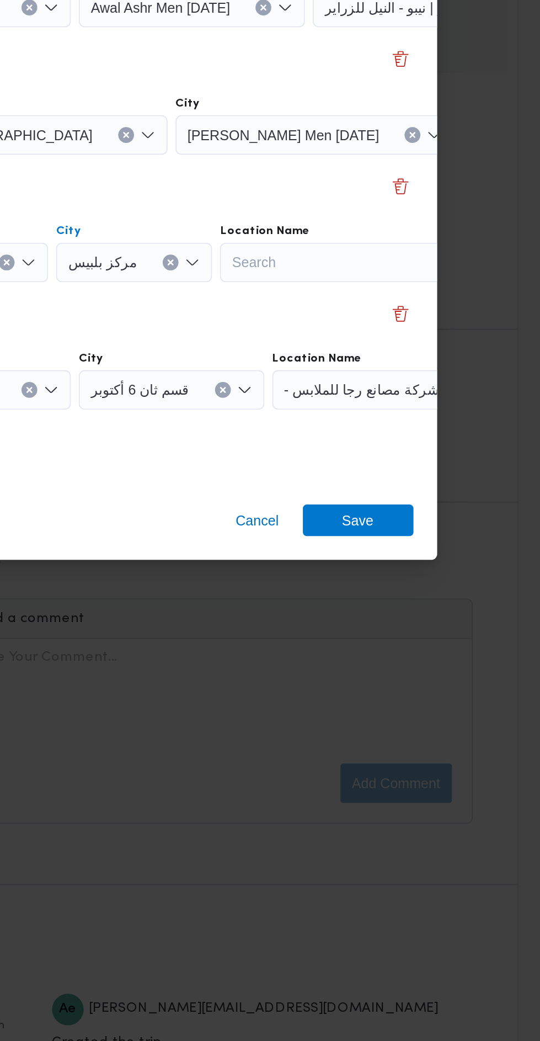
click at [488, 606] on input "Location Name" at bounding box center [488, 609] width 1 height 13
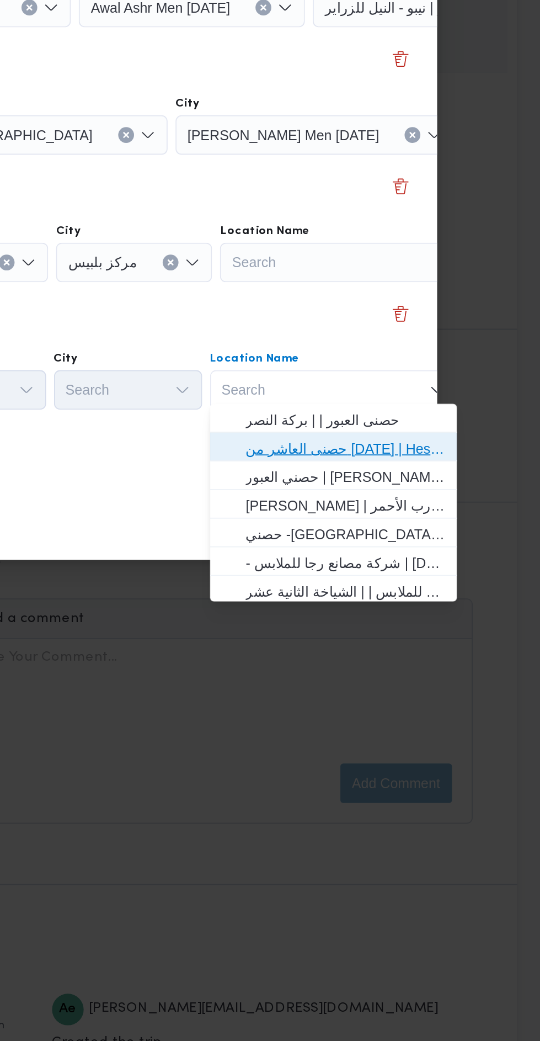
click at [465, 641] on span "حصنى العاشر من رمضان | Hesni Textiles Factory | جزء من مدينة العاشر-مجاورات" at bounding box center [431, 642] width 112 height 13
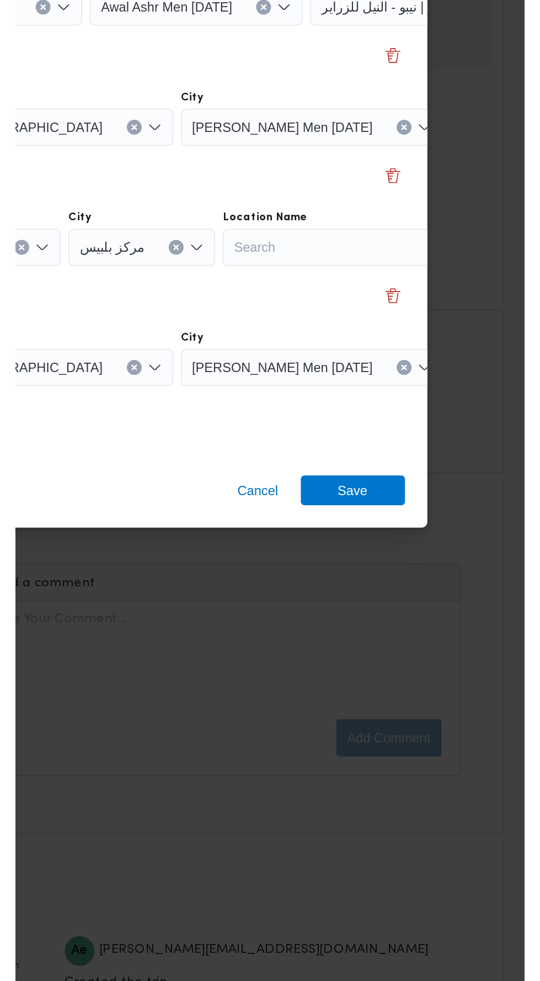
scroll to position [0, 82]
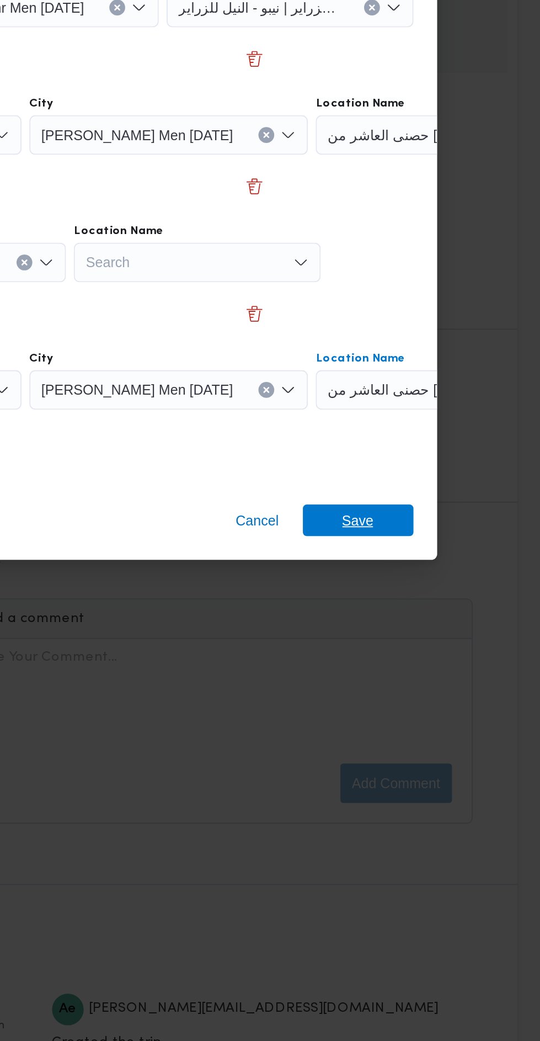
click at [445, 677] on span "Save" at bounding box center [438, 683] width 18 height 18
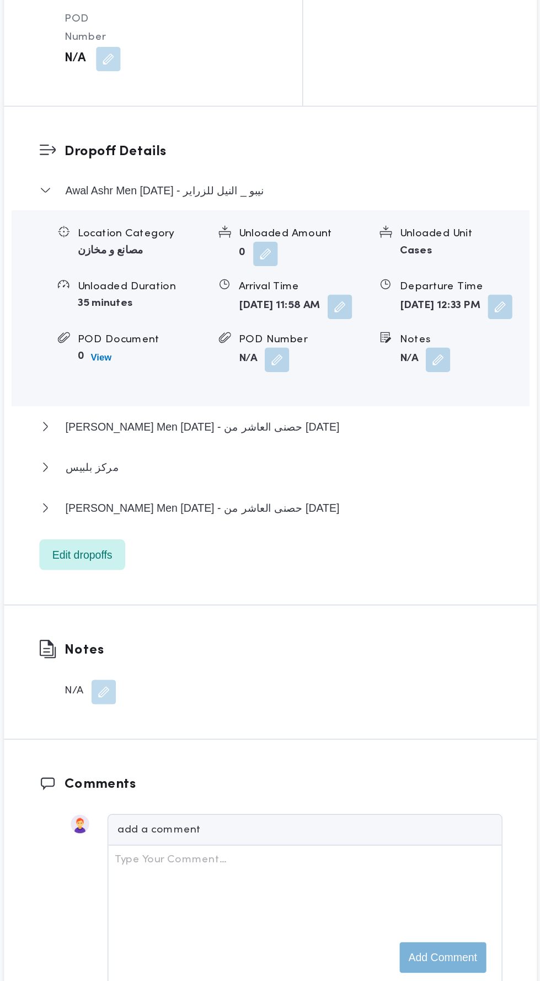
click at [458, 408] on button "button" at bounding box center [456, 400] width 18 height 18
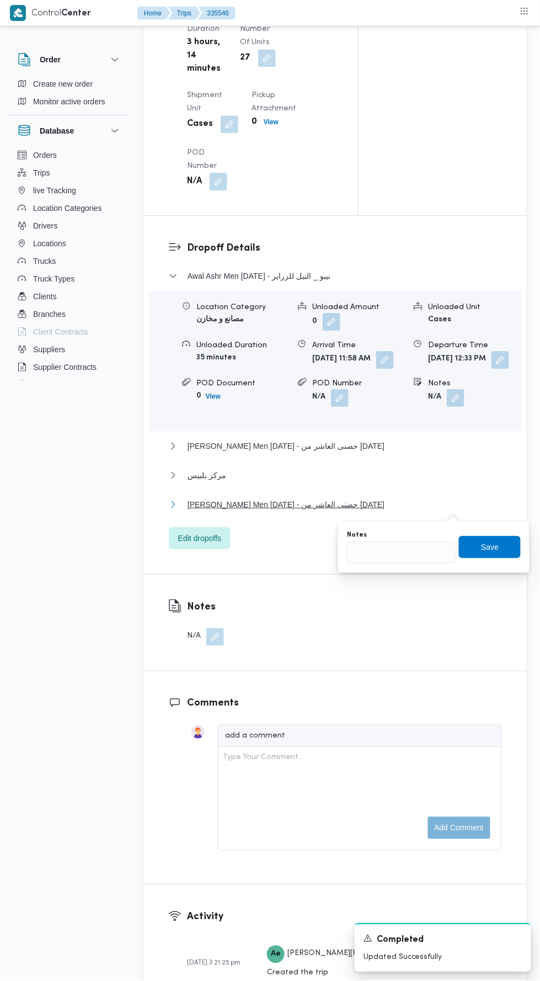
click at [405, 511] on button "Thany Ashr Men Ramadan - حصنى العاشر من رمضان" at bounding box center [335, 504] width 333 height 13
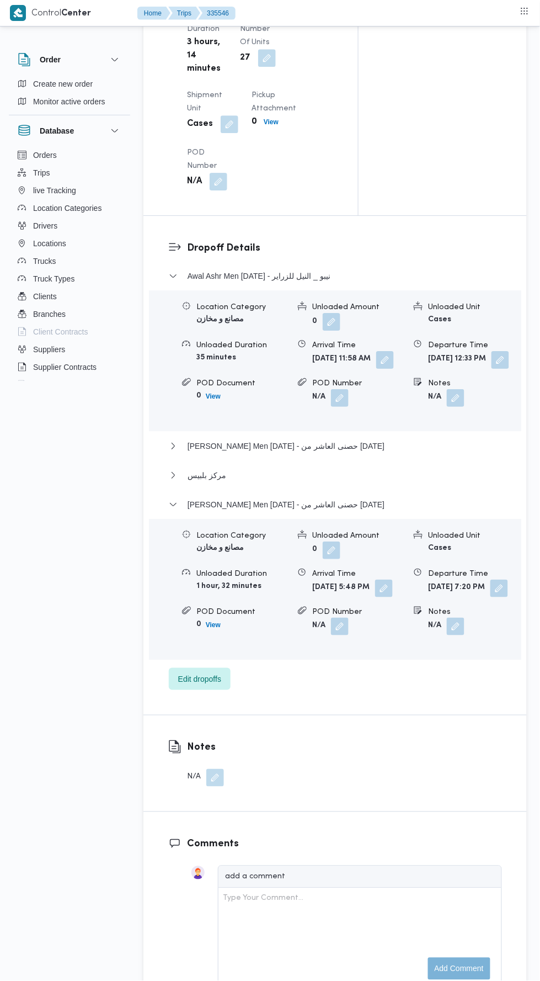
click at [485, 597] on span at bounding box center [496, 589] width 23 height 18
click at [412, 645] on div "Location Category مصانع و مخازن Unloaded Amount 0 Unloaded Unit Cases Unloaded …" at bounding box center [335, 582] width 381 height 125
click at [491, 597] on button "button" at bounding box center [500, 589] width 18 height 18
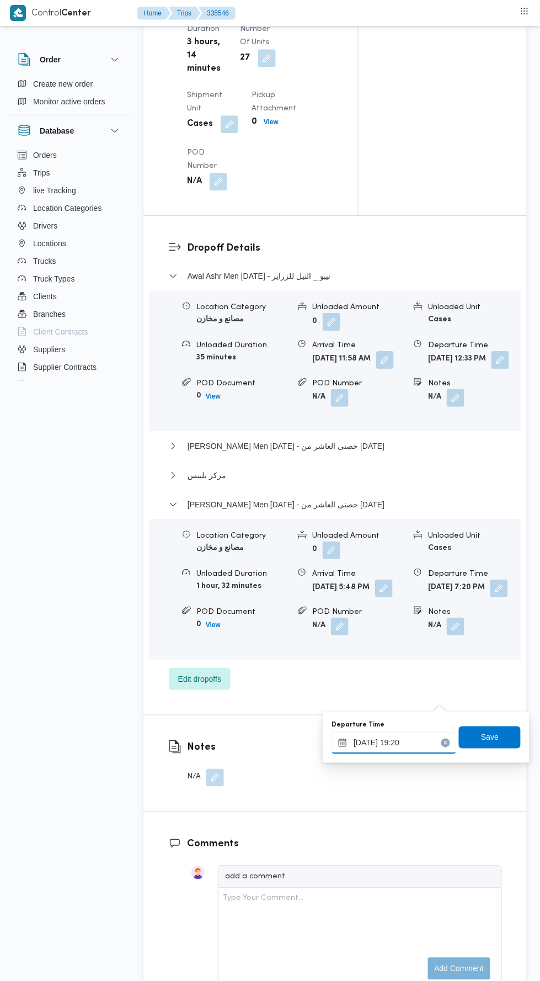
click at [415, 740] on input "03/09/2025 19:20" at bounding box center [394, 743] width 125 height 22
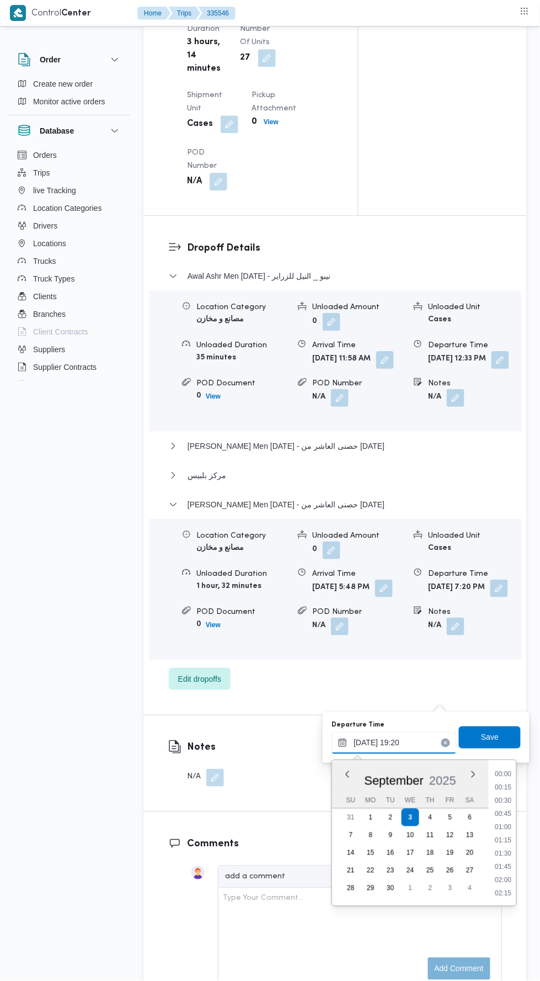
scroll to position [953, 0]
click at [508, 897] on div "Time 00:00 00:15 00:30 00:45 01:00 01:15 01:30 01:45 02:00 02:15 02:30 02:45 03…" at bounding box center [503, 833] width 28 height 146
click at [505, 893] on li "20:15" at bounding box center [503, 894] width 25 height 11
type input "03/09/2025 20:15"
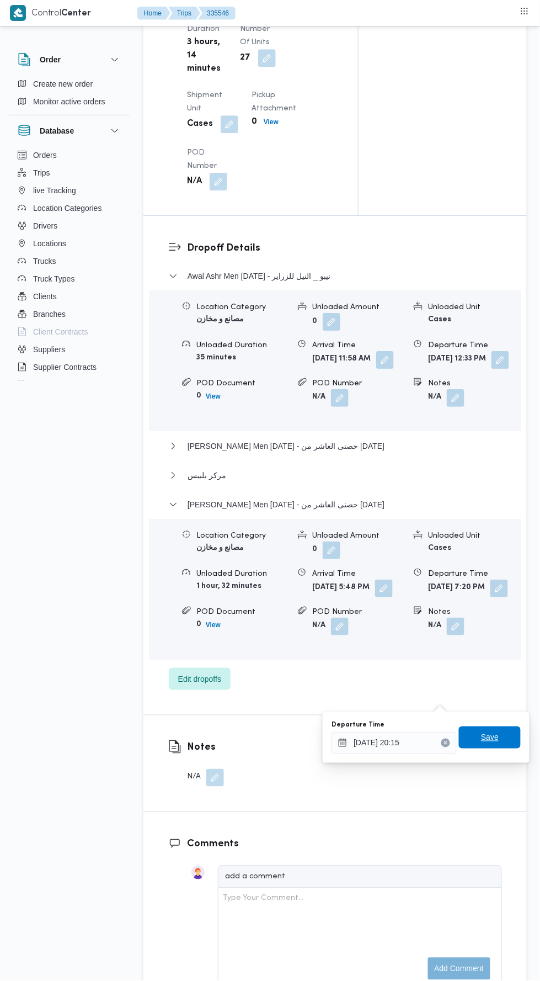
click at [505, 726] on span "Save" at bounding box center [490, 737] width 62 height 22
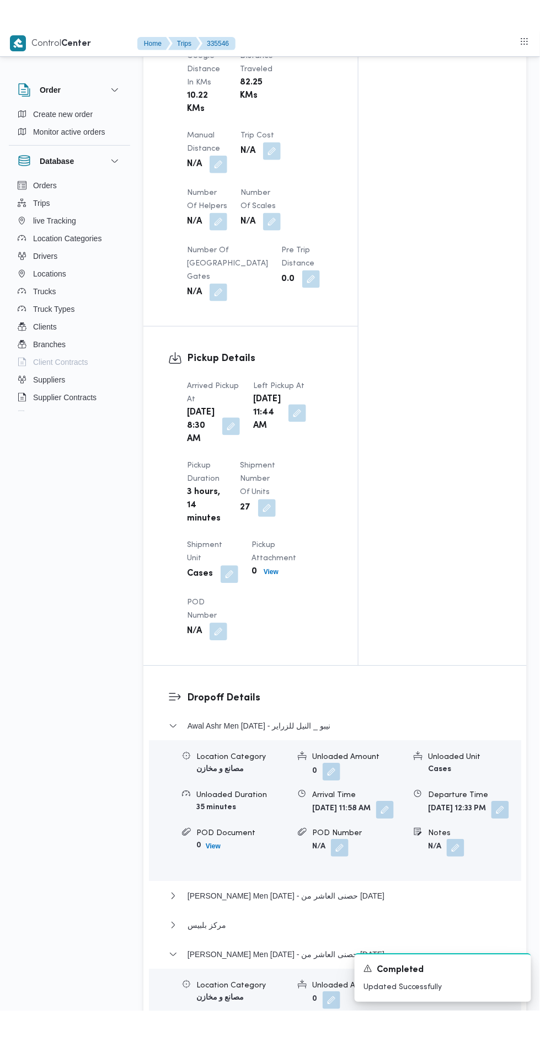
scroll to position [955, 0]
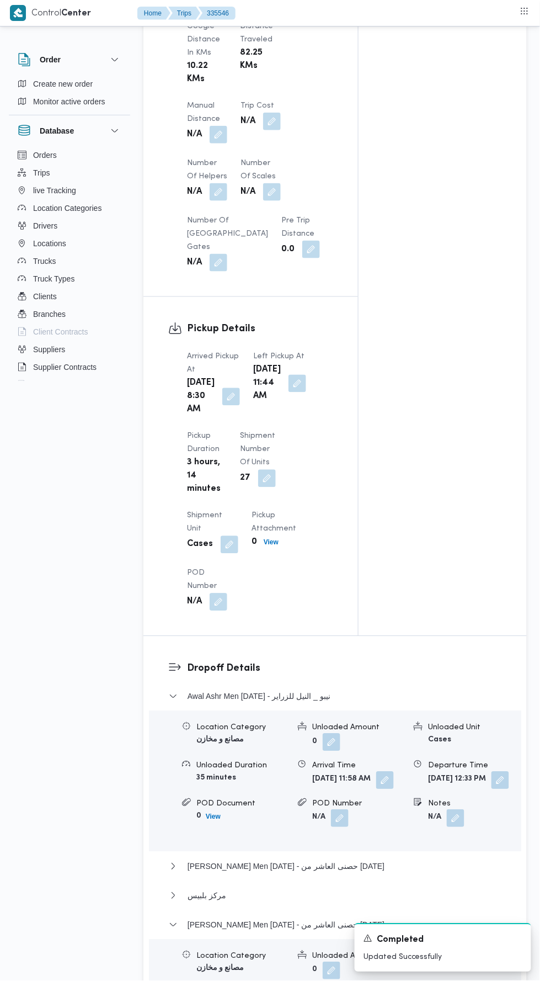
click at [229, 406] on button "button" at bounding box center [231, 397] width 18 height 18
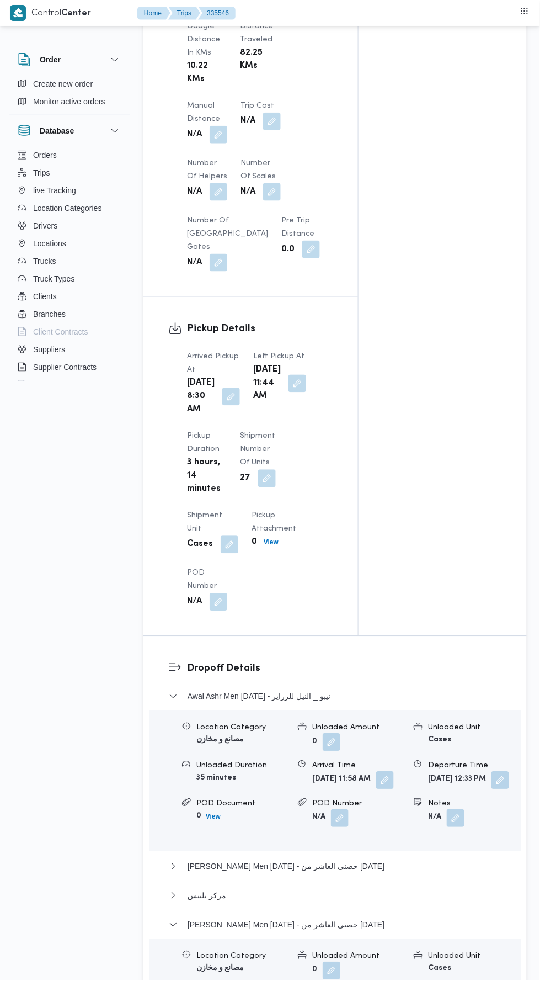
click at [294, 392] on button "button" at bounding box center [298, 384] width 18 height 18
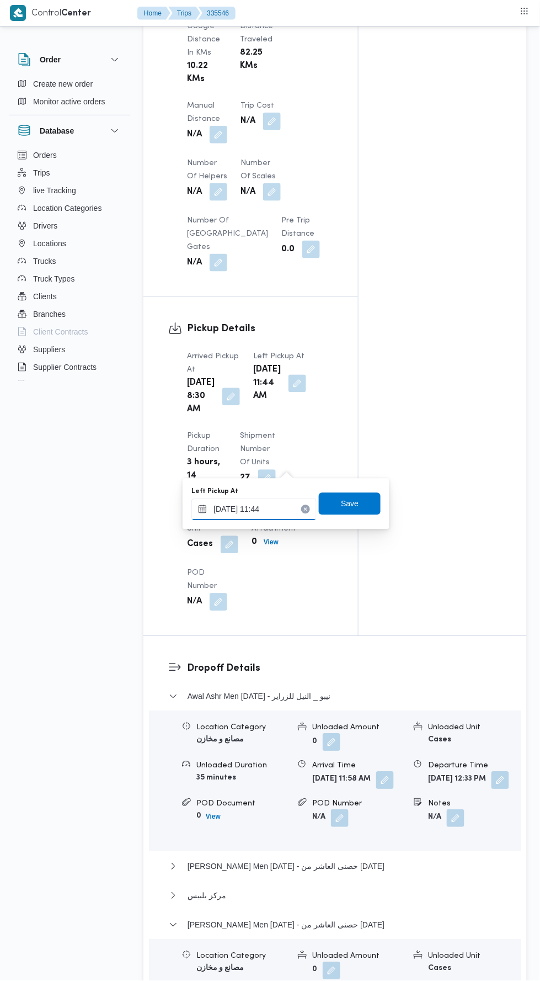
click at [286, 509] on input "03/09/2025 11:44" at bounding box center [254, 509] width 125 height 22
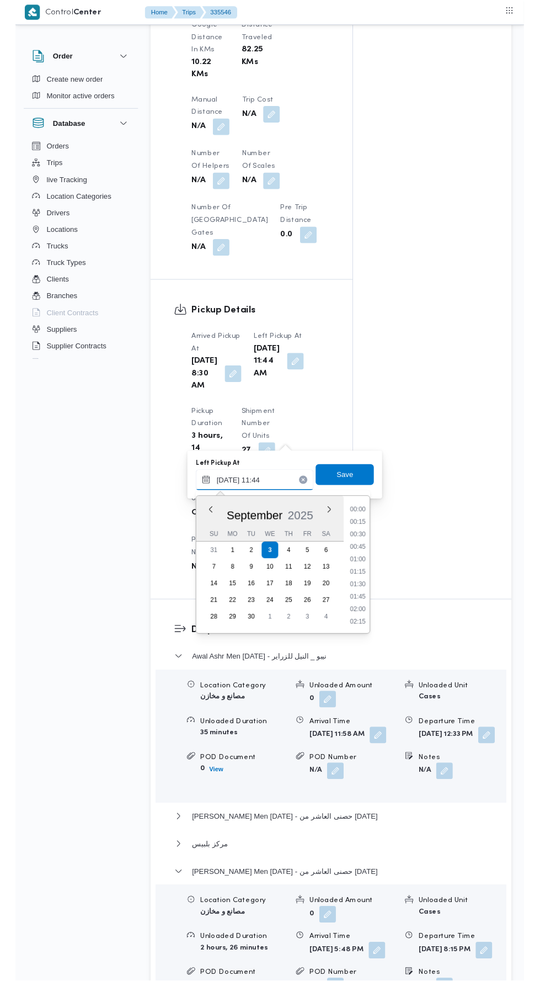
scroll to position [542, 0]
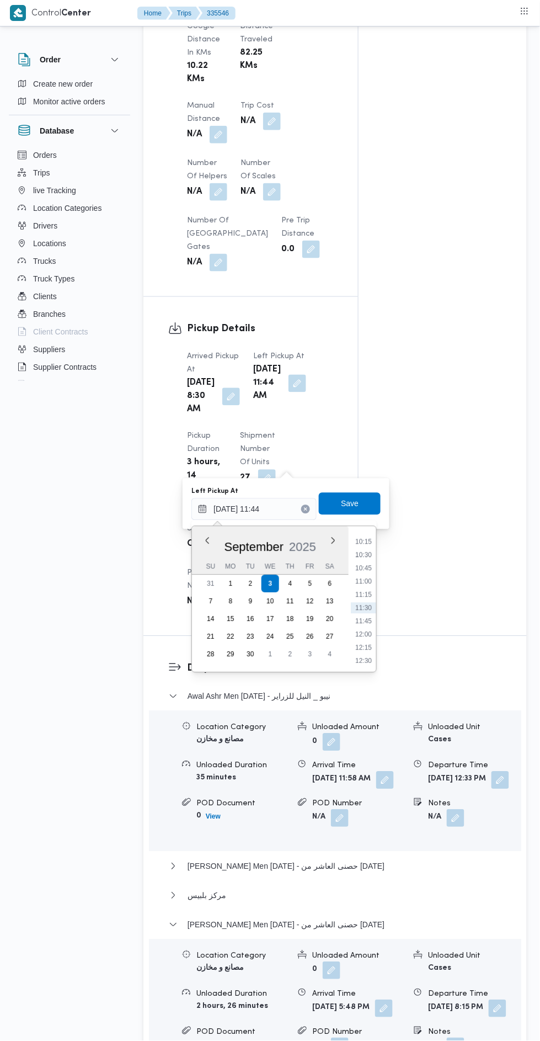
click at [359, 553] on li "10:30" at bounding box center [363, 555] width 25 height 11
type input "03/09/2025 10:30"
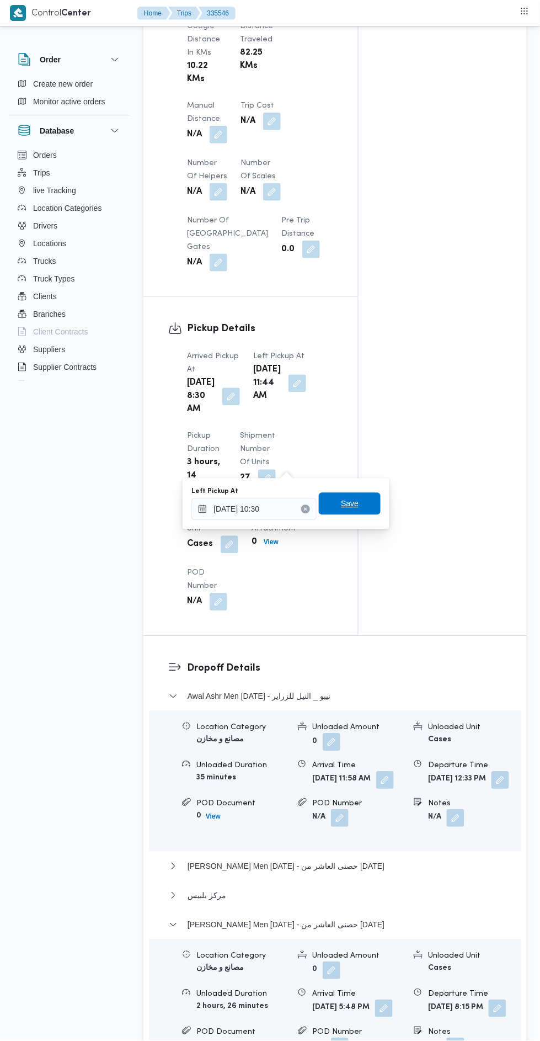
click at [364, 495] on span "Save" at bounding box center [350, 504] width 62 height 22
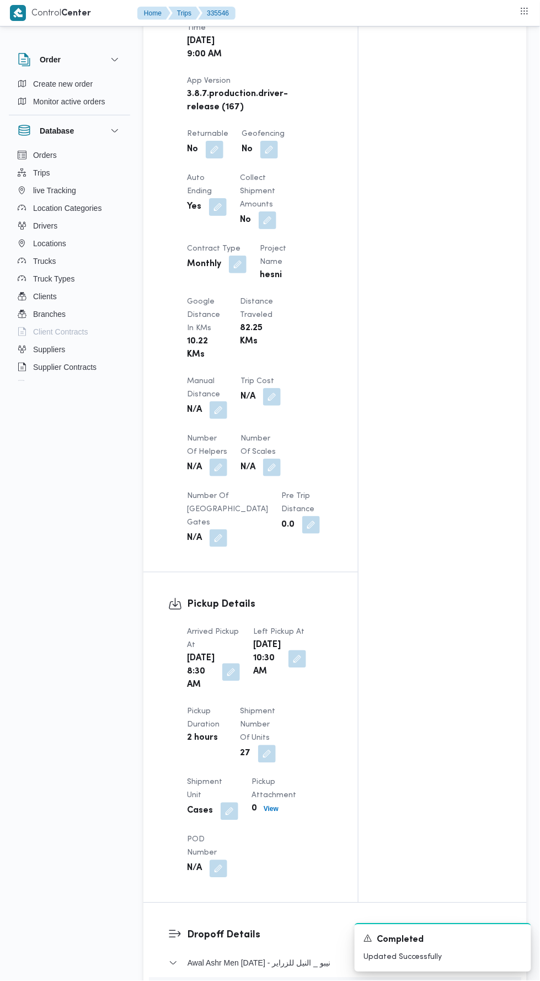
scroll to position [654, 0]
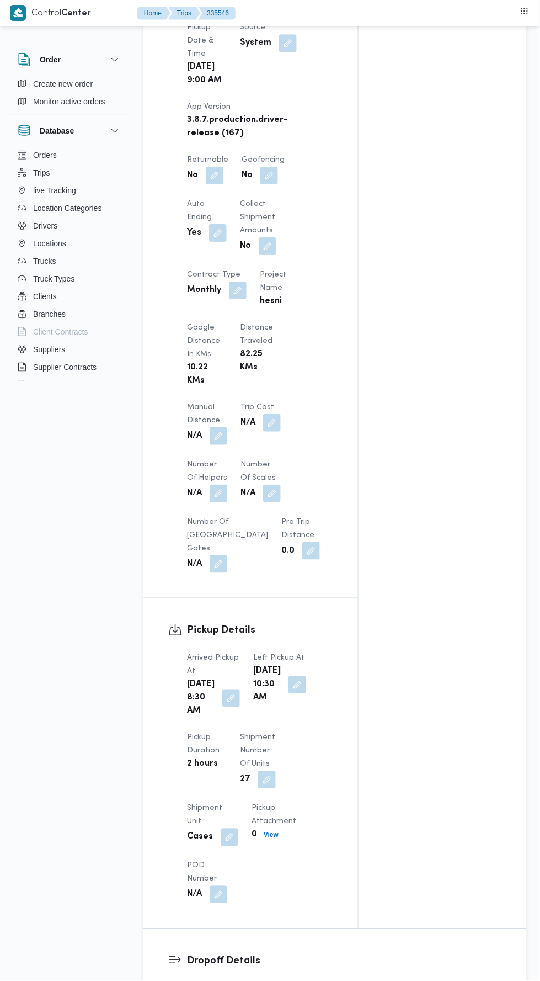
click at [222, 445] on button "button" at bounding box center [219, 436] width 18 height 18
click at [209, 539] on input "Manual Distance" at bounding box center [186, 542] width 110 height 22
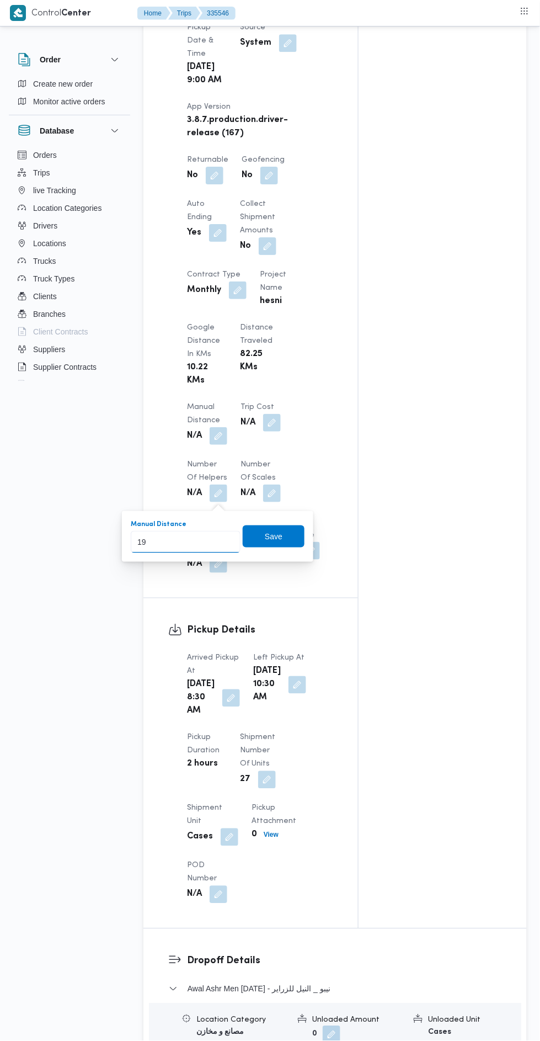
type input "196"
click at [267, 538] on span "Save" at bounding box center [274, 536] width 18 height 13
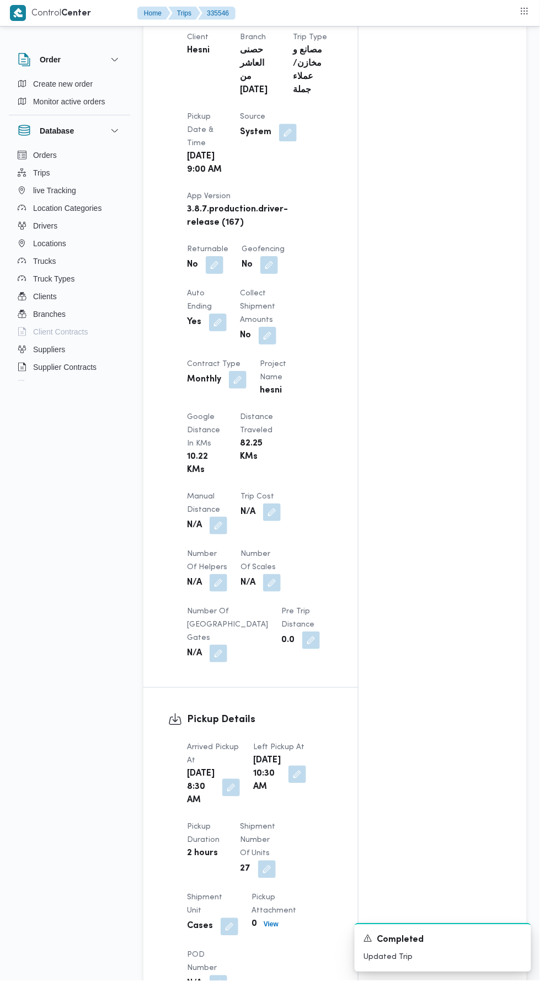
scroll to position [0, 0]
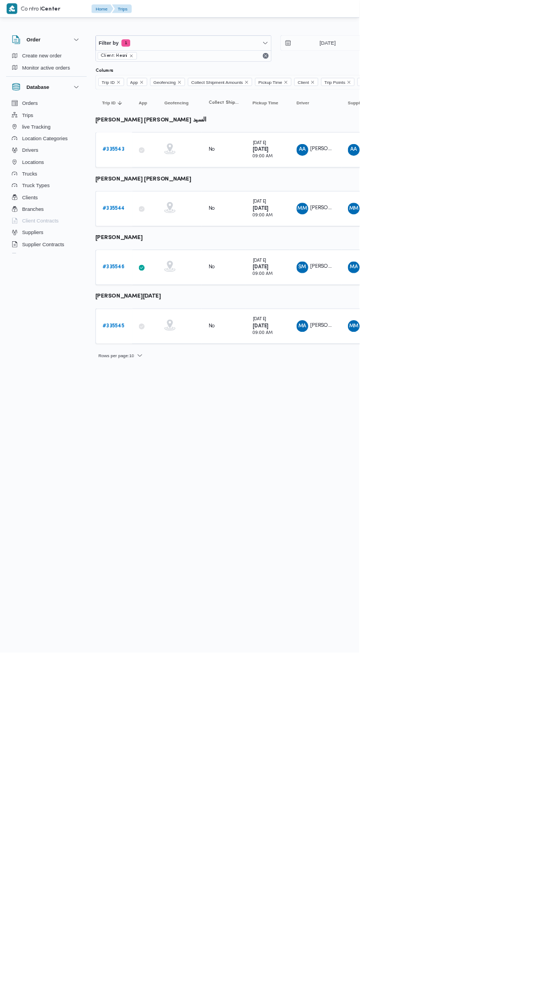
click at [156, 313] on b "# 335544" at bounding box center [170, 313] width 33 height 7
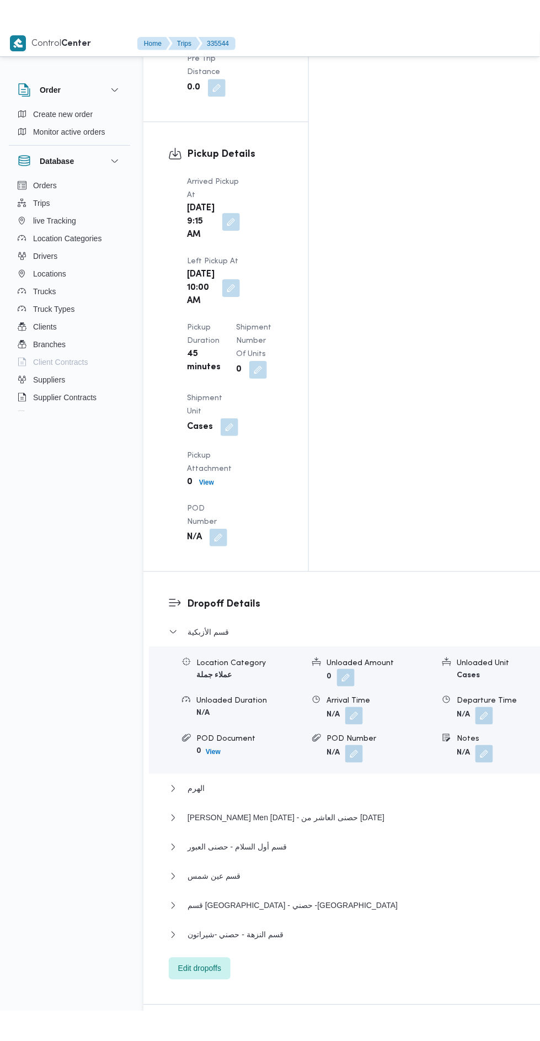
scroll to position [1403, 0]
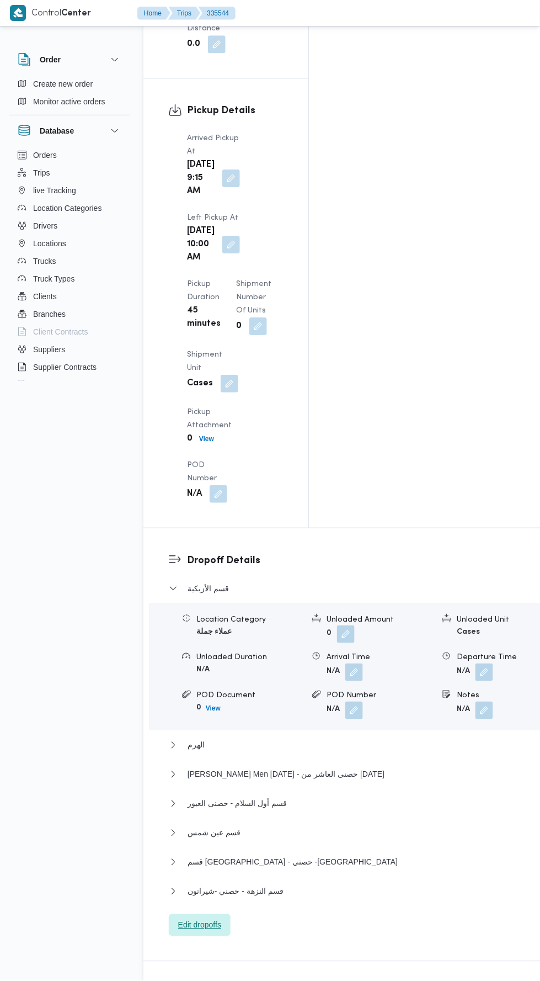
click at [218, 919] on span "Edit dropoffs" at bounding box center [199, 925] width 43 height 13
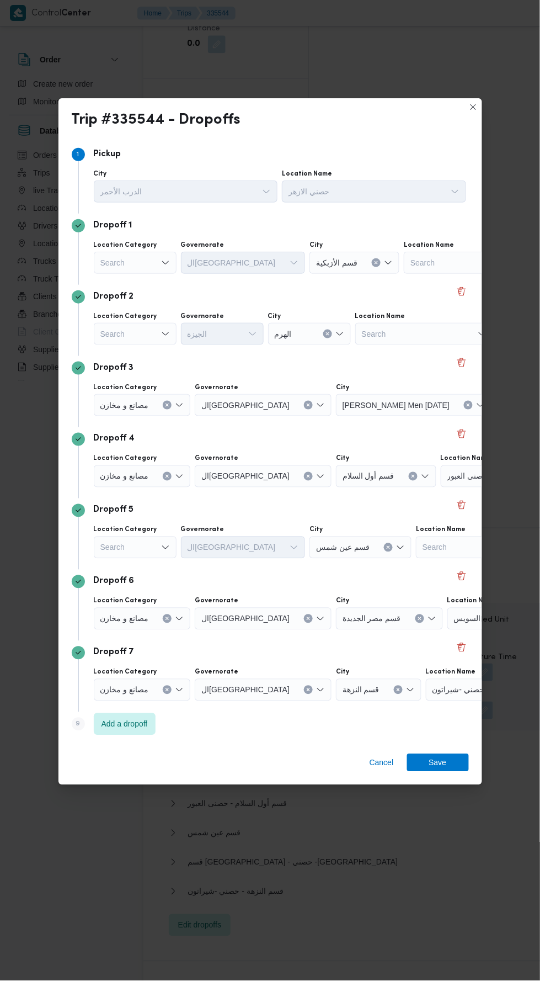
click at [165, 258] on icon "Open list of options" at bounding box center [165, 262] width 9 height 9
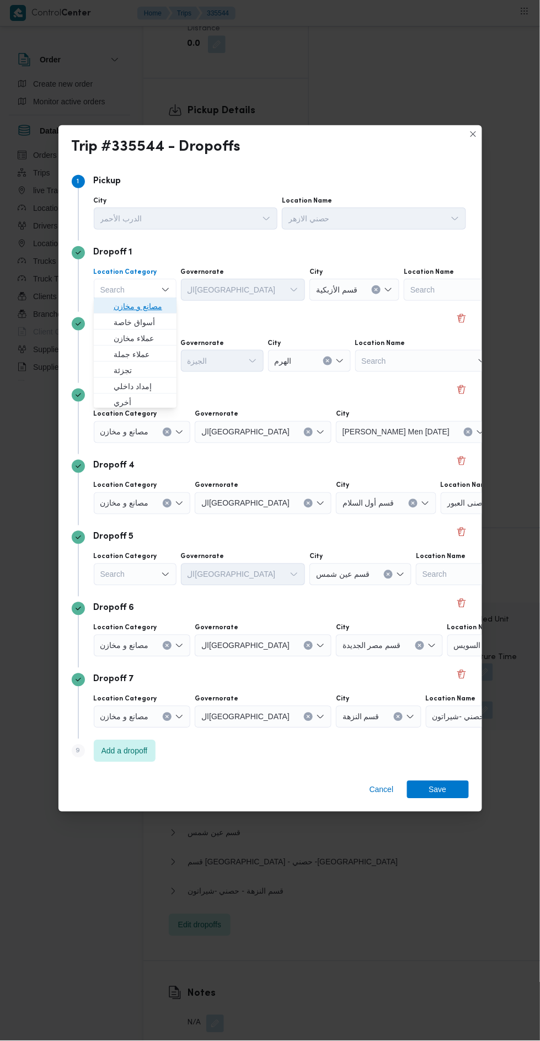
click at [163, 301] on span "مصانع و مخازن" at bounding box center [142, 306] width 56 height 13
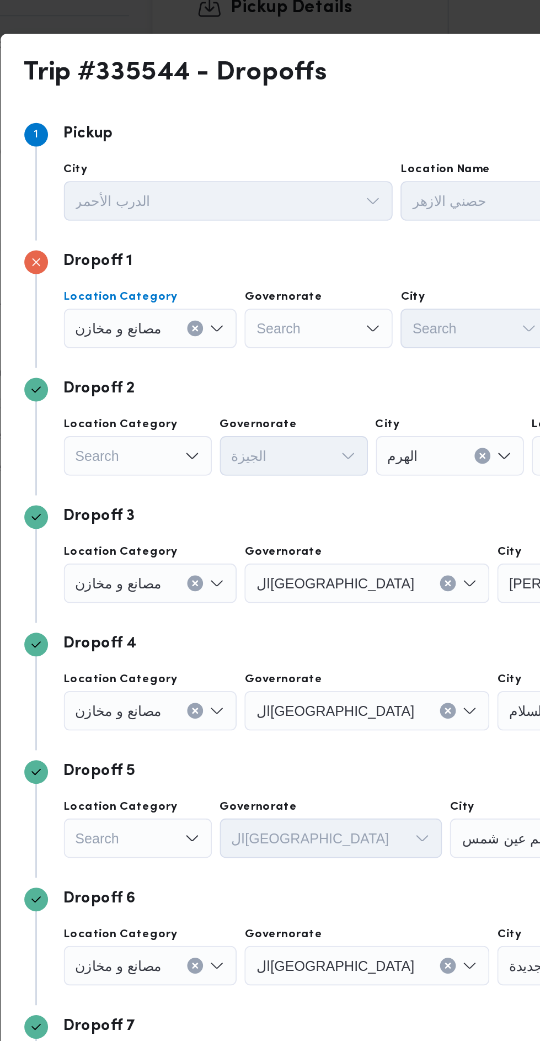
click at [153, 286] on input "Location Category" at bounding box center [153, 289] width 1 height 13
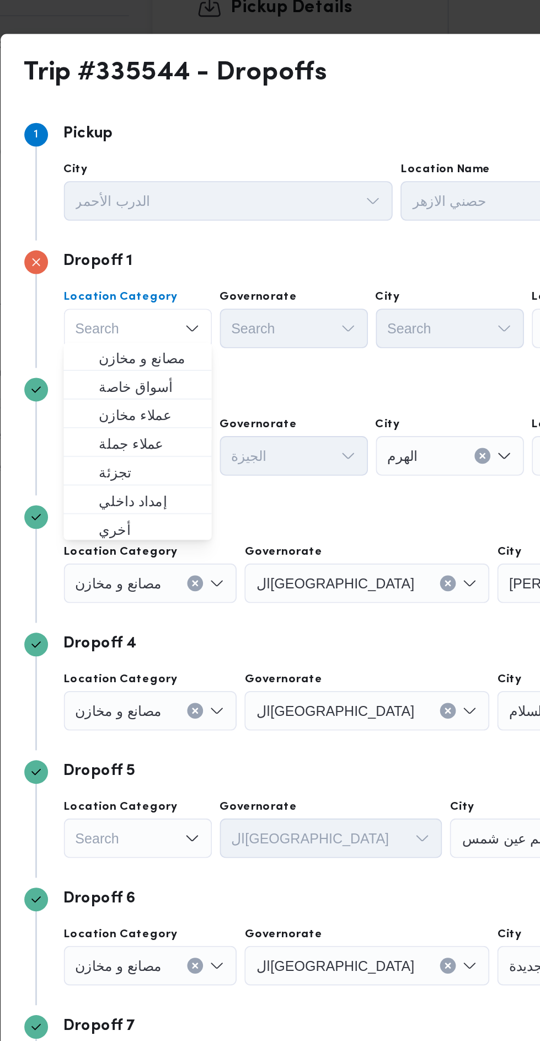
click at [229, 359] on div "الجيزة" at bounding box center [222, 361] width 83 height 22
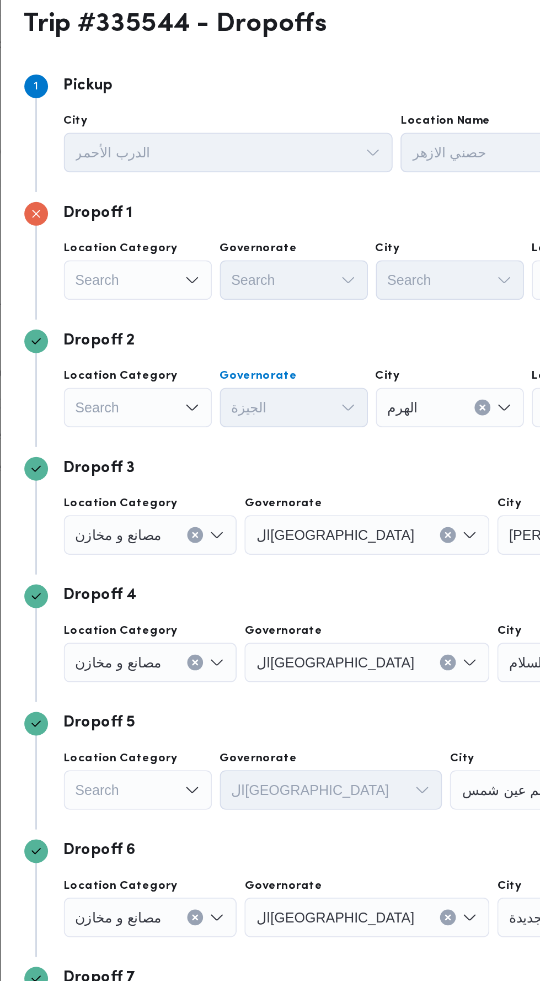
click at [157, 362] on div "Dropoff 3" at bounding box center [270, 368] width 397 height 13
click at [161, 331] on icon "Open list of options" at bounding box center [165, 334] width 9 height 9
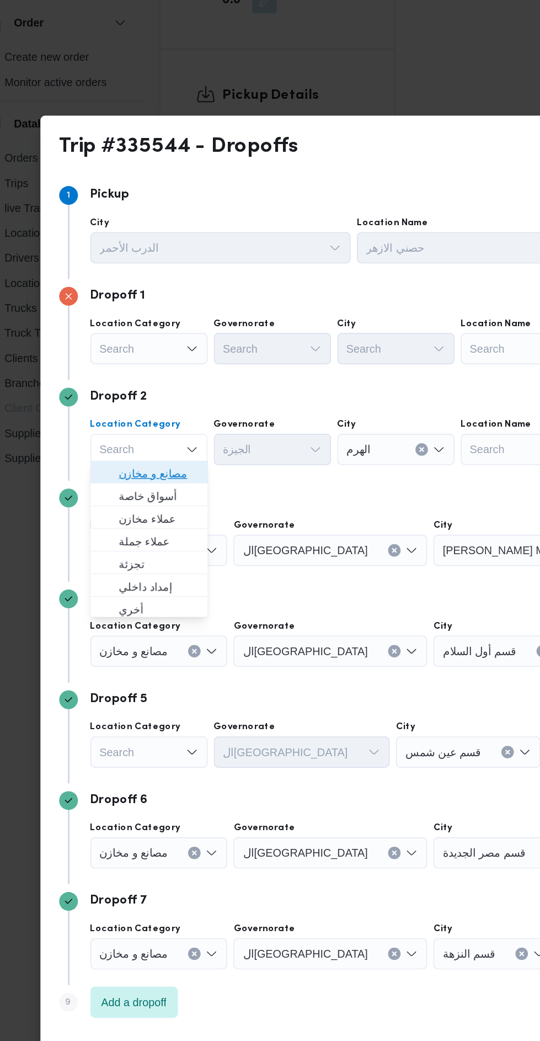
click at [161, 373] on span "مصانع و مخازن" at bounding box center [142, 377] width 56 height 13
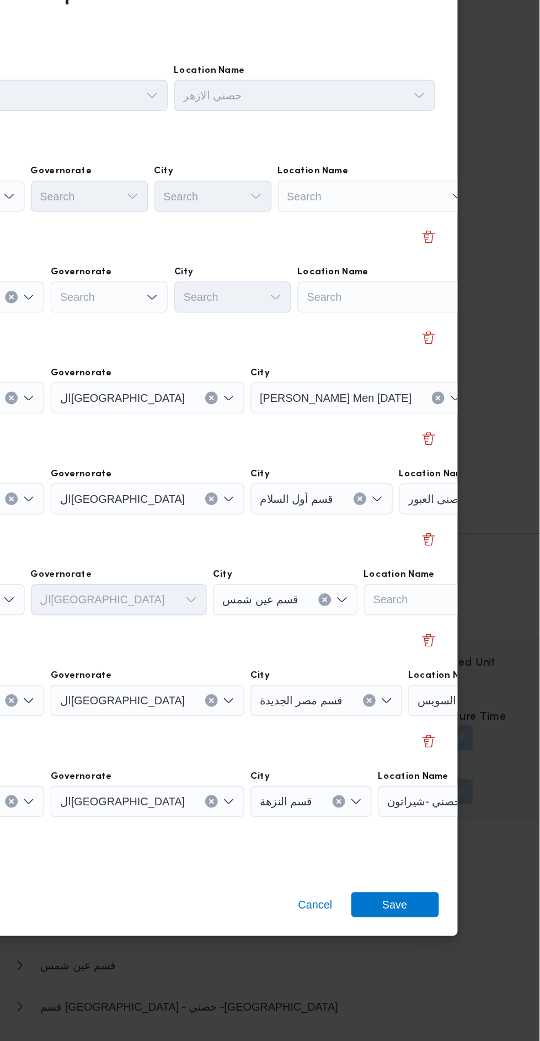
click at [451, 292] on div "Search" at bounding box center [424, 290] width 138 height 22
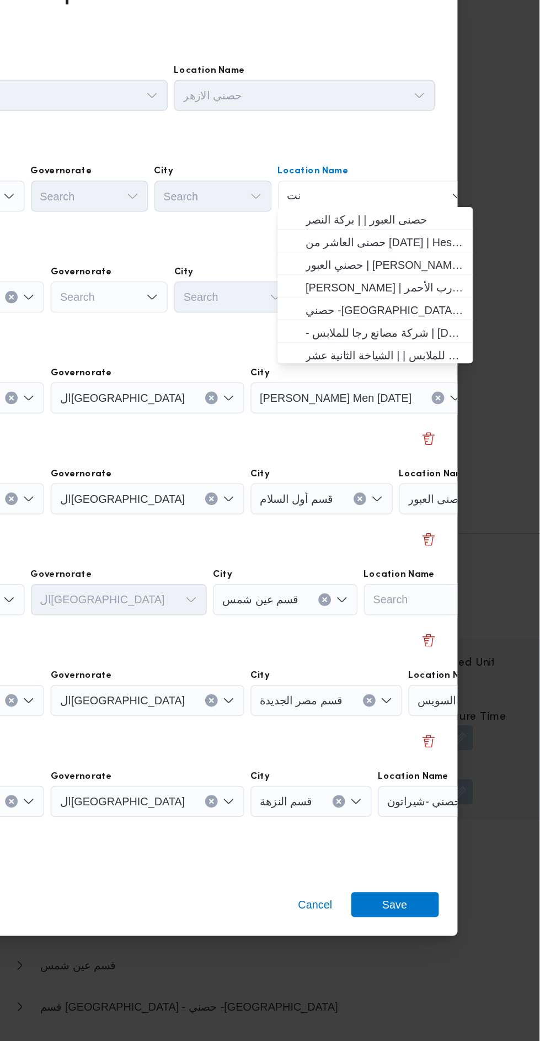
scroll to position [0, 0]
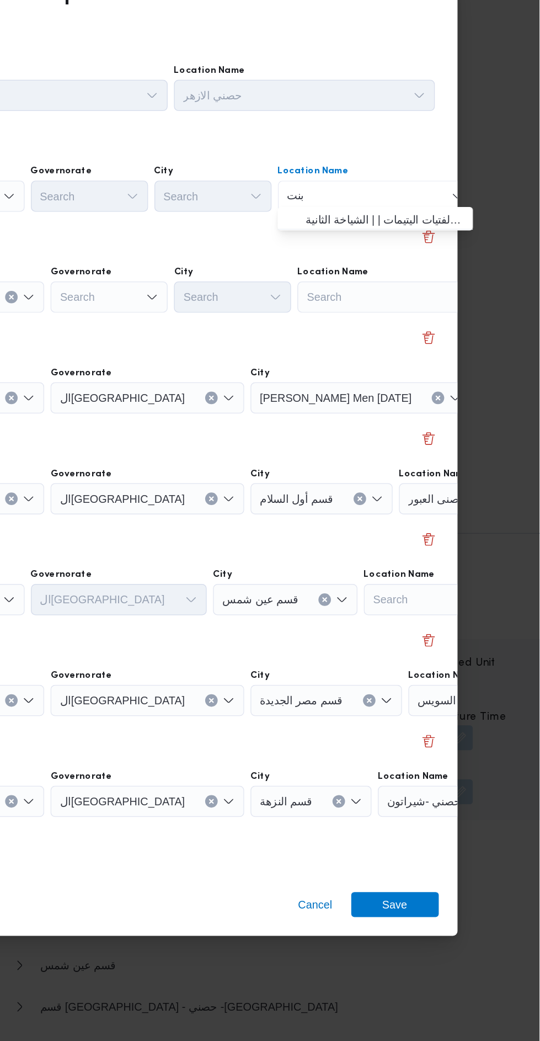
type input "بنت"
click at [470, 307] on span "جمعية ا بنت ى لرعاية الفتيات اليتيمات | | الشياخة الثانية" at bounding box center [431, 306] width 112 height 13
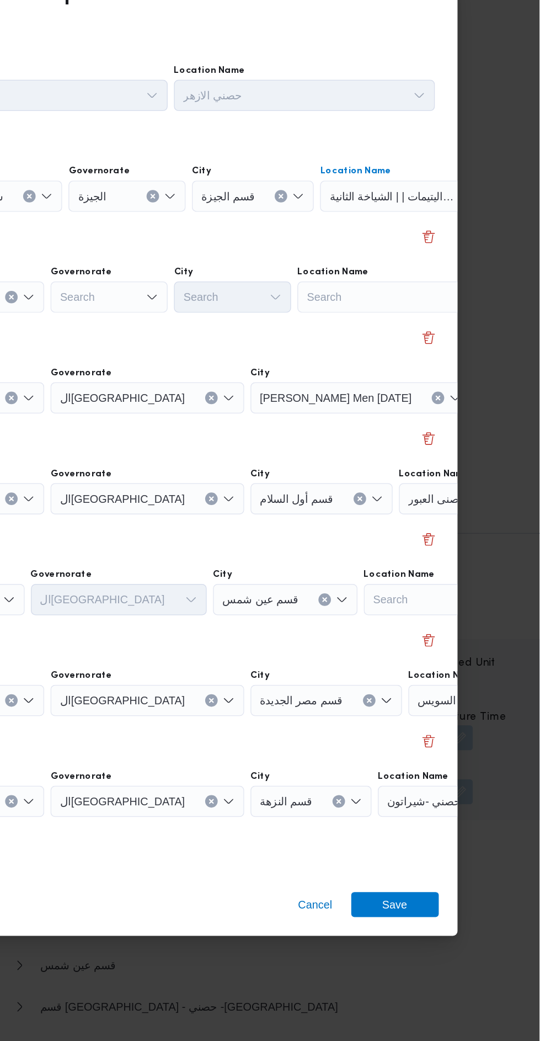
click at [448, 352] on div "Search" at bounding box center [438, 361] width 138 height 22
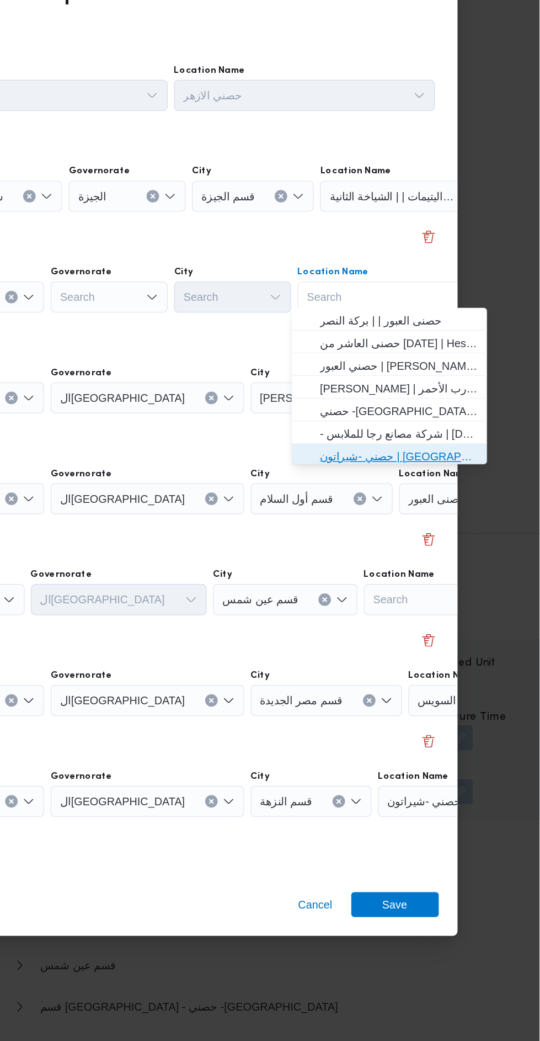
click at [461, 472] on span "حصني -شيراتون | 7 الخليلي | شيراتون المطار" at bounding box center [441, 473] width 112 height 13
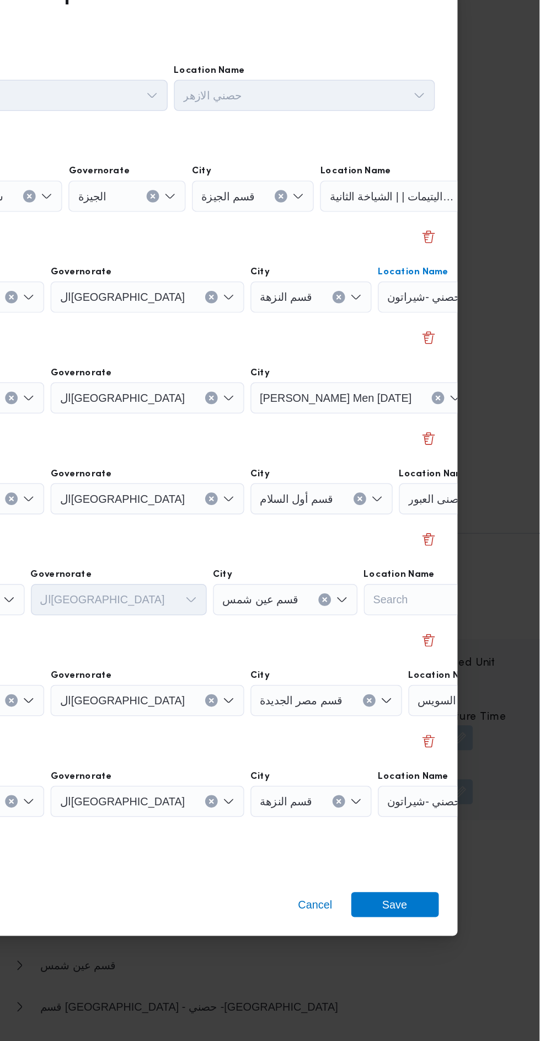
click at [503, 431] on span "حصنى العاشر من رمضان" at bounding box center [544, 432] width 83 height 12
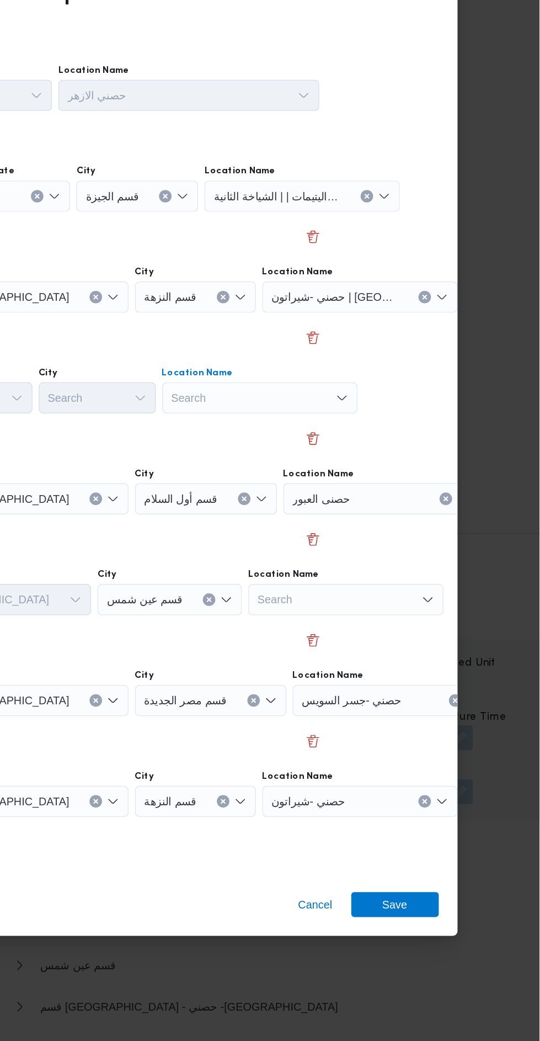
scroll to position [0, 41]
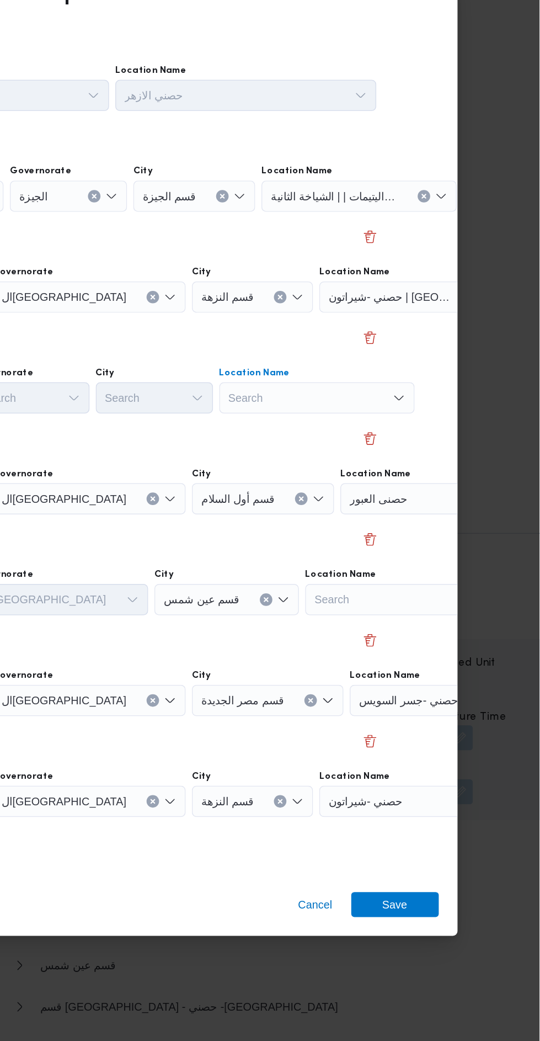
click at [434, 434] on div "Search Combo box. Selected. Combo box input. Search. Type some text or, to disp…" at bounding box center [383, 432] width 138 height 22
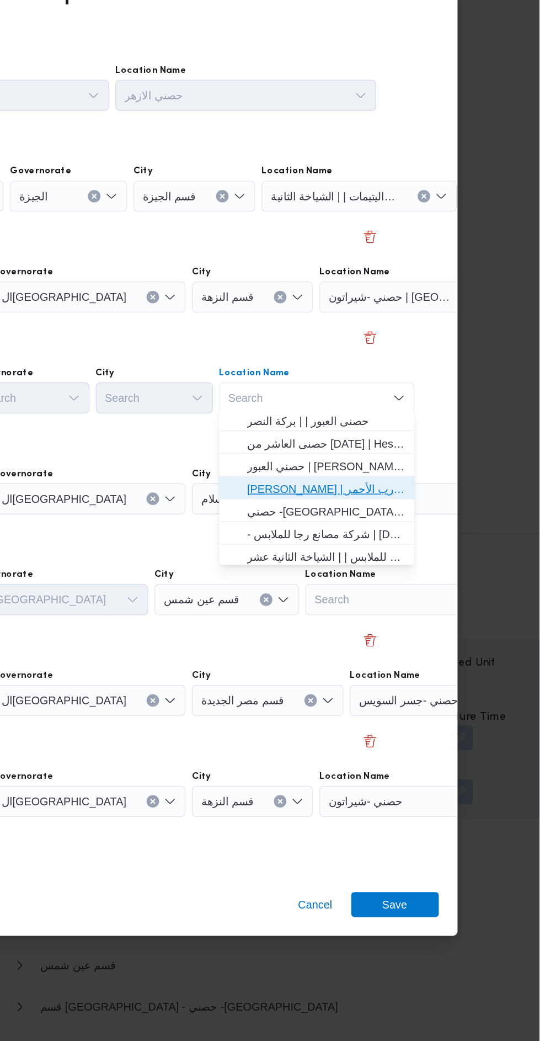
click at [432, 496] on span "حصني الازهر | سوق الازهر كل انواع القماش السواريه | الدرب الأحمر" at bounding box center [390, 496] width 112 height 13
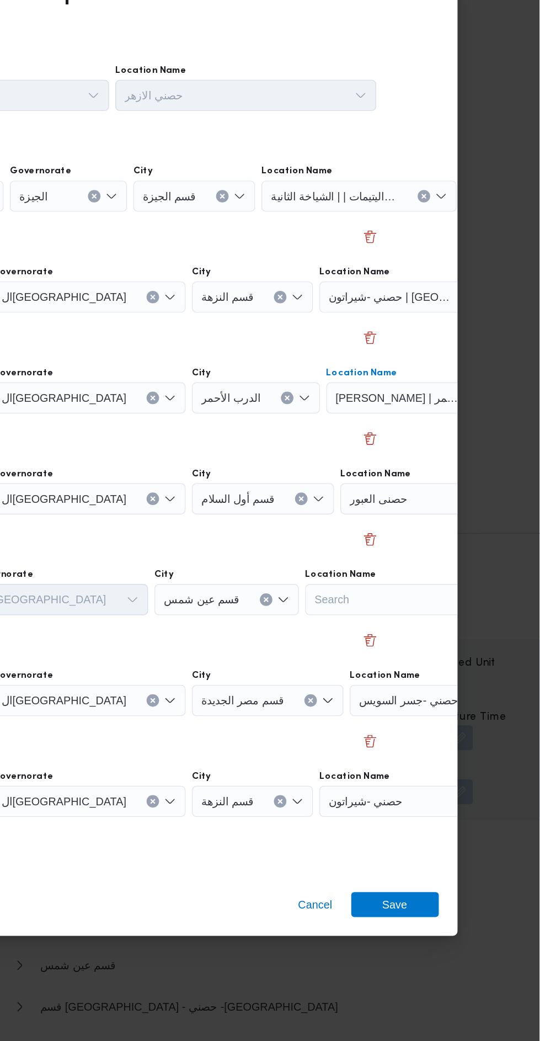
click at [512, 501] on icon "Clear input" at bounding box center [514, 503] width 4 height 4
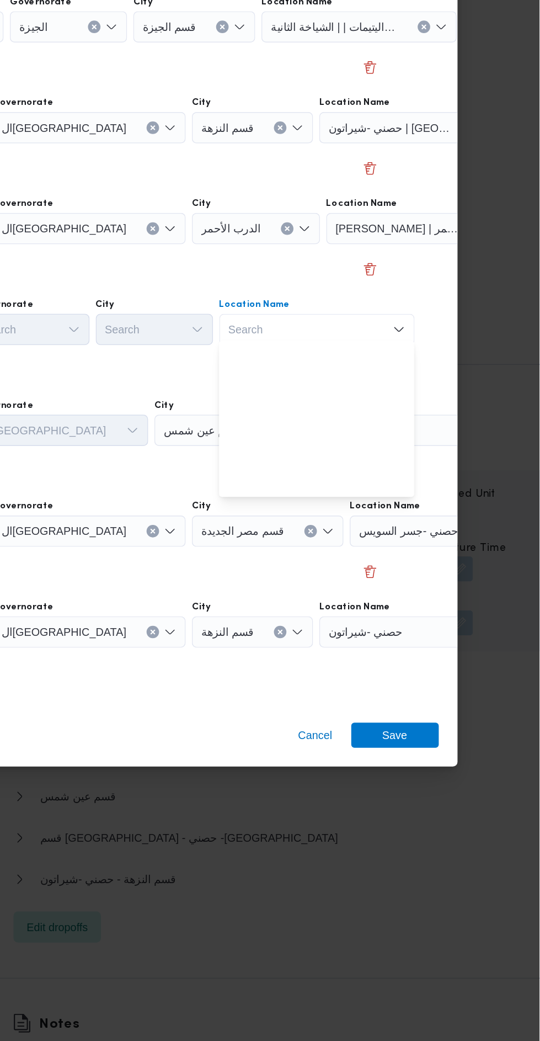
scroll to position [291, 0]
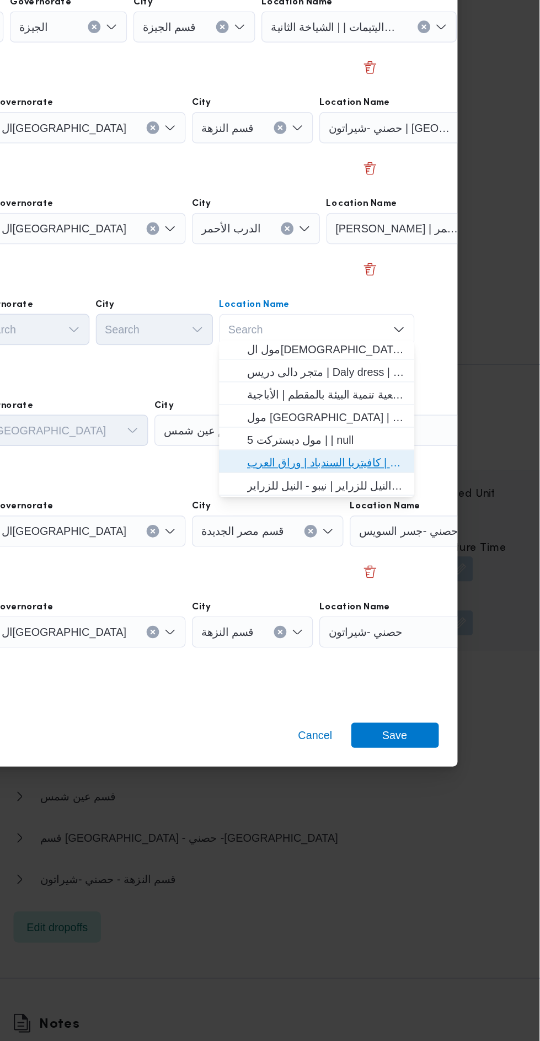
click at [434, 594] on span "مخزن المستقبل _ القومية امبابة | كافيتريا السندباد | وراق العرب" at bounding box center [390, 597] width 112 height 13
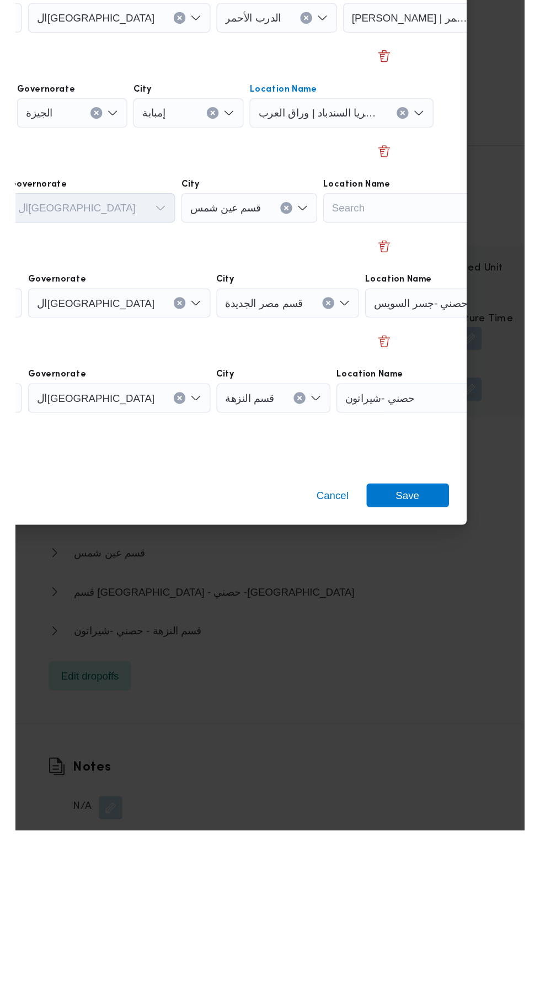
scroll to position [1403, 0]
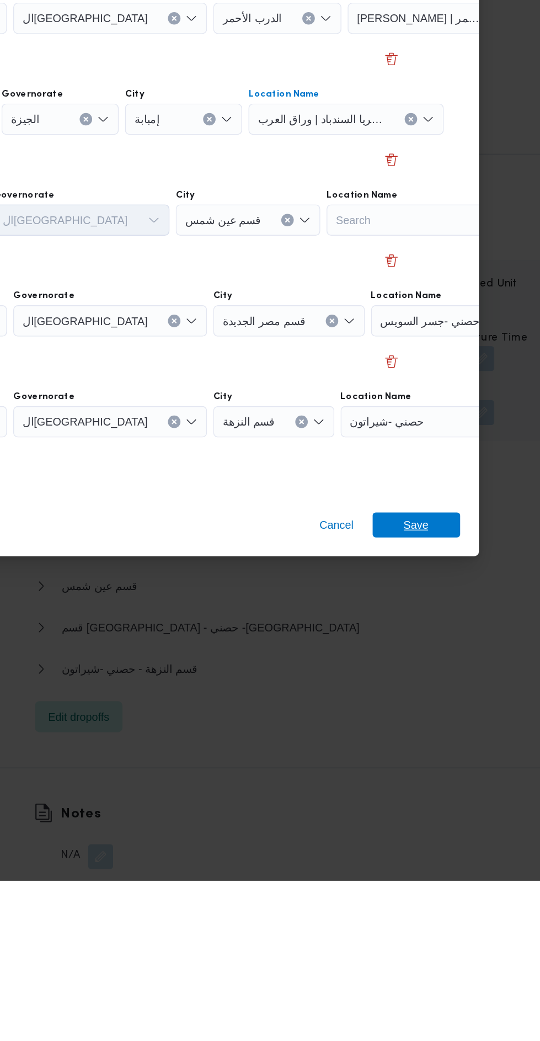
click at [454, 781] on span "Save" at bounding box center [438, 790] width 62 height 18
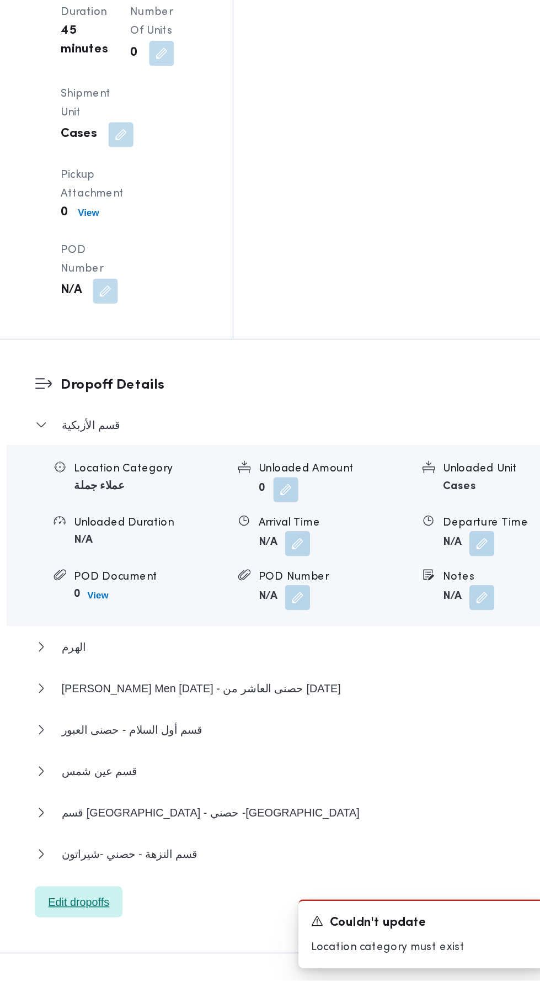
click at [215, 919] on span "Edit dropoffs" at bounding box center [199, 925] width 43 height 13
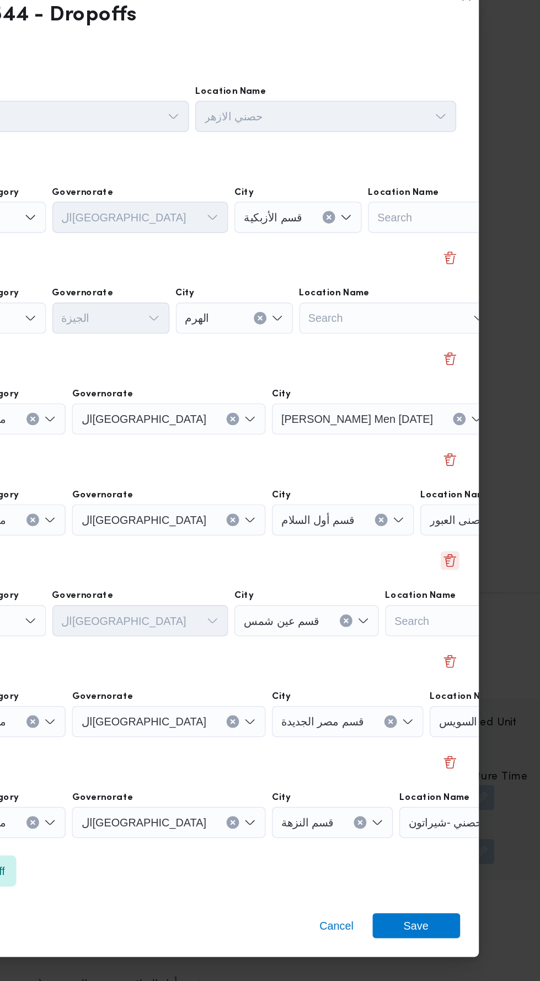
click at [456, 498] on button "Delete" at bounding box center [461, 504] width 13 height 13
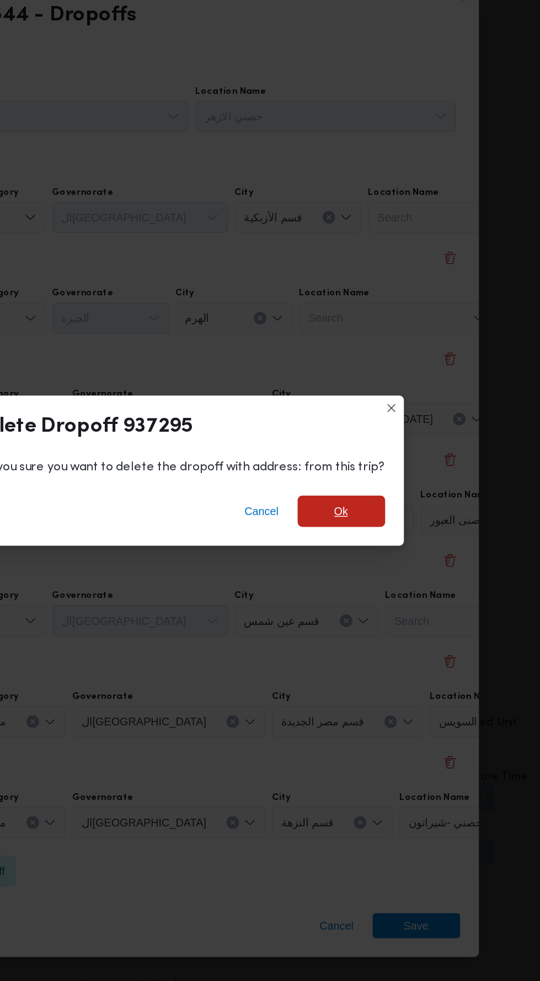
click at [407, 459] on span "Ok" at bounding box center [385, 470] width 62 height 22
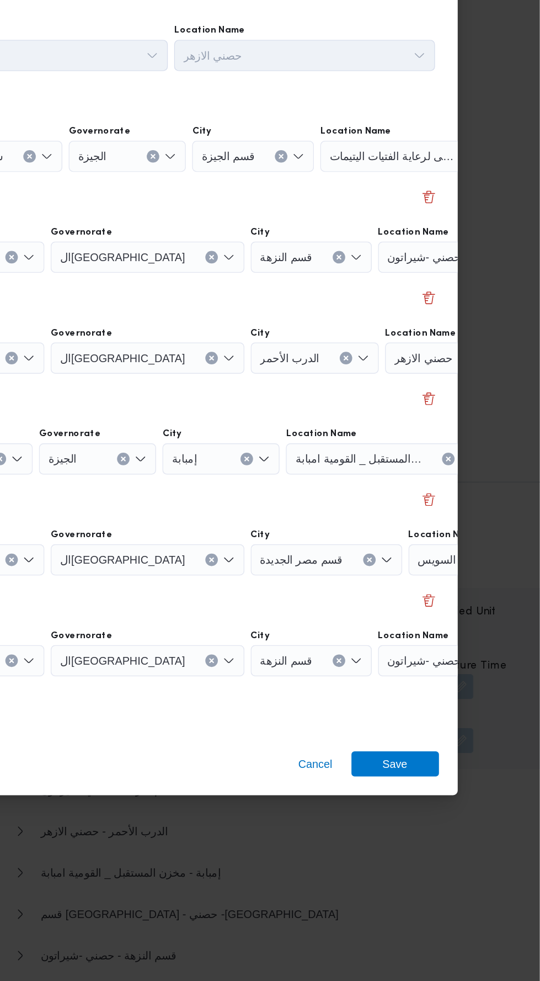
click at [529, 590] on input "Location Name" at bounding box center [529, 582] width 1 height 13
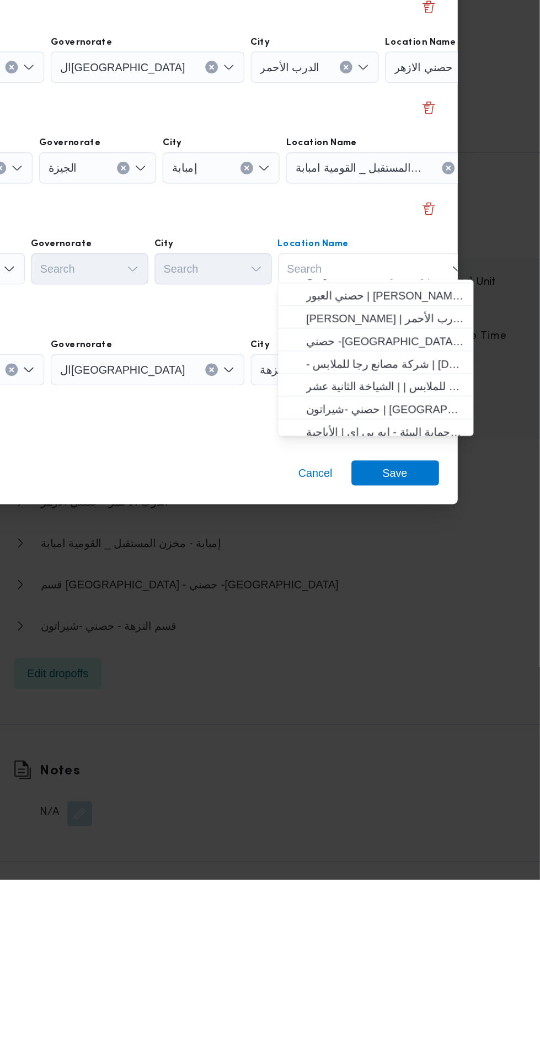
scroll to position [36, 0]
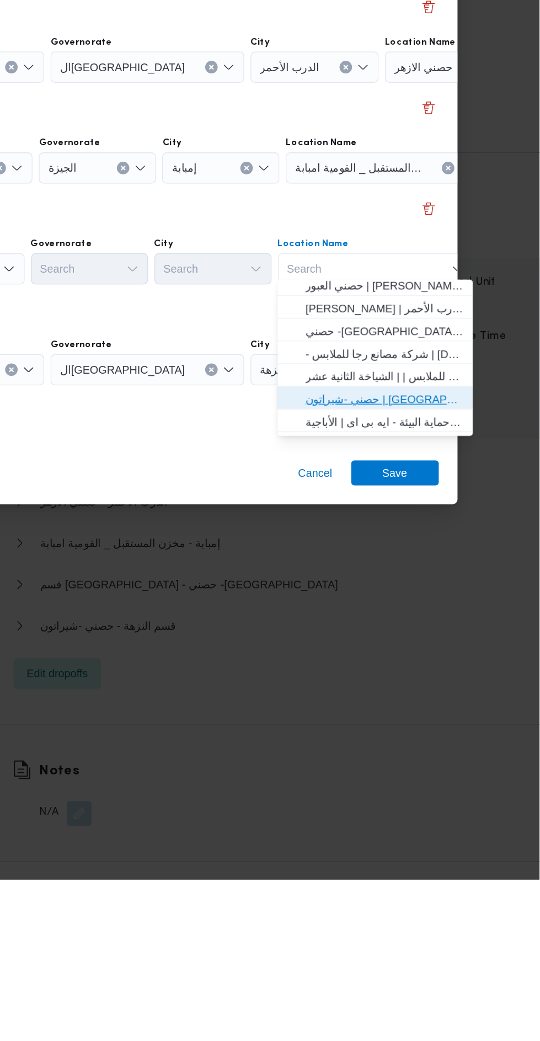
click at [470, 700] on span "حصني -شيراتون | 7 الخليلي | شيراتون المطار" at bounding box center [431, 702] width 112 height 13
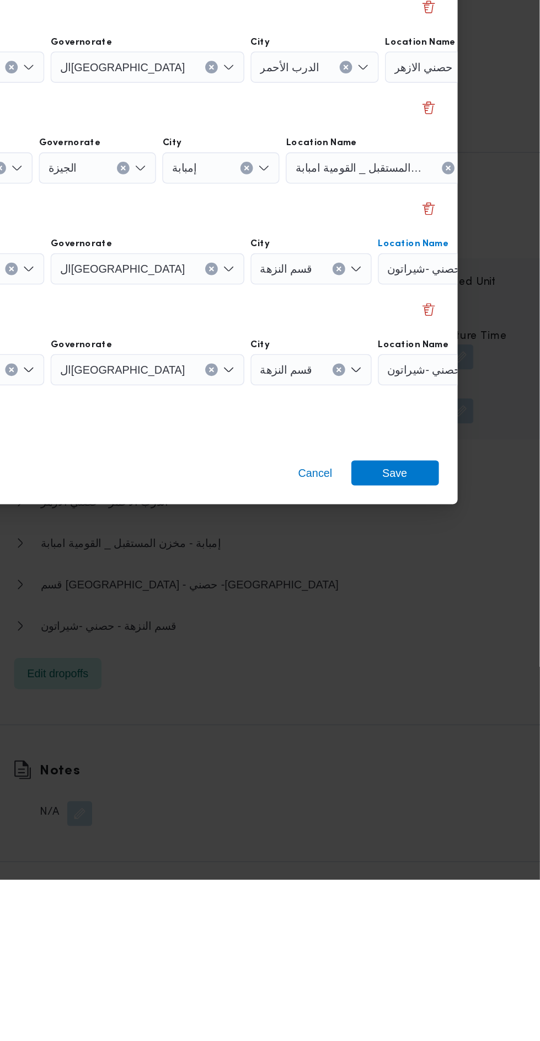
click at [454, 673] on div "حصني -شيراتون" at bounding box center [495, 681] width 138 height 22
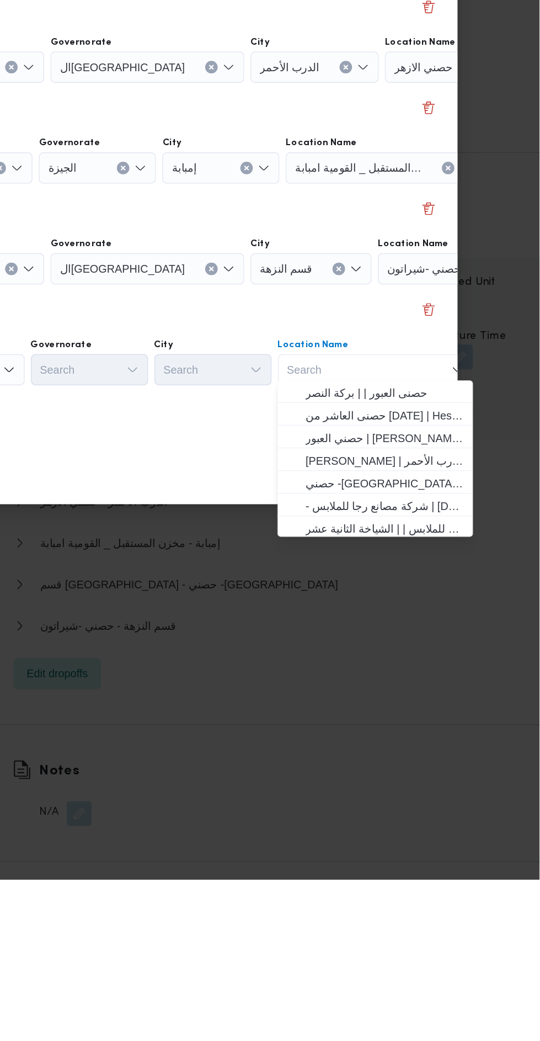
scroll to position [1403, 0]
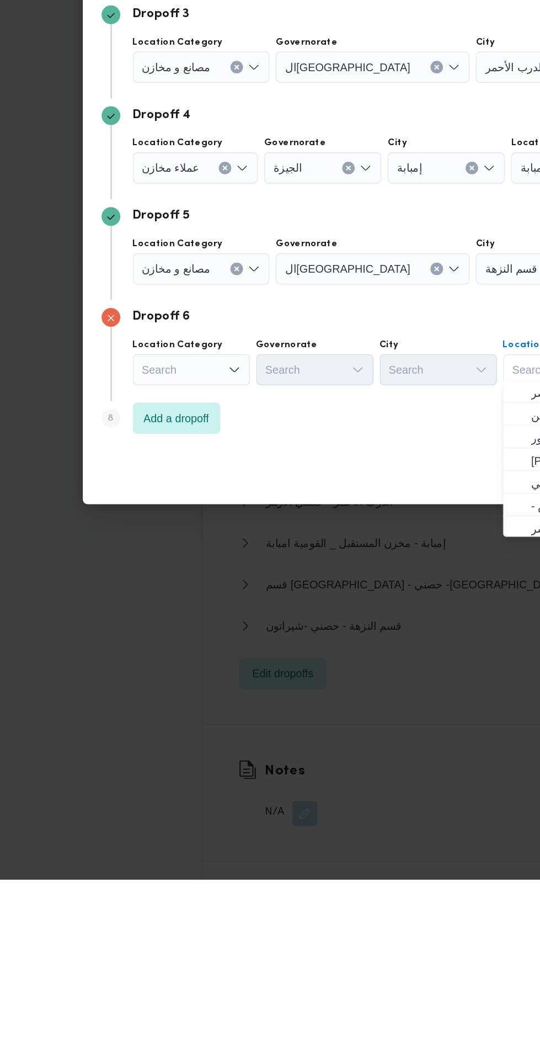
click at [141, 677] on div "Search" at bounding box center [135, 681] width 83 height 22
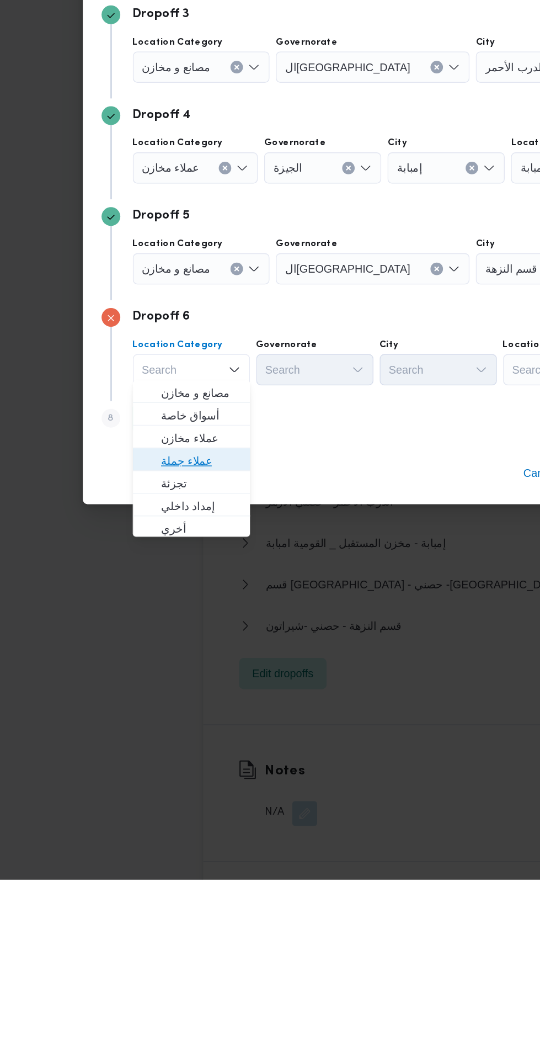
click at [160, 746] on span "عملاء جملة" at bounding box center [142, 745] width 56 height 13
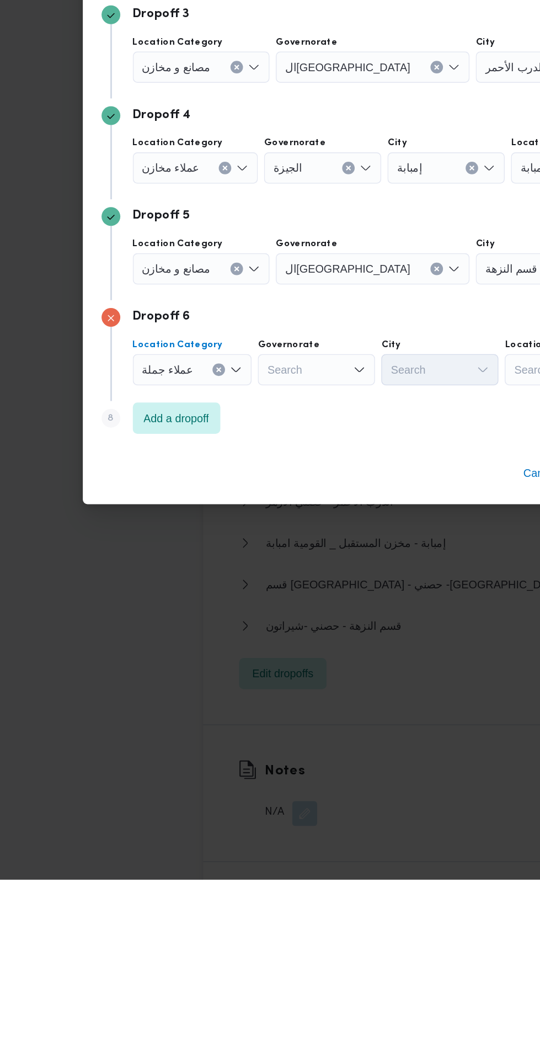
click at [242, 670] on div "Search" at bounding box center [223, 681] width 83 height 22
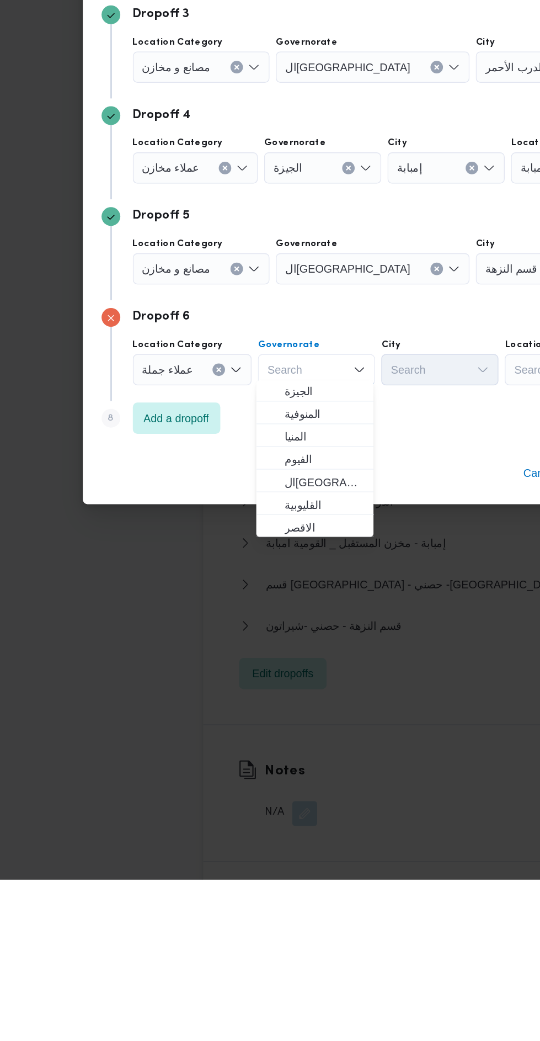
scroll to position [95, 0]
click at [250, 766] on span "القاهرة" at bounding box center [229, 762] width 56 height 13
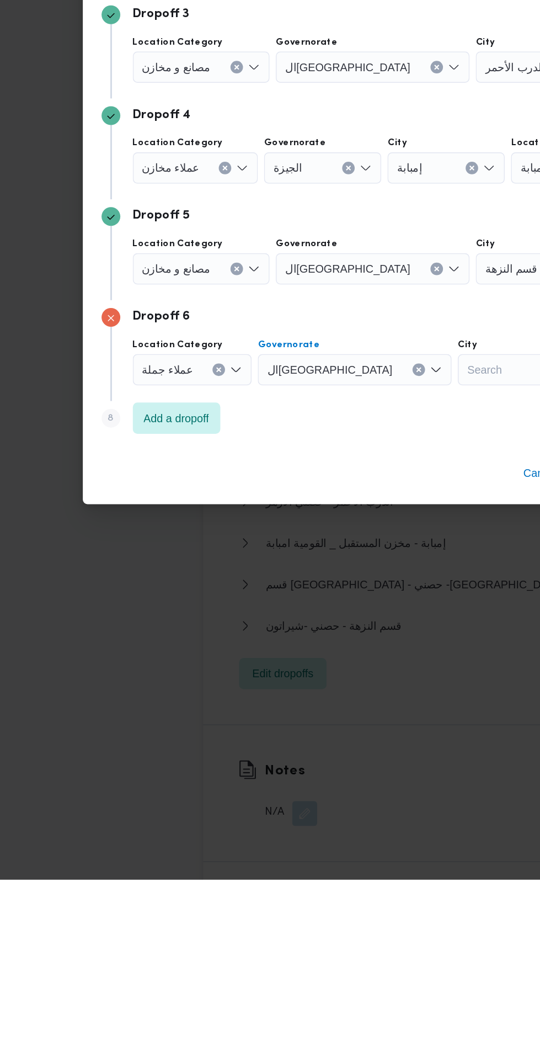
click at [323, 681] on div "Search" at bounding box center [364, 681] width 83 height 22
type input "عين"
click at [315, 709] on mark "عين" at bounding box center [313, 713] width 8 height 9
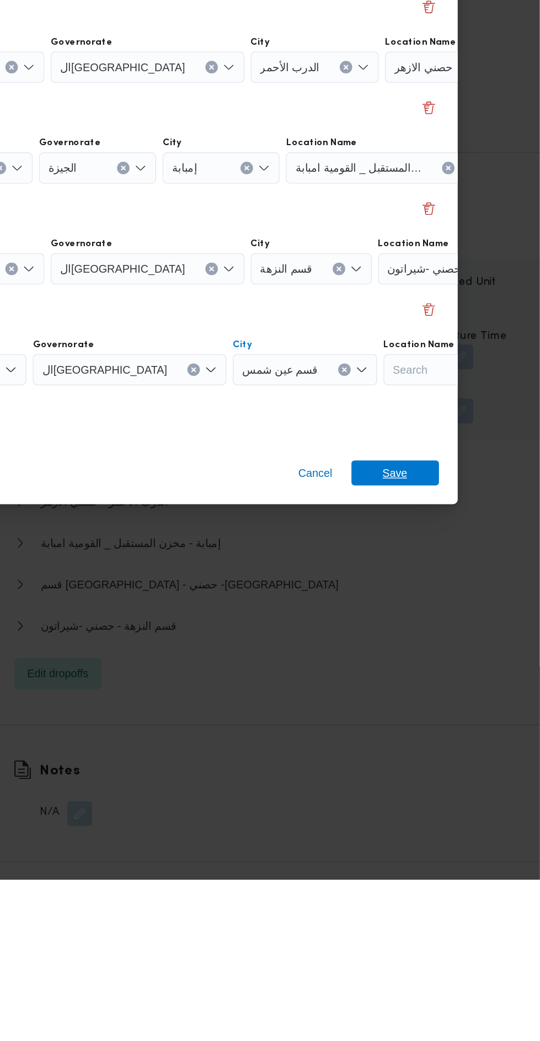
click at [458, 747] on span "Save" at bounding box center [438, 754] width 62 height 18
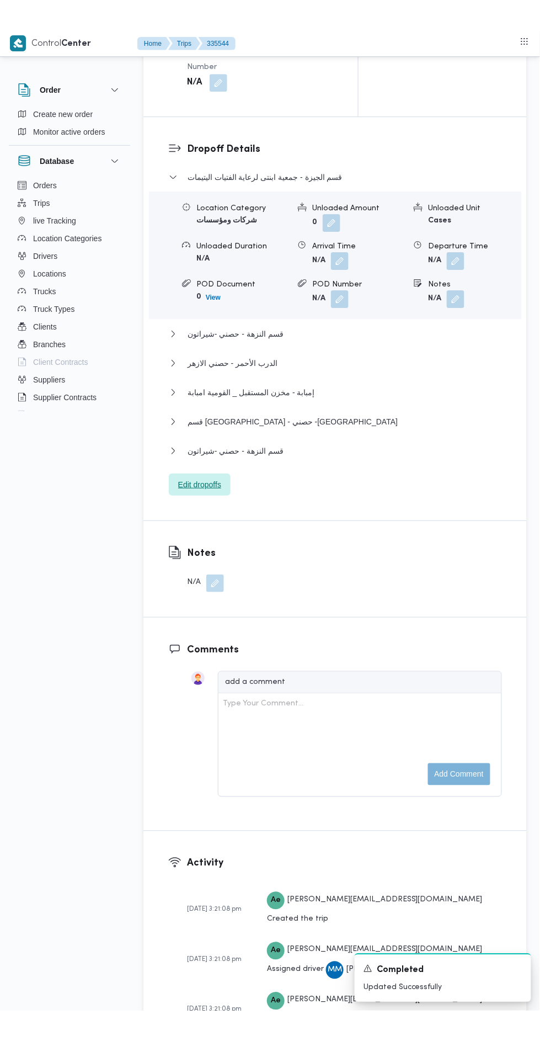
scroll to position [1418, 0]
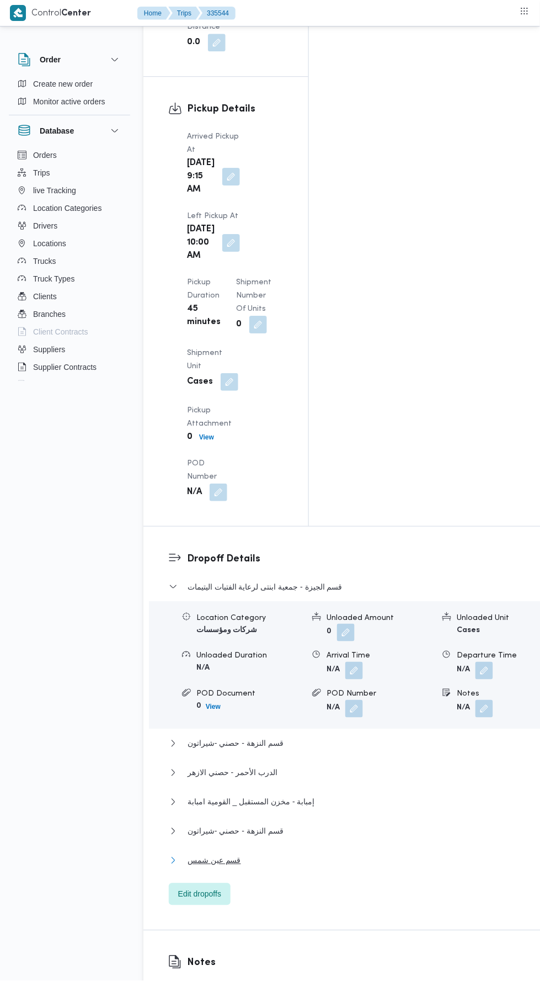
click at [336, 854] on button "قسم عين شمس" at bounding box center [357, 860] width 376 height 13
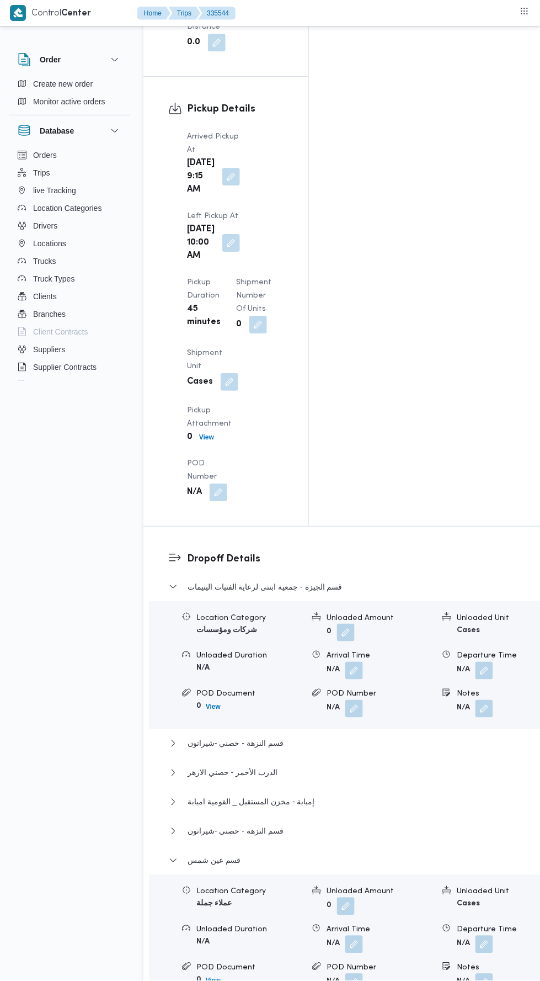
click at [476, 936] on button "button" at bounding box center [485, 945] width 18 height 18
click at [433, 608] on input "Departure Time" at bounding box center [394, 604] width 125 height 22
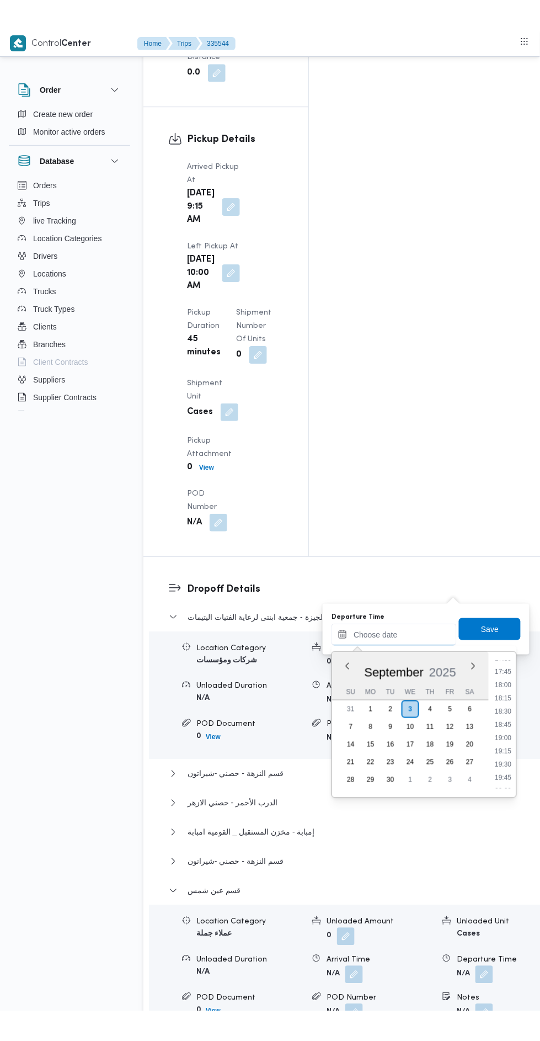
scroll to position [935, 0]
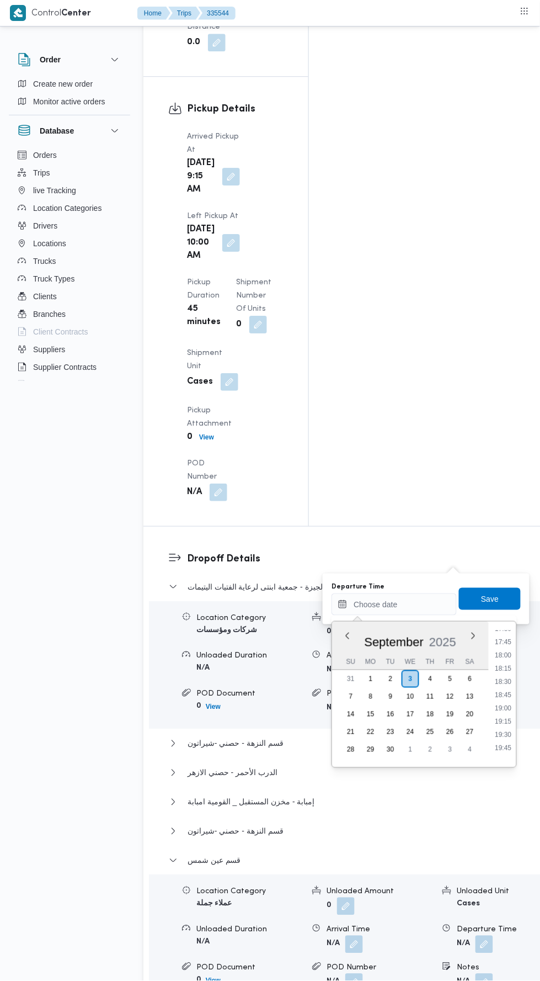
click at [504, 668] on li "18:15" at bounding box center [503, 668] width 25 height 11
type input "03/09/2025 18:15"
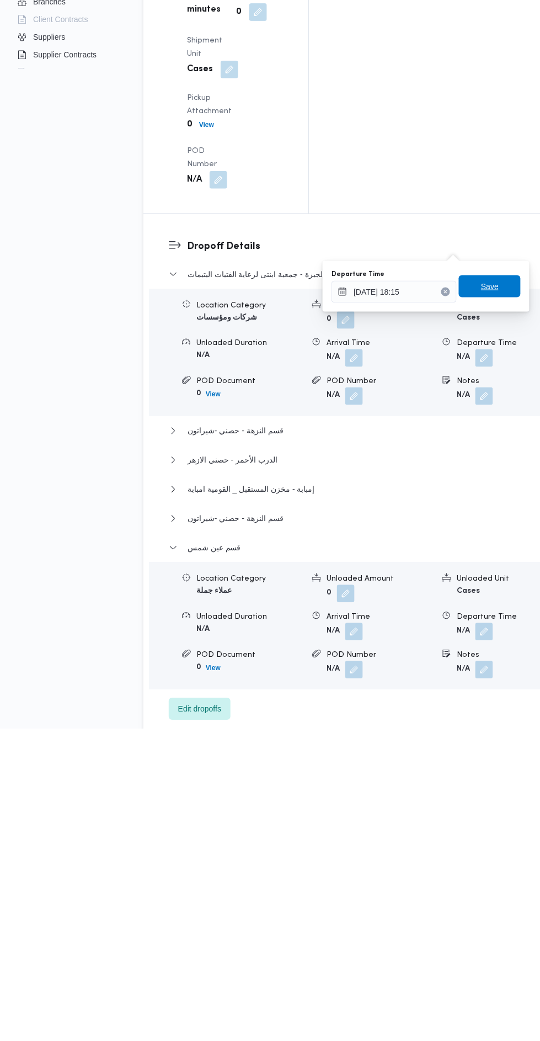
click at [487, 597] on span "Save" at bounding box center [490, 598] width 18 height 13
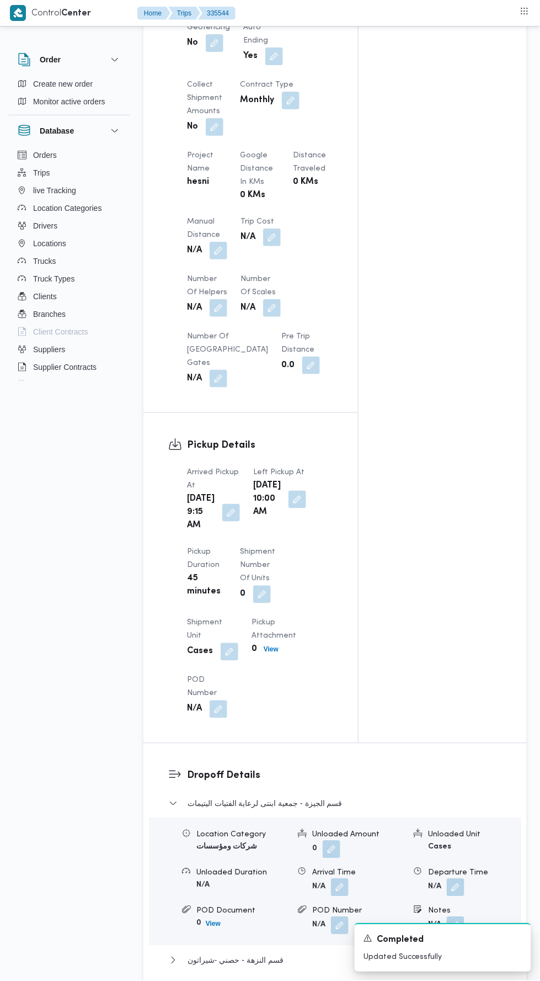
scroll to position [773, 0]
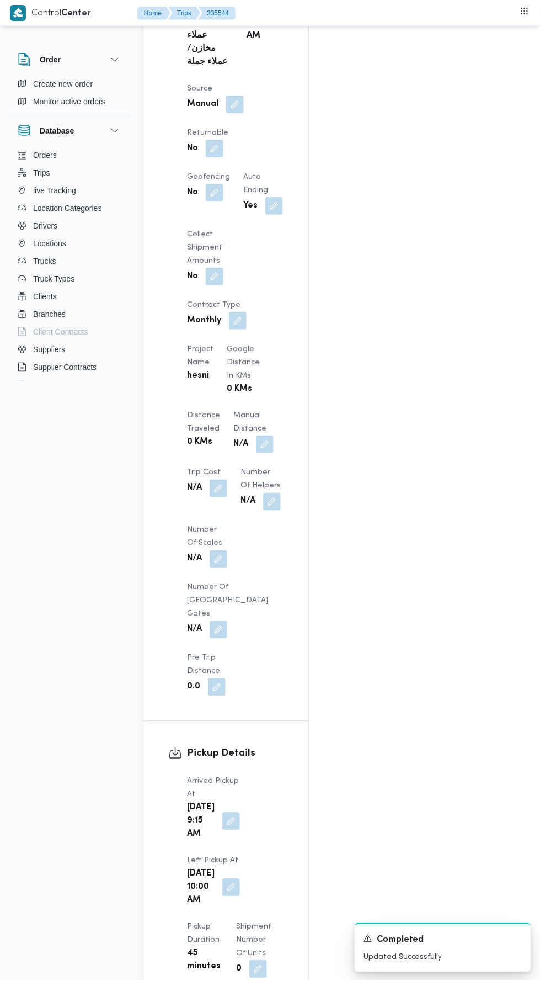
click at [256, 436] on button "button" at bounding box center [265, 445] width 18 height 18
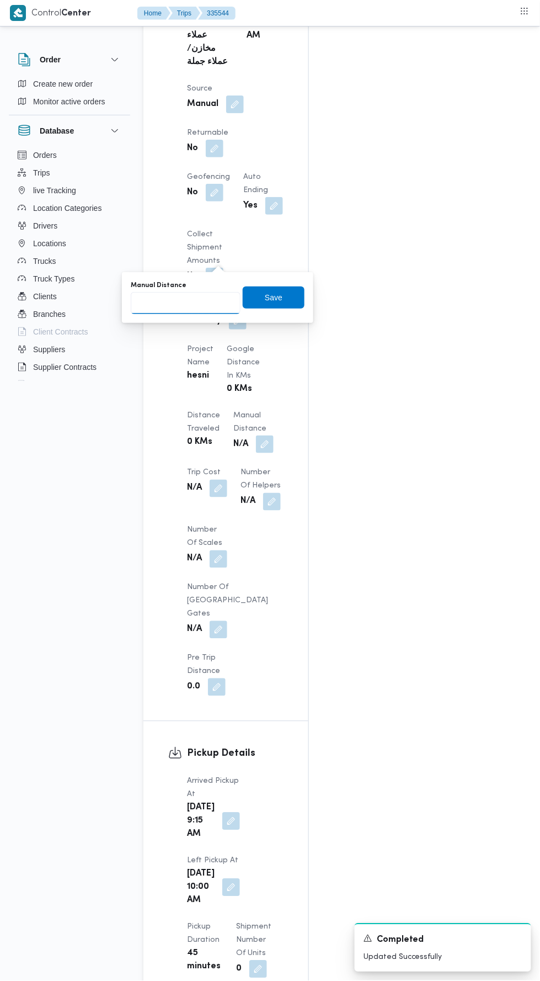
click at [209, 304] on input "Manual Distance" at bounding box center [186, 303] width 110 height 22
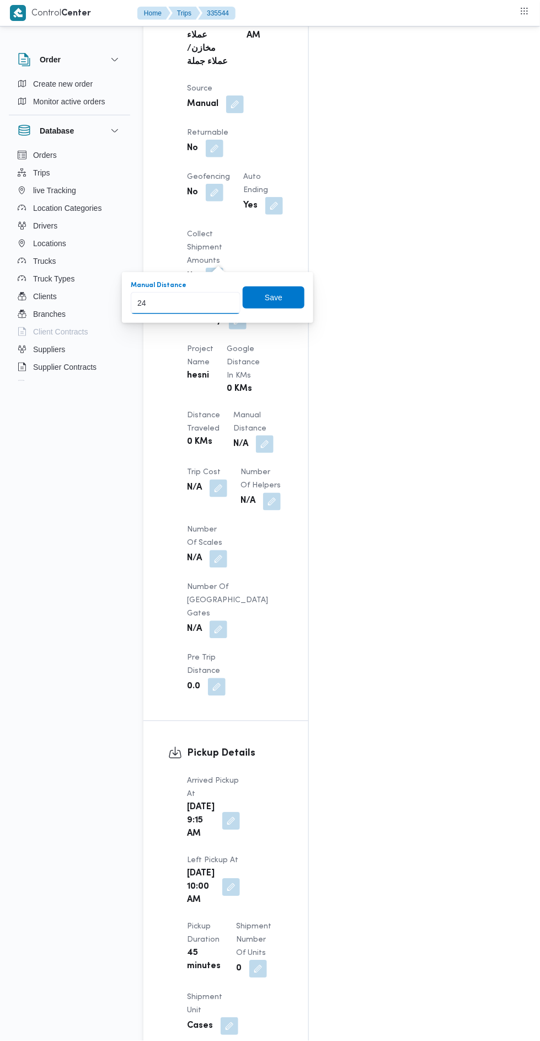
type input "240"
click at [293, 302] on span "Save" at bounding box center [274, 297] width 62 height 22
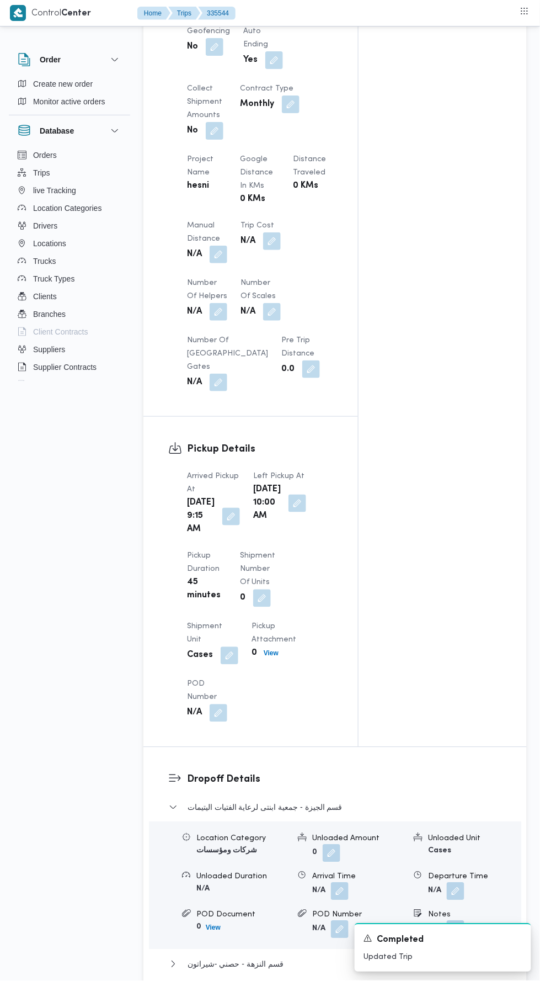
scroll to position [0, 0]
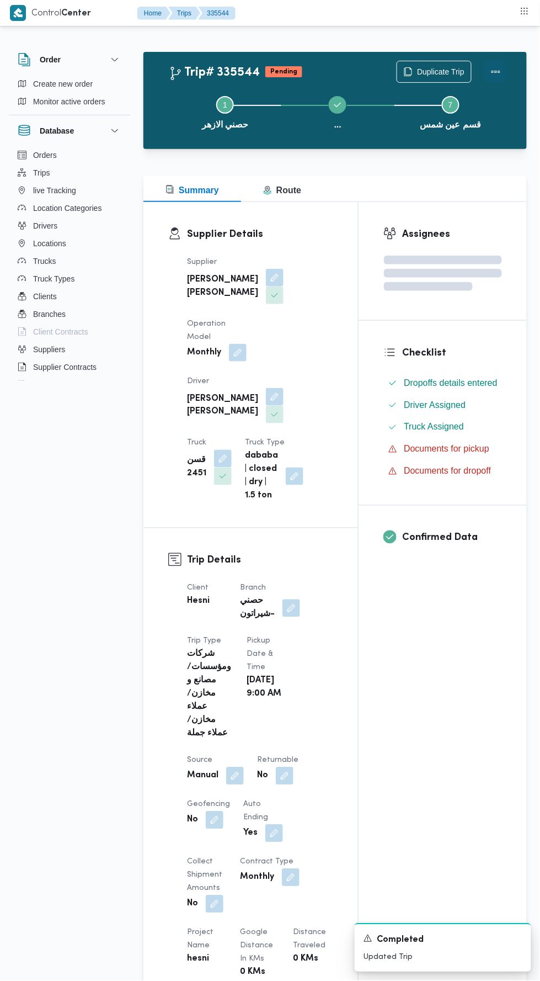
click at [499, 62] on button "Actions" at bounding box center [496, 72] width 22 height 22
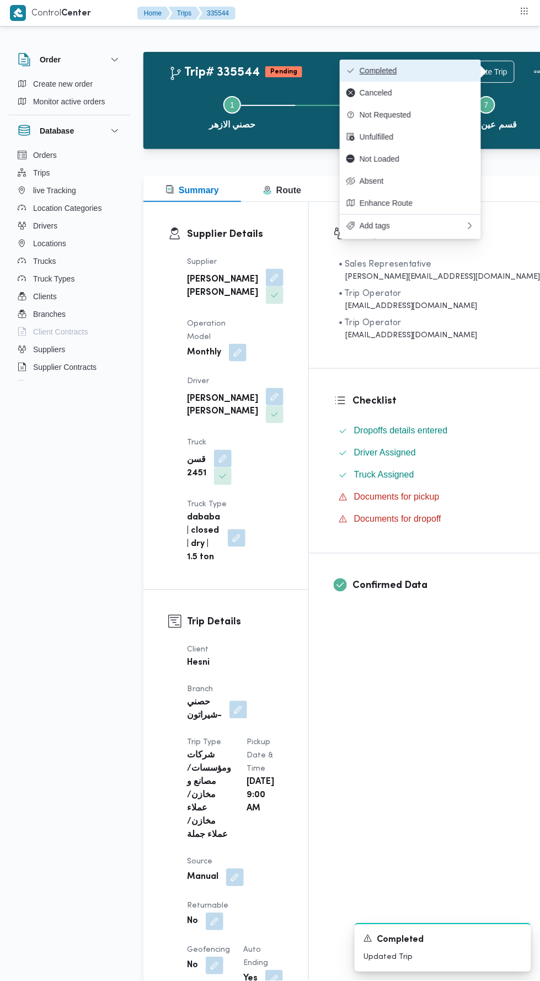
click at [423, 62] on button "Completed" at bounding box center [410, 71] width 141 height 22
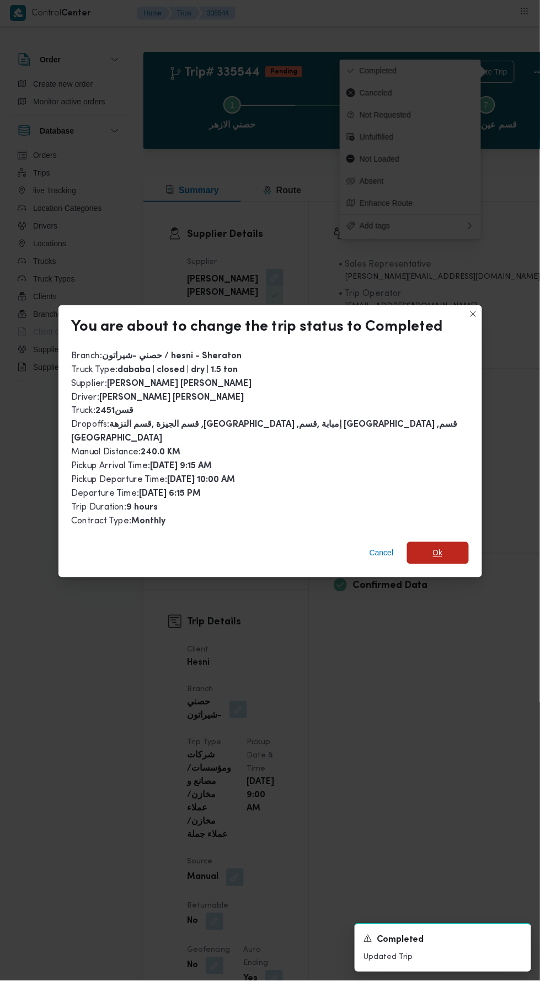
click at [433, 546] on span "Ok" at bounding box center [438, 552] width 10 height 13
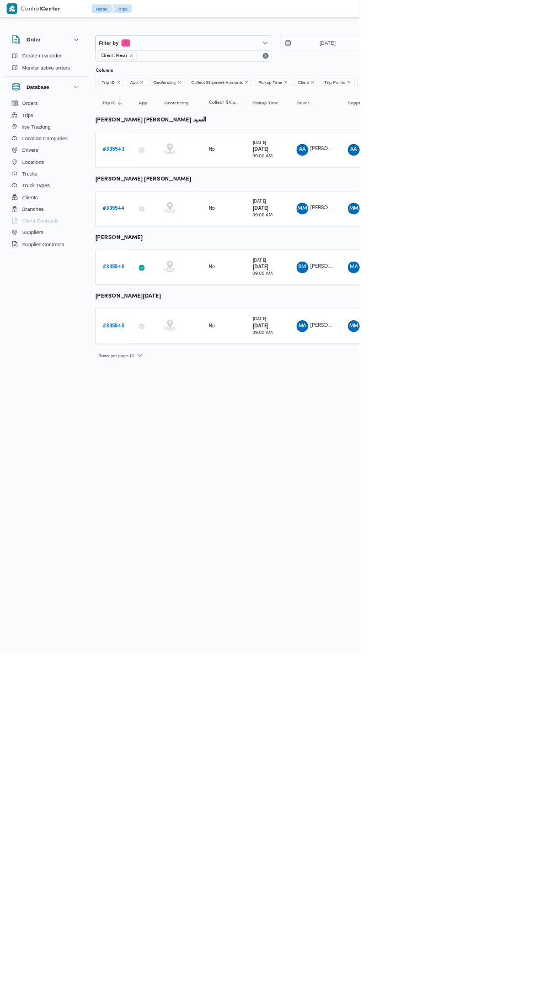
click at [172, 490] on b "# 335545" at bounding box center [170, 489] width 33 height 7
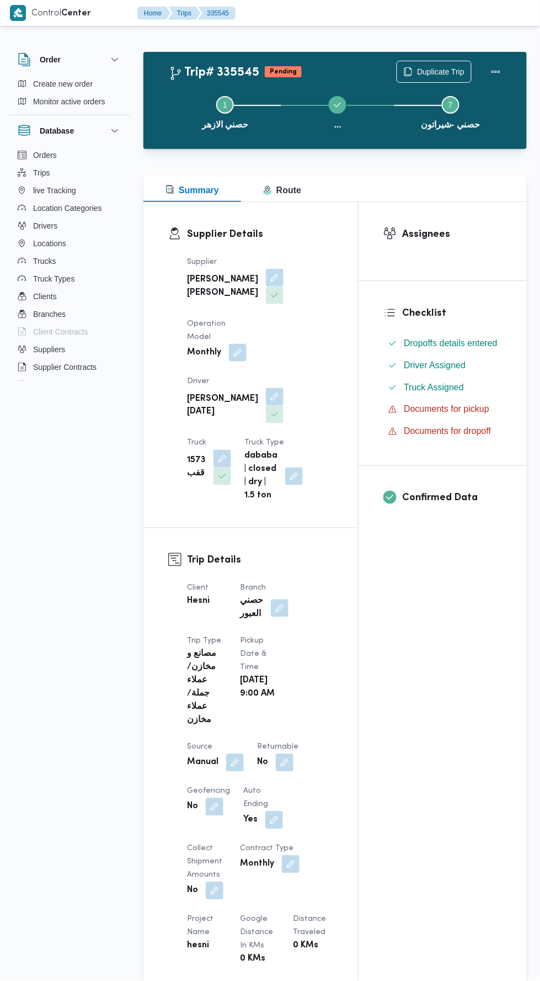
scroll to position [1135, 0]
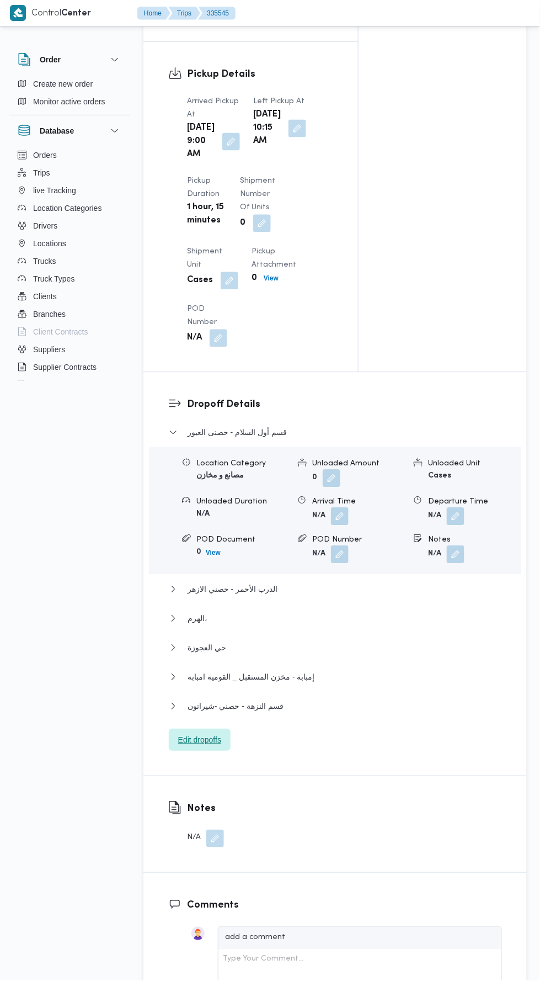
click at [201, 751] on span "Edit dropoffs" at bounding box center [200, 740] width 62 height 22
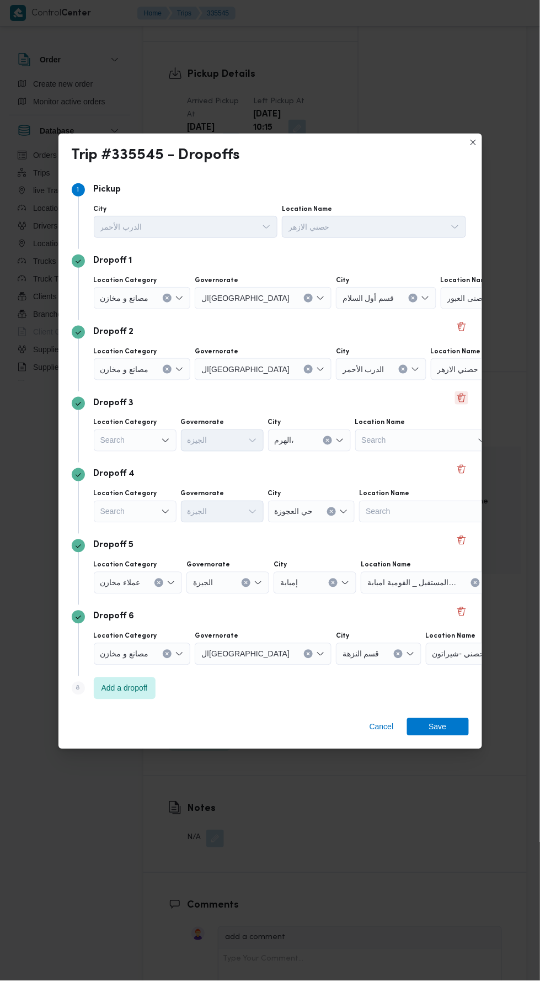
click at [466, 391] on button "Delete" at bounding box center [461, 397] width 13 height 13
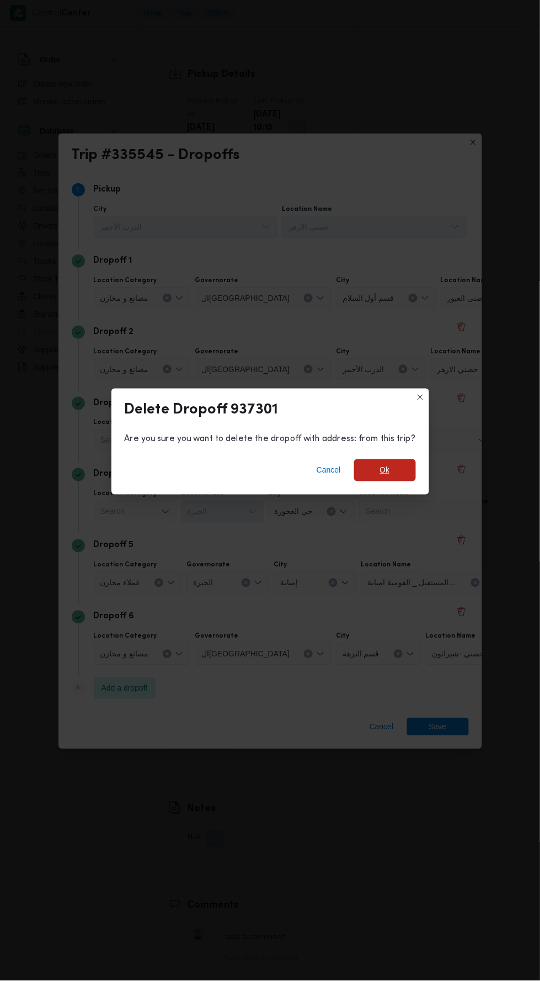
click at [398, 461] on span "Ok" at bounding box center [385, 470] width 62 height 22
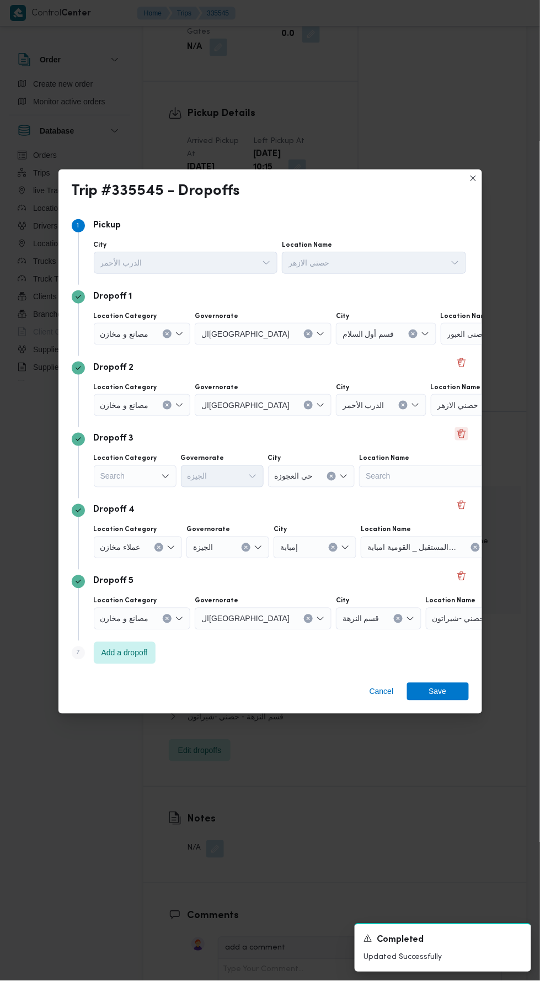
scroll to position [1175, 0]
click at [468, 427] on button "Delete" at bounding box center [461, 433] width 13 height 13
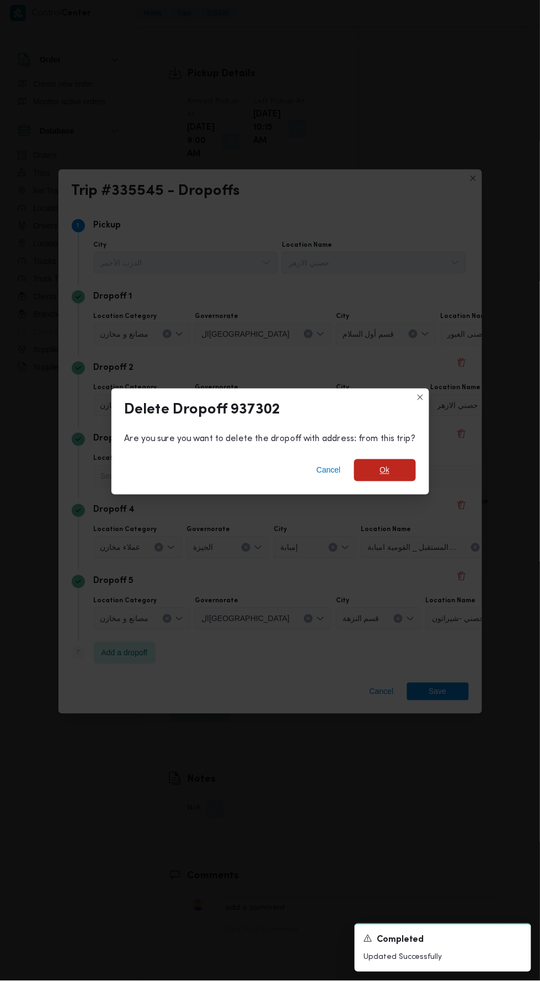
click at [410, 460] on span "Ok" at bounding box center [385, 470] width 62 height 22
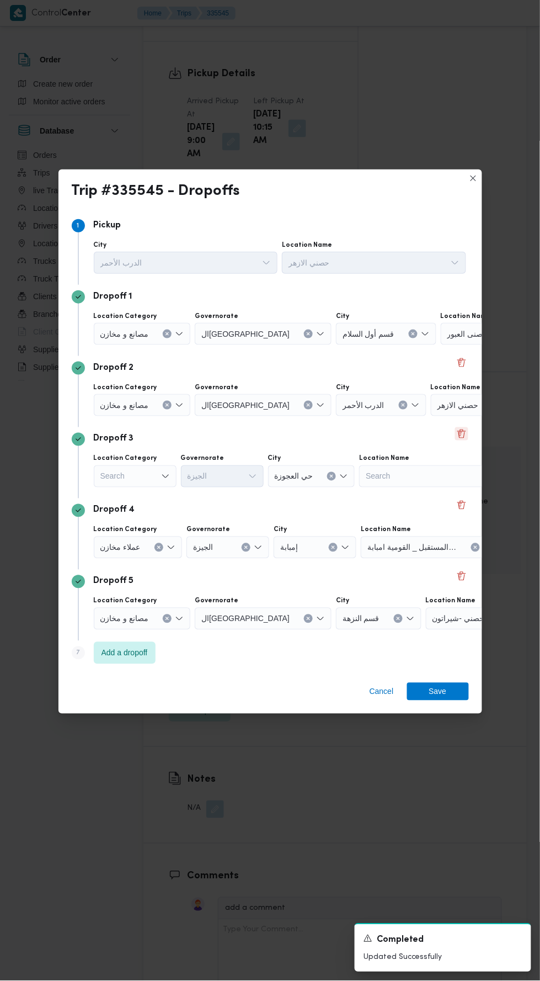
scroll to position [1161, 0]
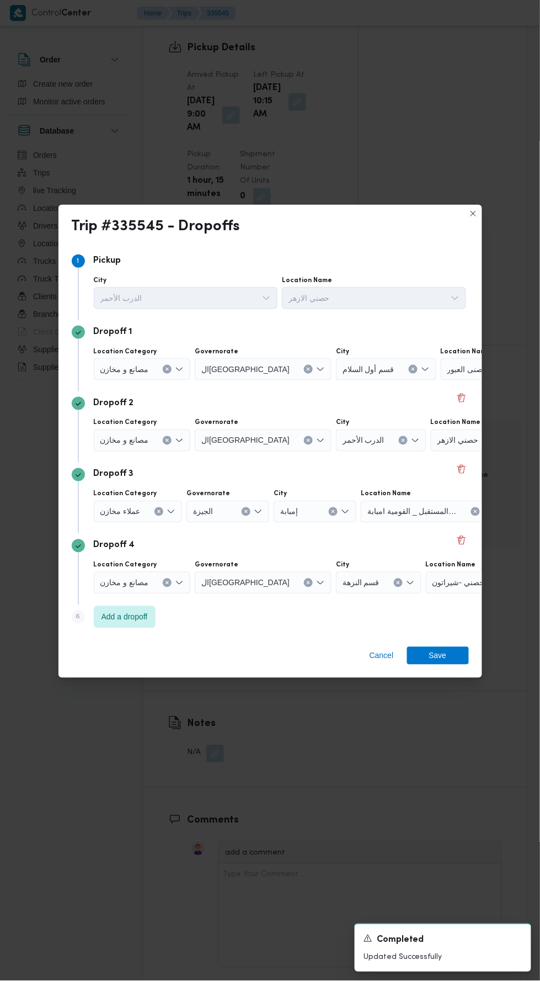
click at [442, 440] on div "حصني الازهر" at bounding box center [500, 440] width 138 height 22
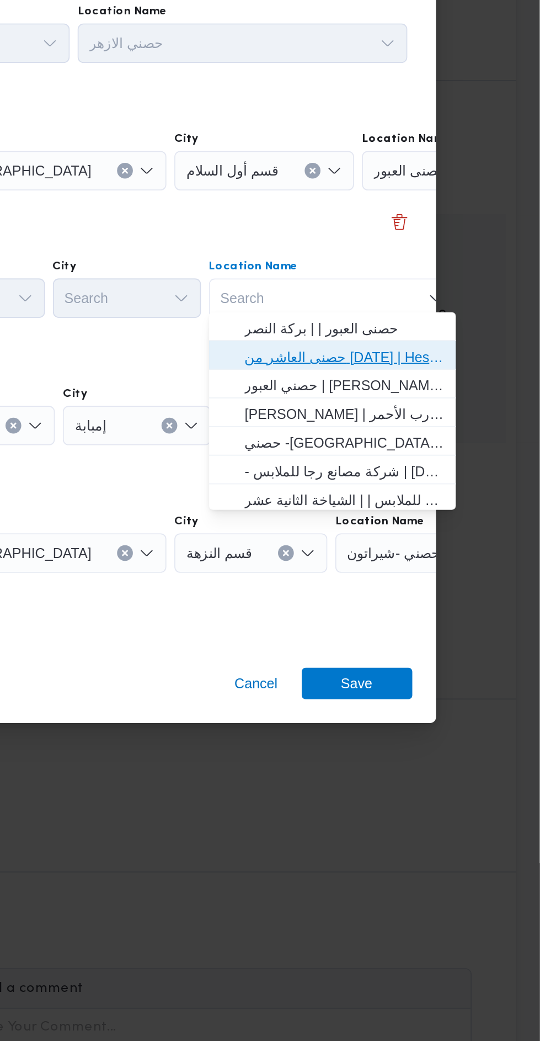
click at [466, 492] on span "حصنى العاشر من رمضان | Hesni Textiles Factory | جزء من مدينة العاشر-مجاورات" at bounding box center [424, 500] width 129 height 18
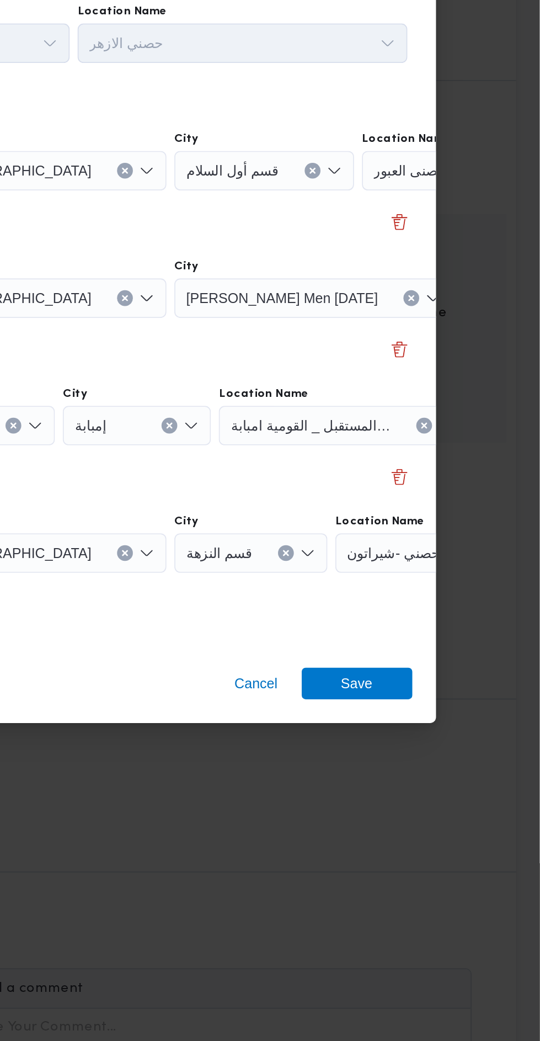
scroll to position [0, 82]
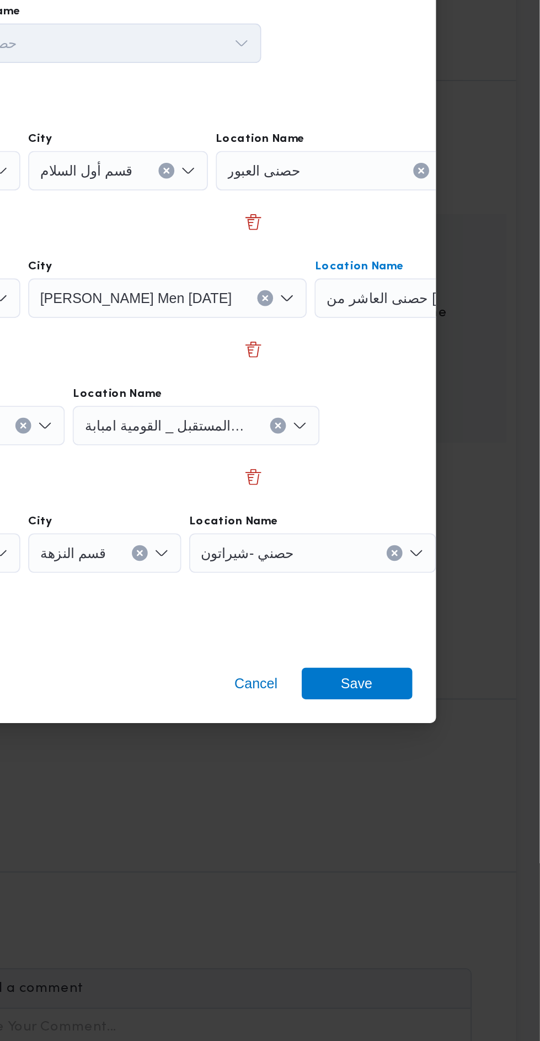
click at [390, 530] on div "مخزن المستقبل _ القومية امبابة" at bounding box center [348, 539] width 138 height 22
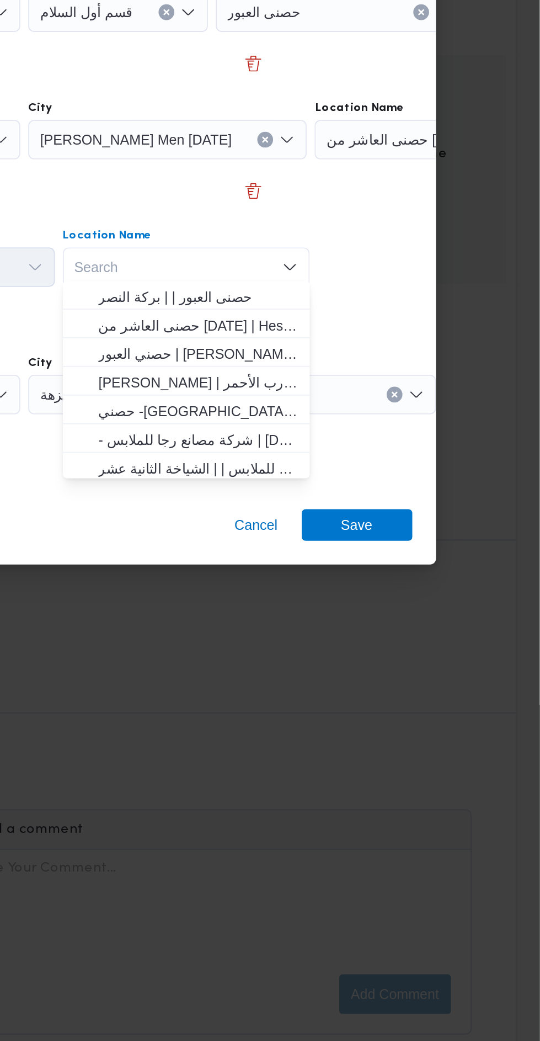
scroll to position [1161, 0]
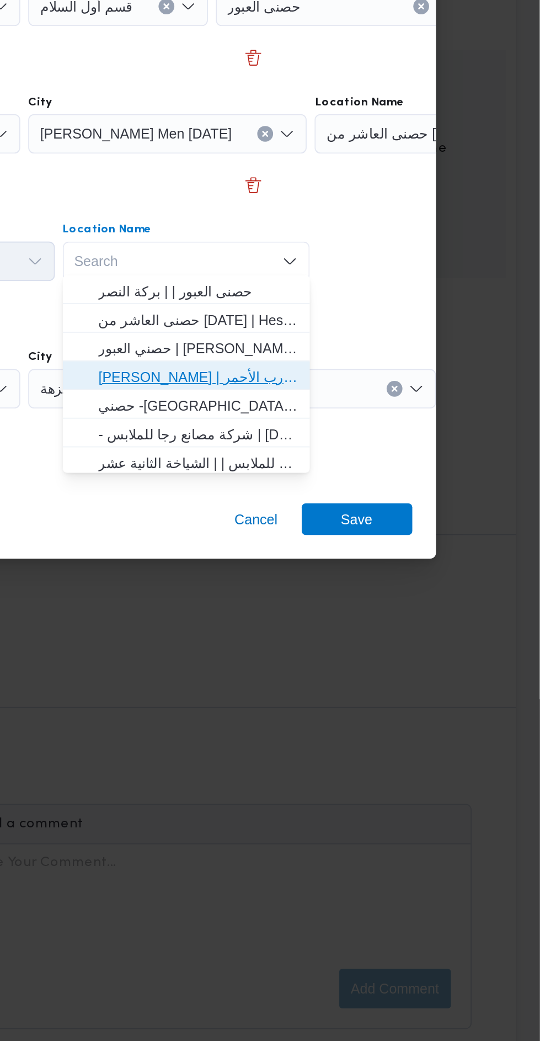
click at [400, 603] on span "حصني الازهر | سوق الازهر كل انواع القماش السواريه | الدرب الأحمر" at bounding box center [350, 603] width 112 height 13
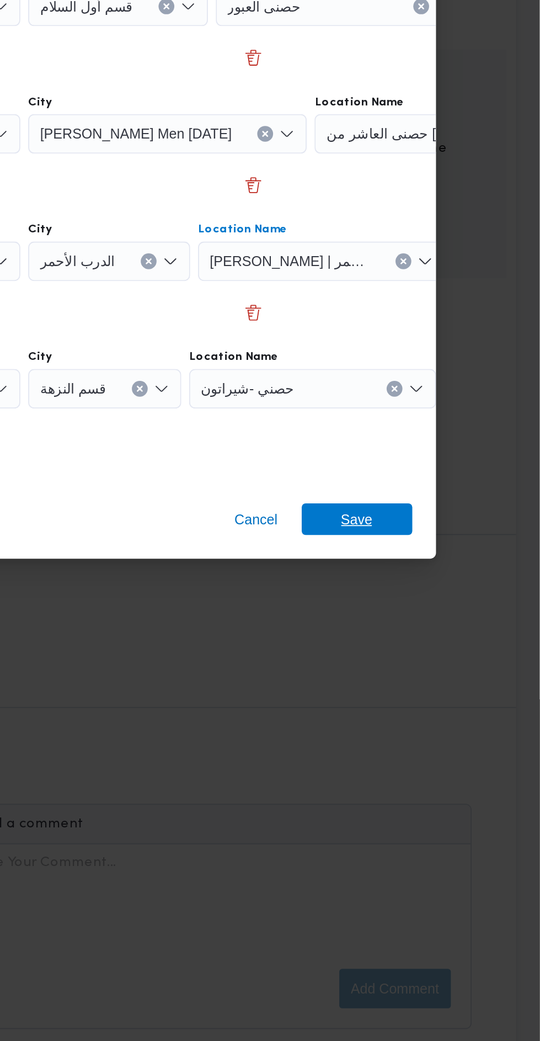
click at [454, 674] on span "Save" at bounding box center [438, 683] width 62 height 18
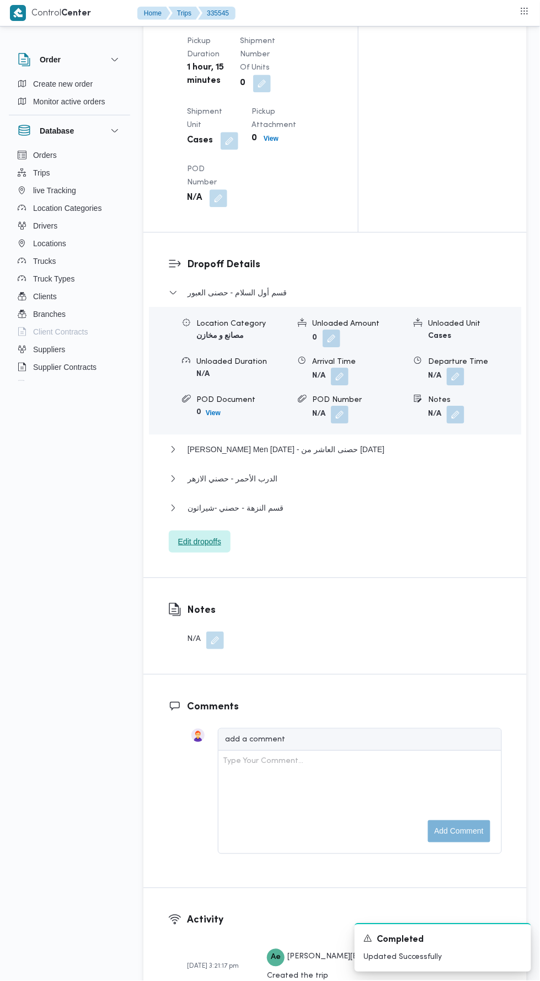
scroll to position [1265, 0]
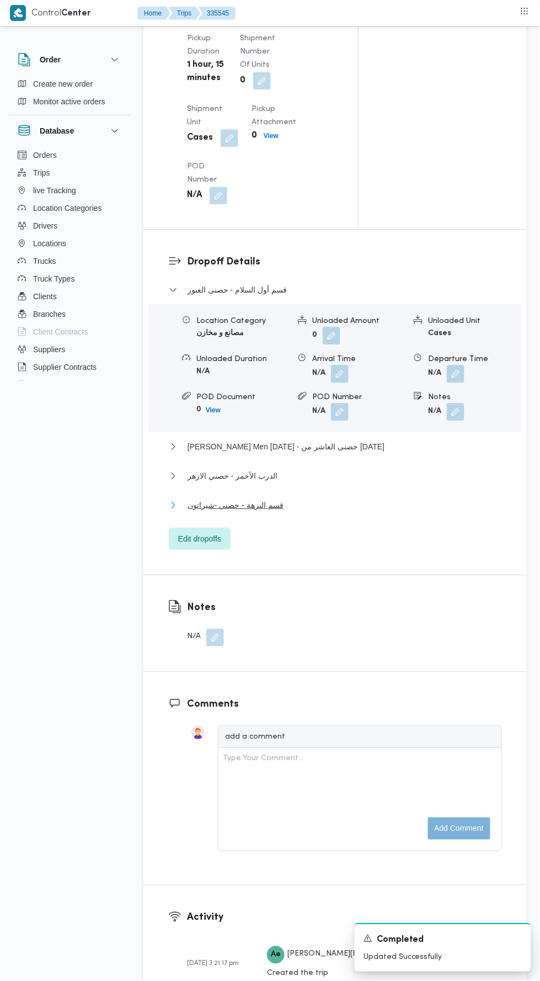
click at [360, 512] on button "قسم النزهة - حصني -شيراتون" at bounding box center [335, 504] width 333 height 13
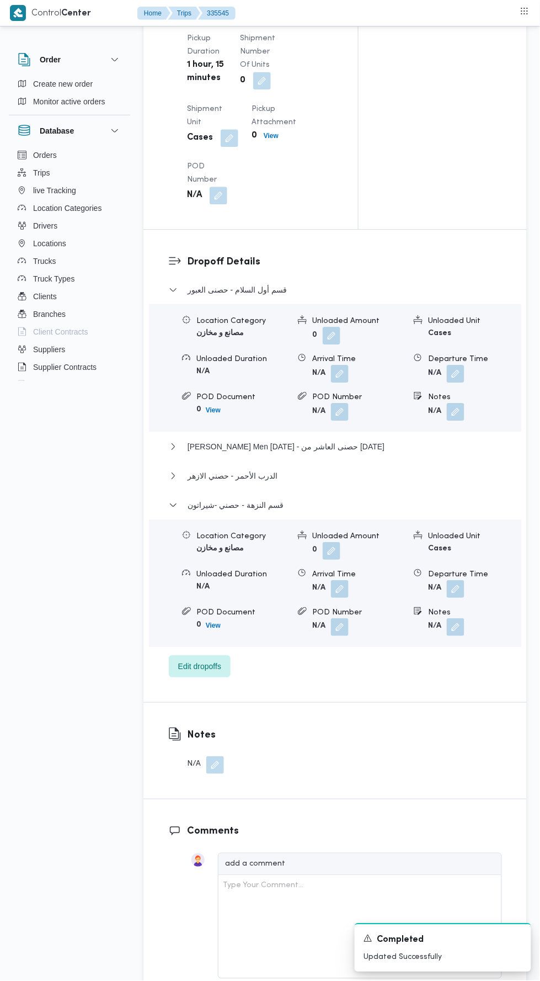
click at [456, 598] on button "button" at bounding box center [456, 589] width 18 height 18
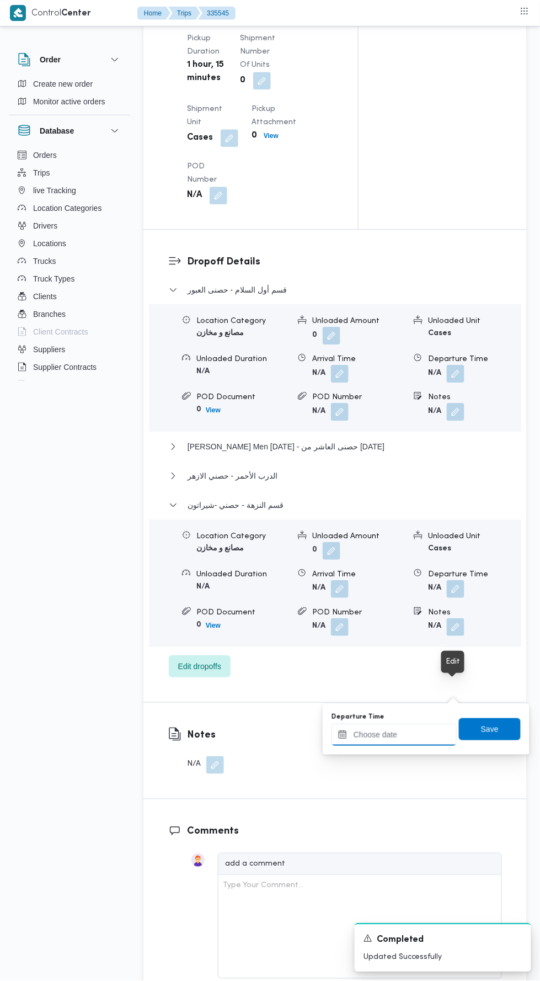
click at [417, 731] on input "Departure Time" at bounding box center [394, 735] width 125 height 22
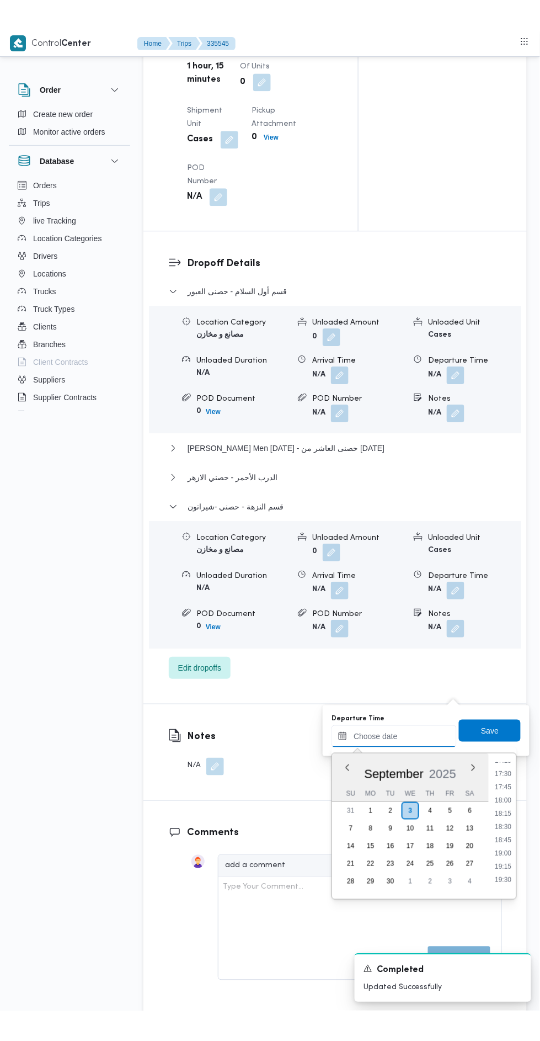
scroll to position [921, 0]
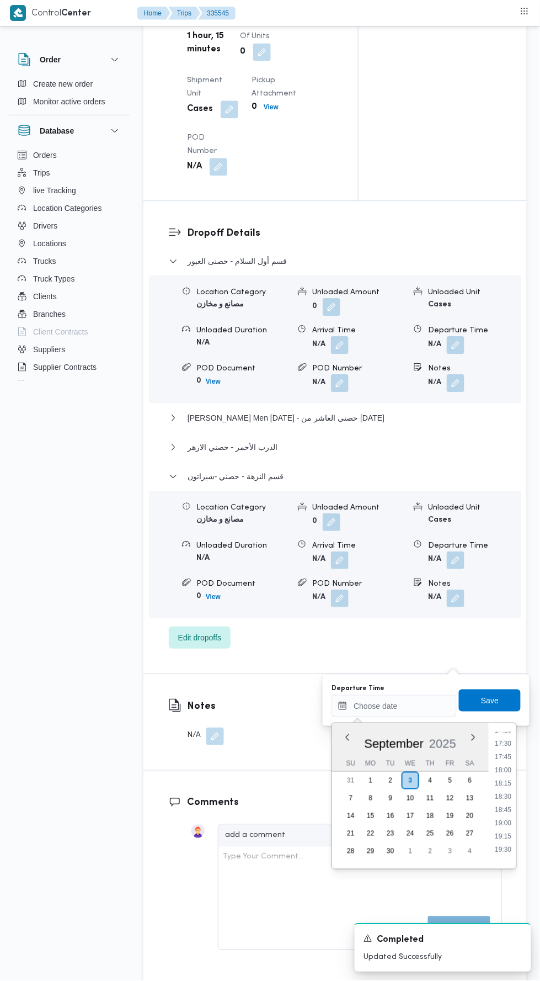
click at [504, 742] on li "17:30" at bounding box center [503, 743] width 25 height 11
type input "03/09/2025 17:30"
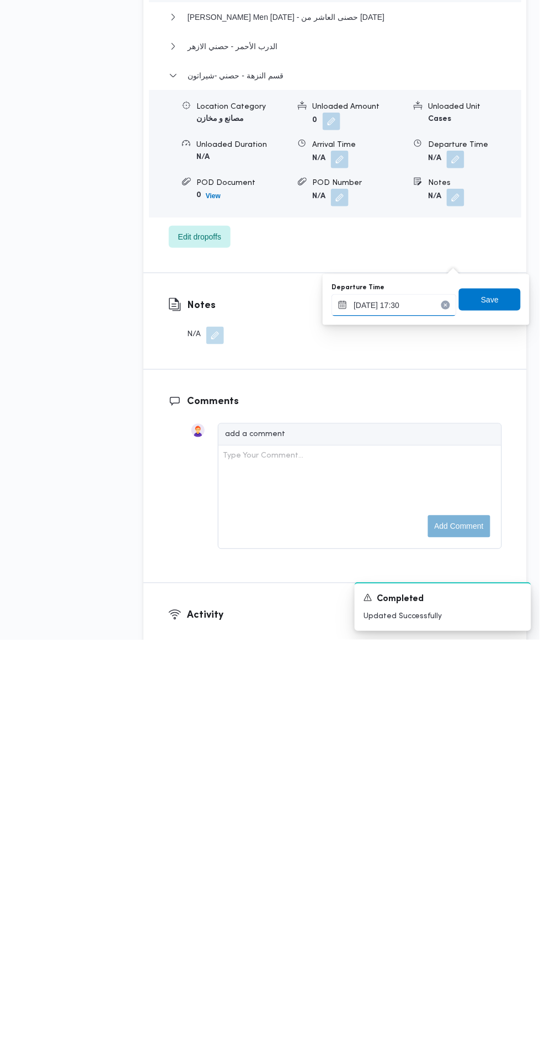
scroll to position [1293, 0]
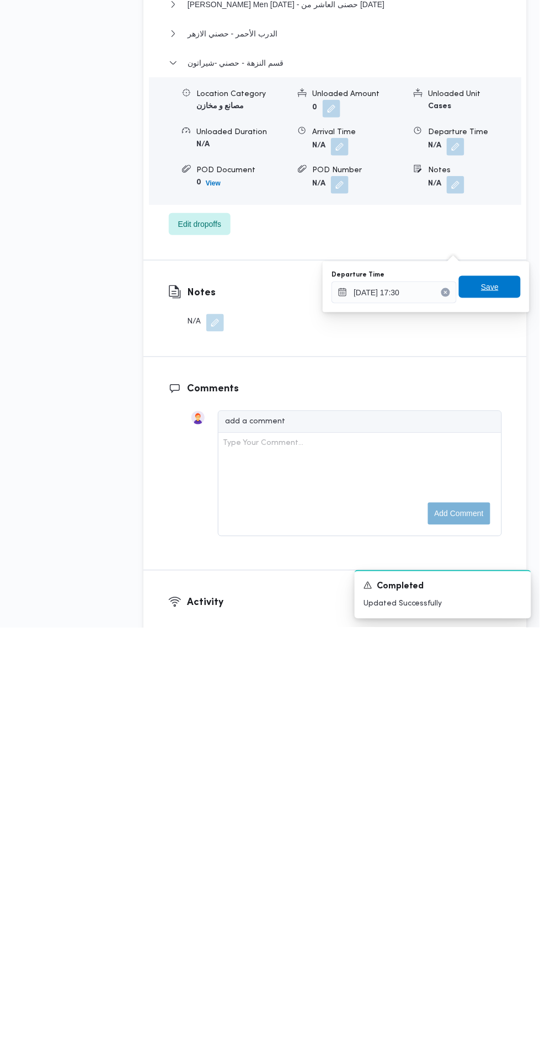
click at [493, 694] on span "Save" at bounding box center [490, 700] width 18 height 13
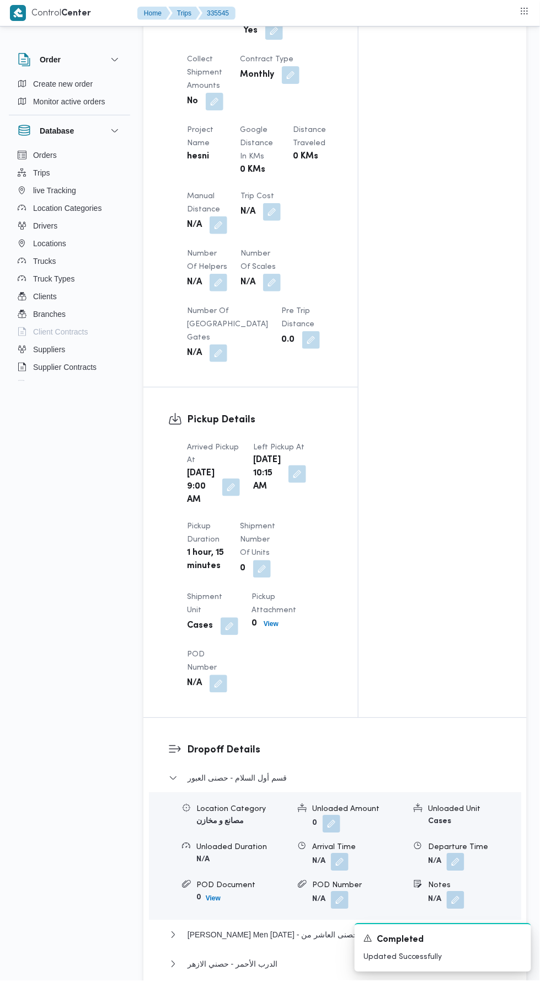
scroll to position [747, 0]
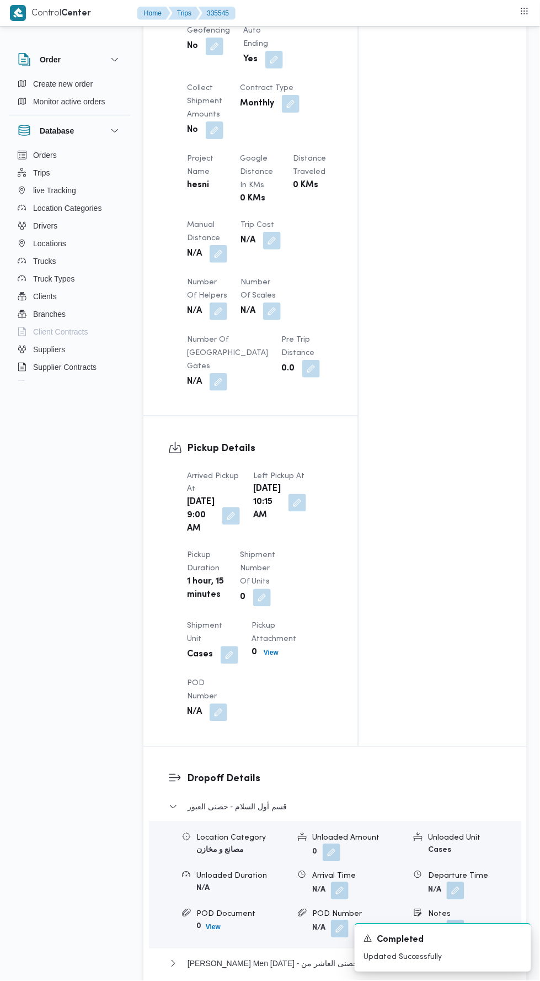
click at [224, 263] on button "button" at bounding box center [219, 254] width 18 height 18
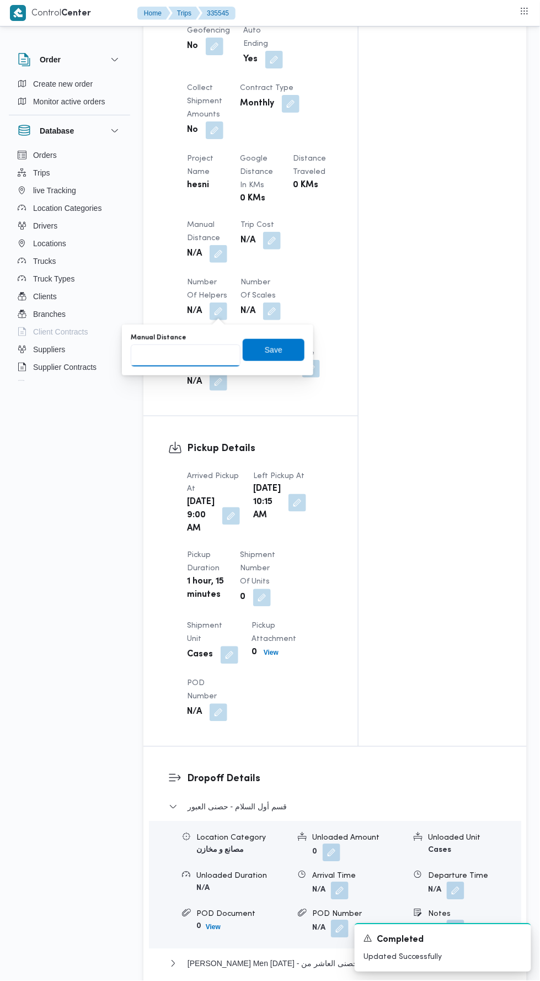
click at [206, 359] on input "Manual Distance" at bounding box center [186, 355] width 110 height 22
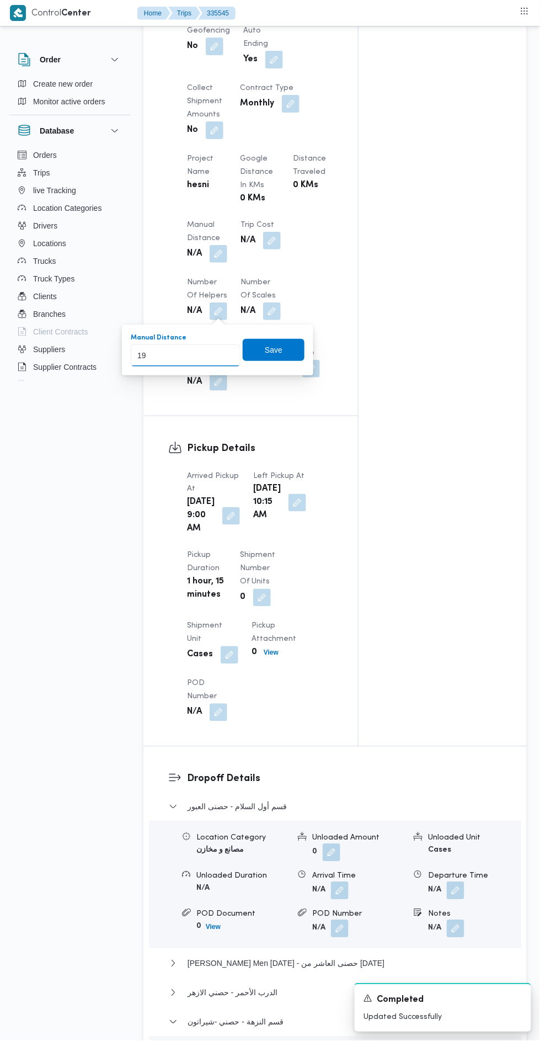
type input "199"
click at [291, 344] on span "Save" at bounding box center [274, 350] width 62 height 22
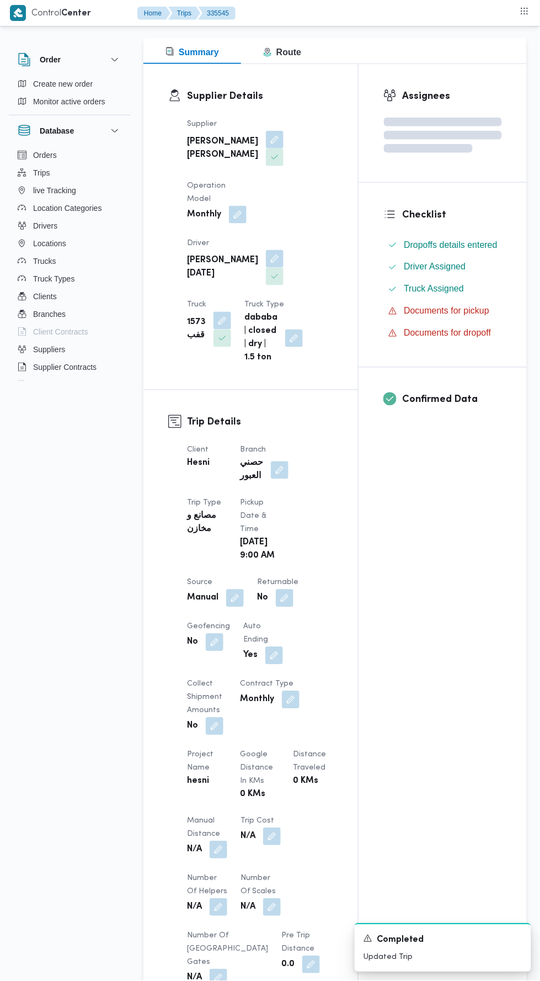
scroll to position [0, 0]
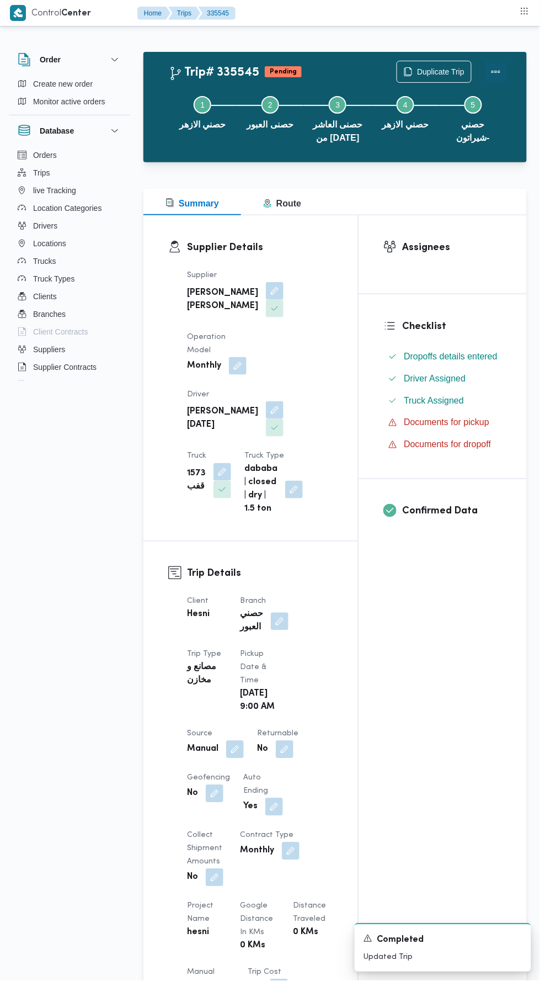
click at [503, 68] on button "Actions" at bounding box center [496, 72] width 22 height 22
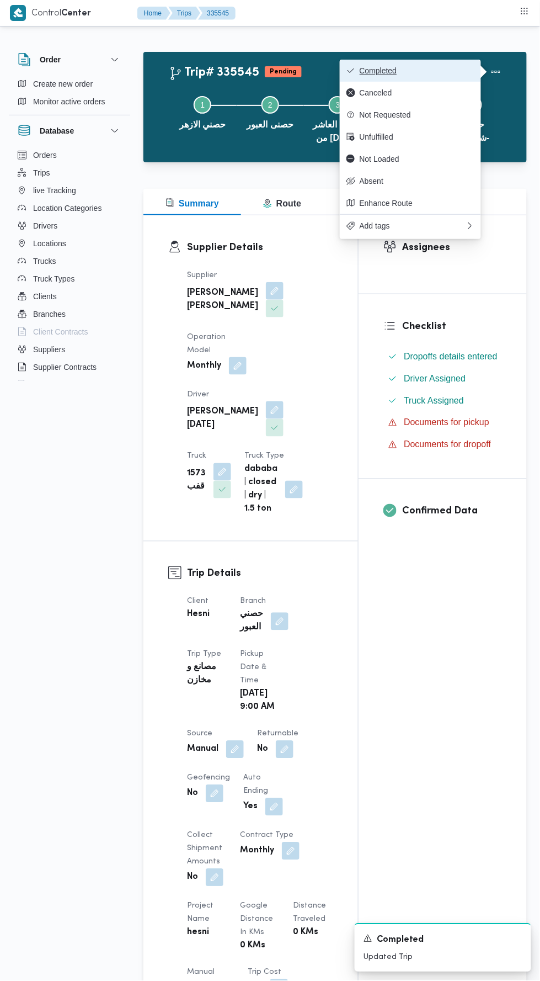
click at [455, 70] on span "Completed" at bounding box center [417, 70] width 115 height 9
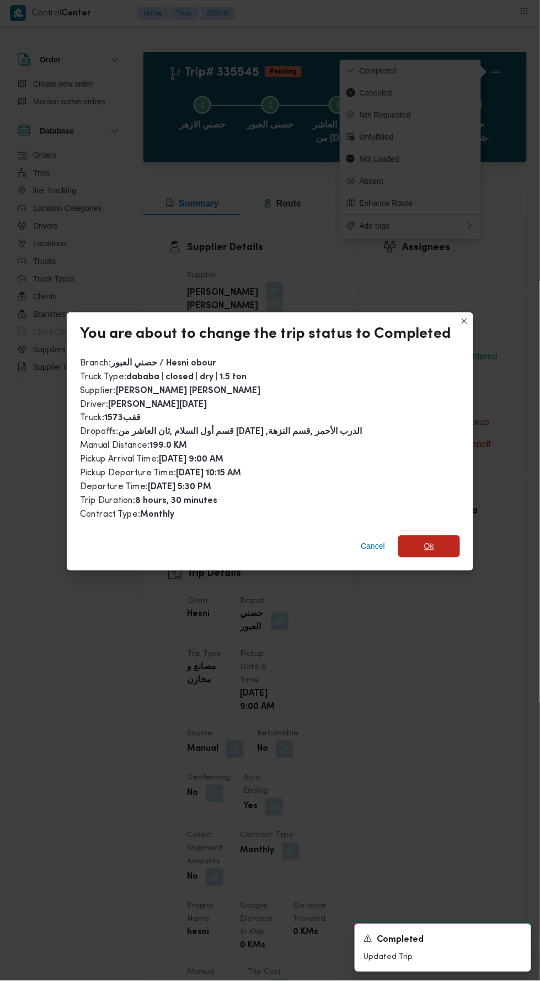
click at [446, 542] on span "Ok" at bounding box center [430, 546] width 62 height 22
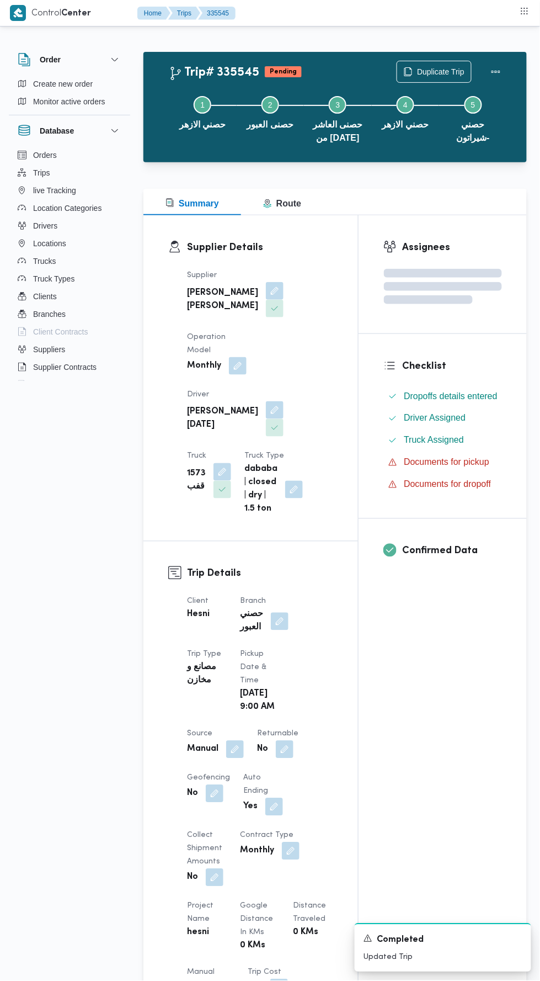
click at [432, 789] on div "Assignees Checklist Dropoffs details entered Driver Assigned Truck Assigned Doc…" at bounding box center [443, 854] width 168 height 1278
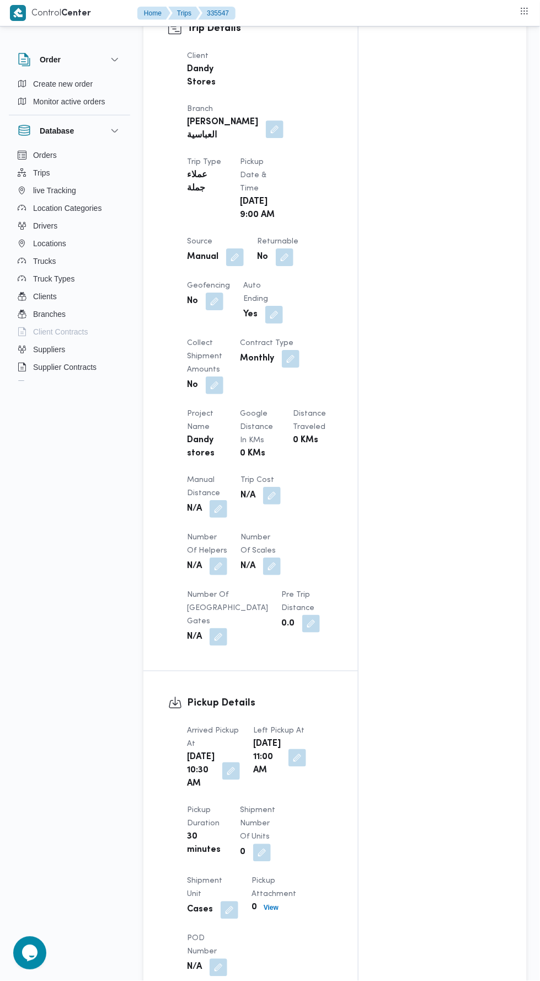
scroll to position [574, 0]
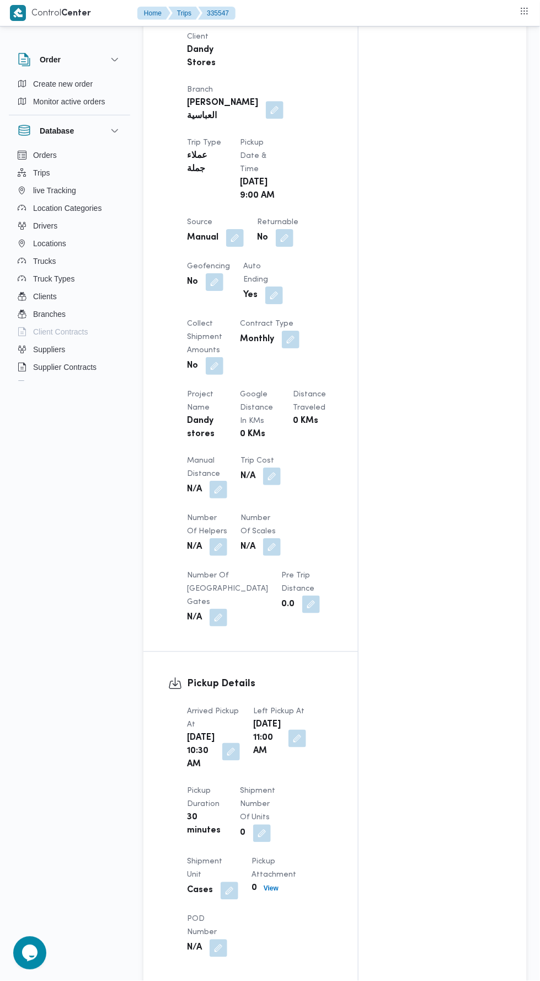
click at [221, 481] on button "button" at bounding box center [219, 490] width 18 height 18
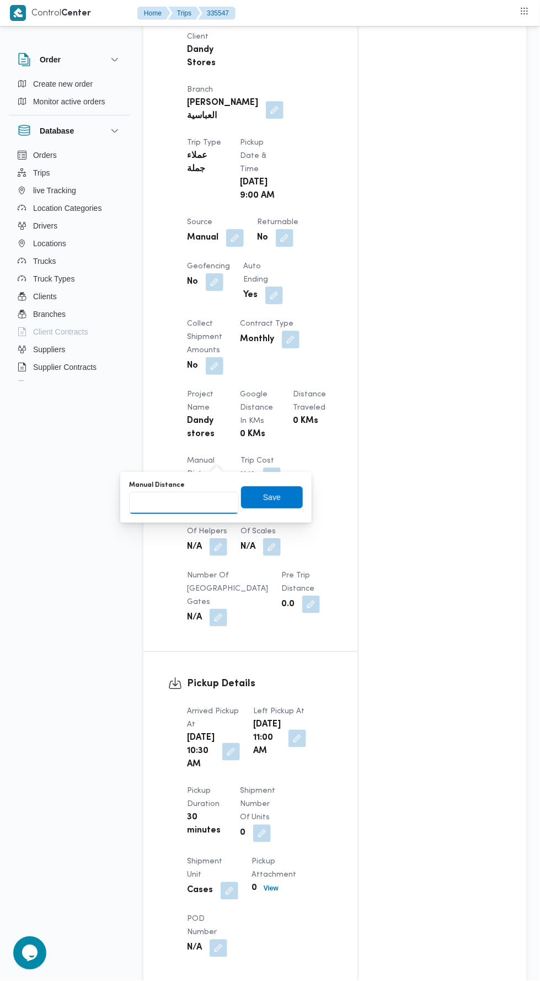
click at [209, 501] on input "Manual Distance" at bounding box center [184, 503] width 110 height 22
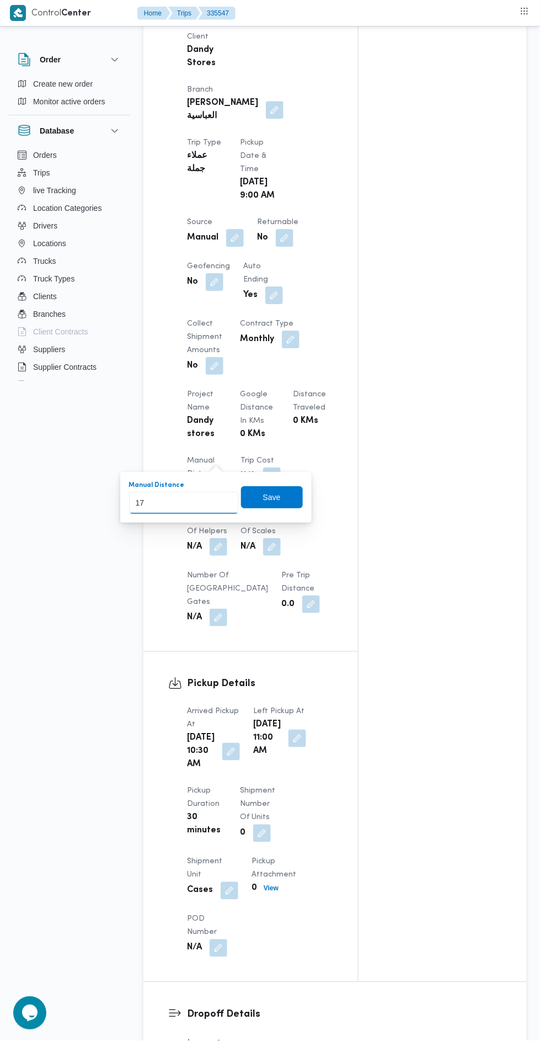
type input "170"
click at [294, 491] on span "Save" at bounding box center [272, 497] width 62 height 22
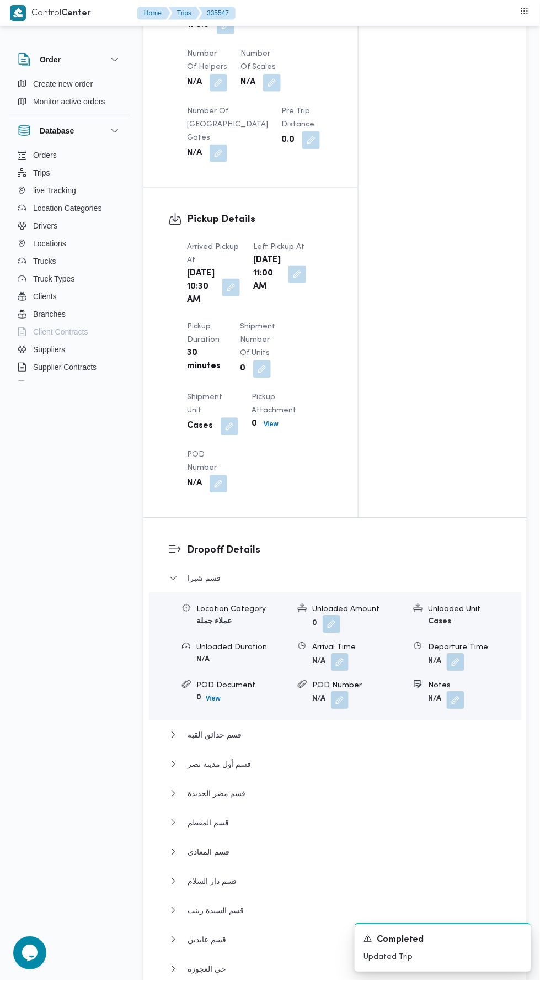
scroll to position [1296, 0]
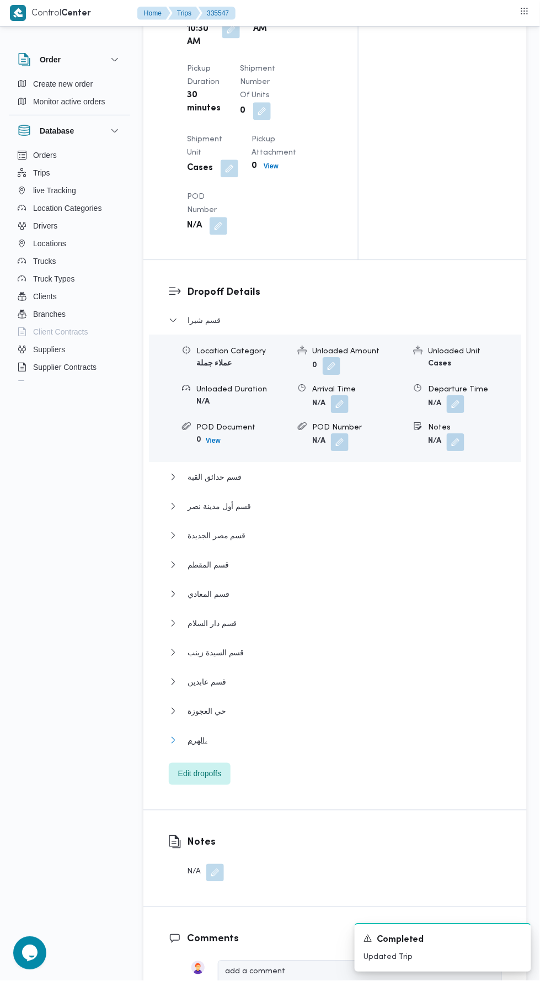
click at [390, 739] on button "الهرم،" at bounding box center [335, 740] width 333 height 13
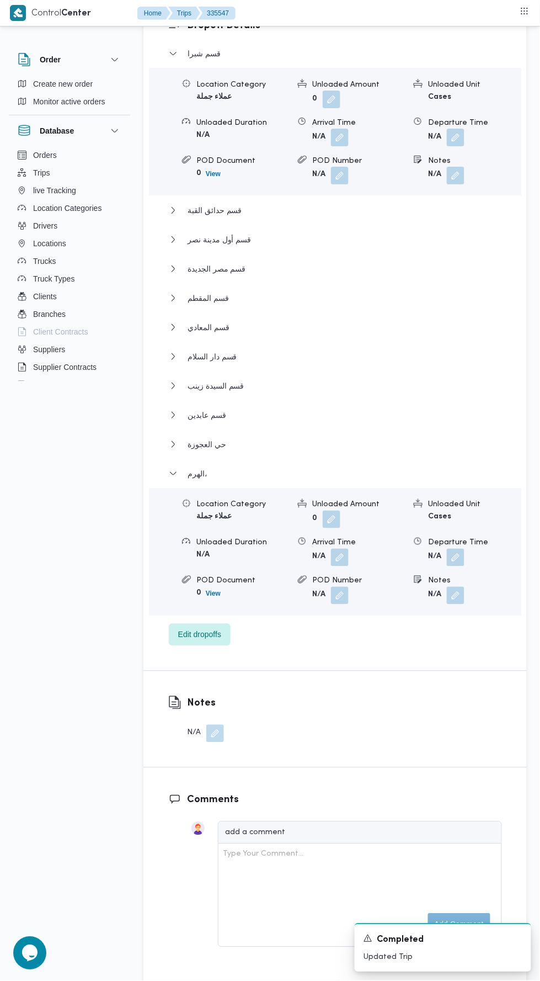
scroll to position [1556, 0]
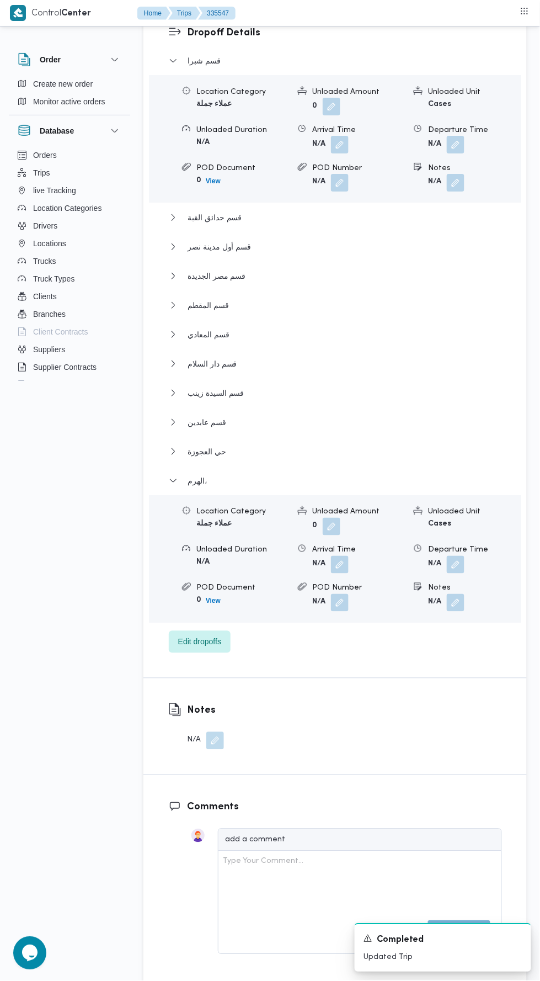
click at [461, 574] on button "button" at bounding box center [456, 565] width 18 height 18
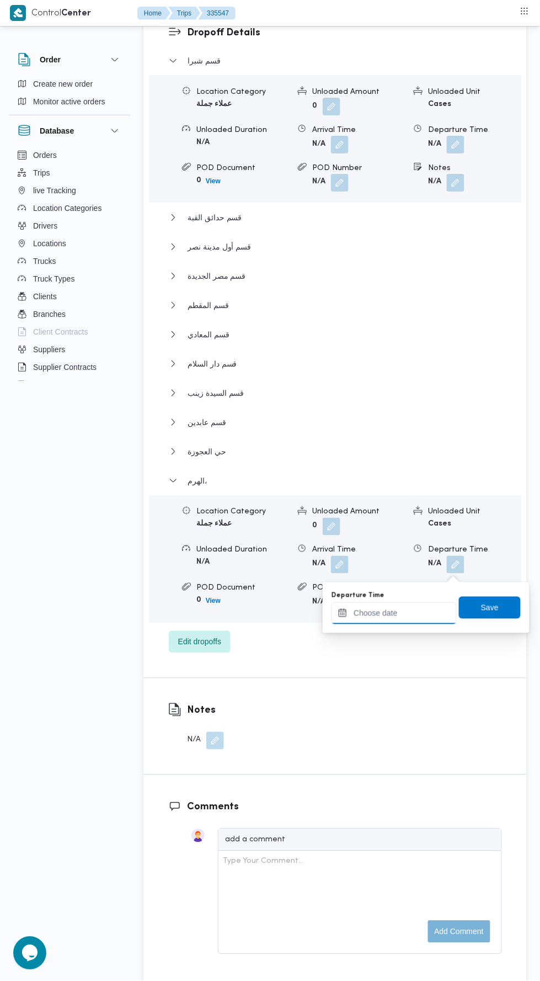
click at [421, 623] on input "Departure Time" at bounding box center [394, 613] width 125 height 22
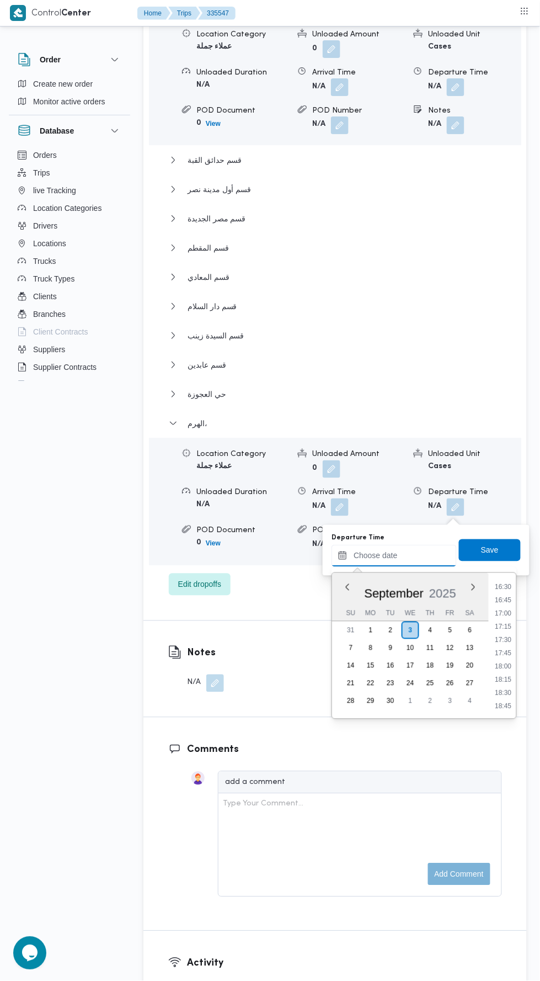
scroll to position [866, 0]
click at [505, 620] on li "17:00" at bounding box center [503, 622] width 25 height 11
type input "03/09/2025 17:00"
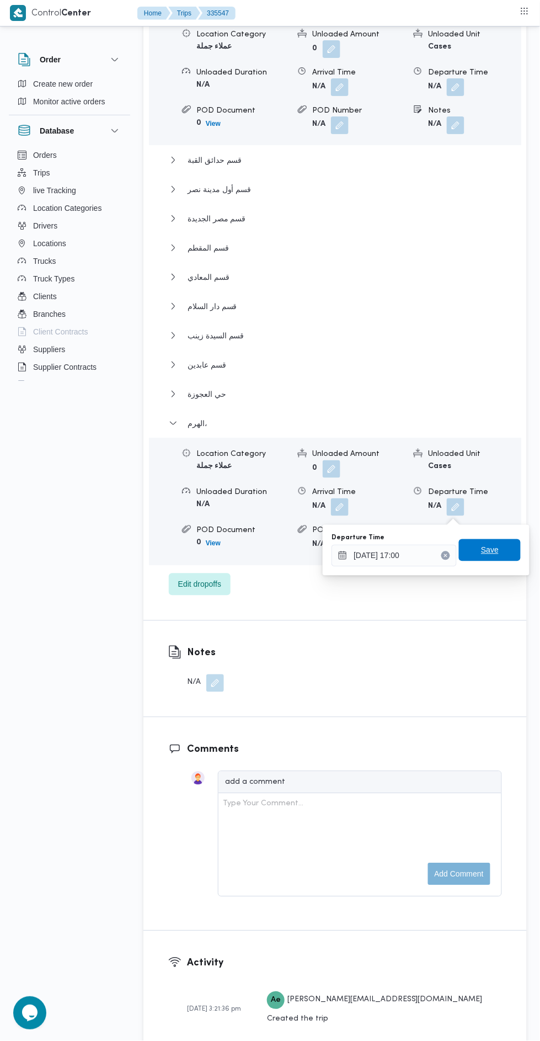
click at [506, 554] on span "Save" at bounding box center [490, 550] width 62 height 22
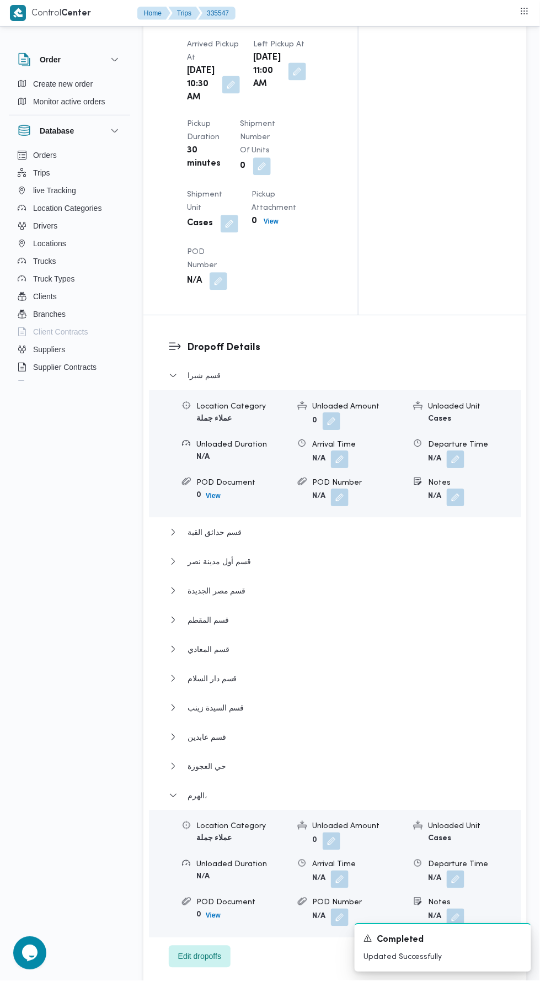
scroll to position [0, 0]
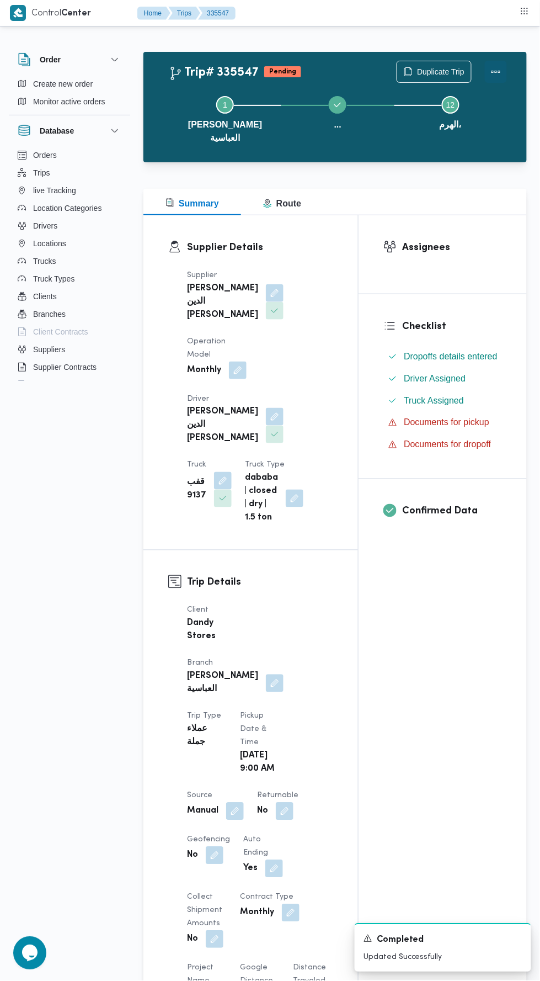
click at [500, 68] on button "Actions" at bounding box center [496, 72] width 22 height 22
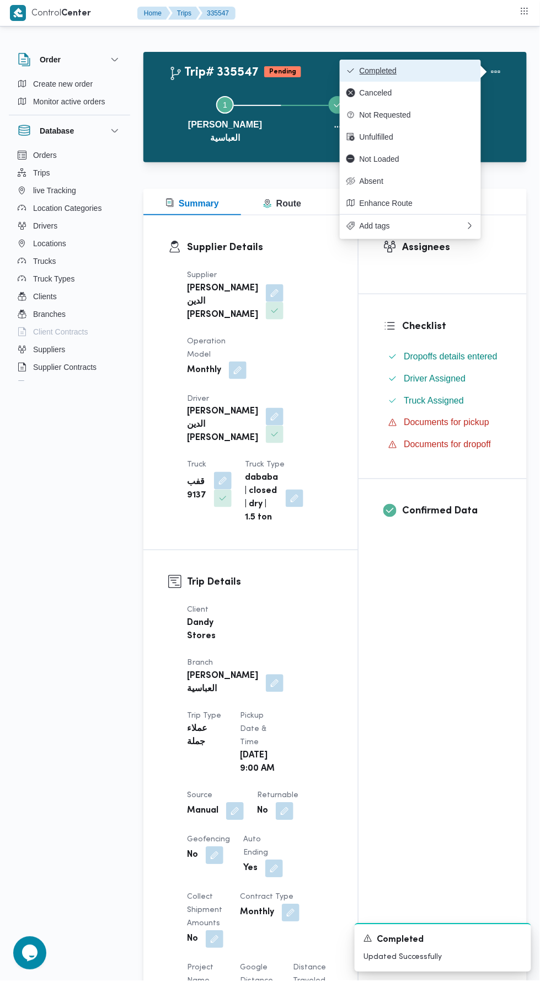
click at [474, 63] on button "Completed" at bounding box center [410, 71] width 141 height 22
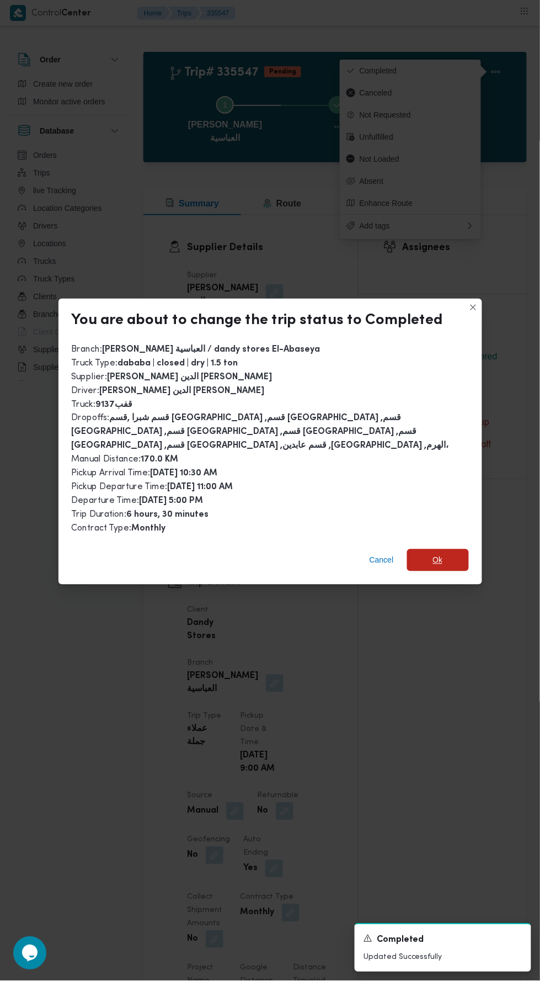
click at [463, 549] on span "Ok" at bounding box center [438, 560] width 62 height 22
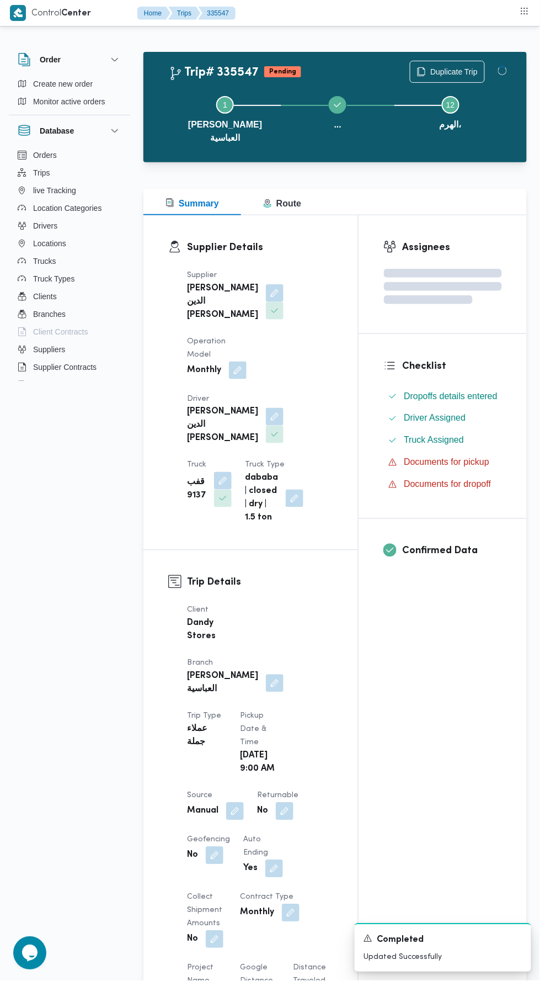
click at [495, 697] on div "Assignees Checklist Dropoffs details entered Driver Assigned Truck Assigned Doc…" at bounding box center [443, 885] width 168 height 1340
